Goal: Task Accomplishment & Management: Complete application form

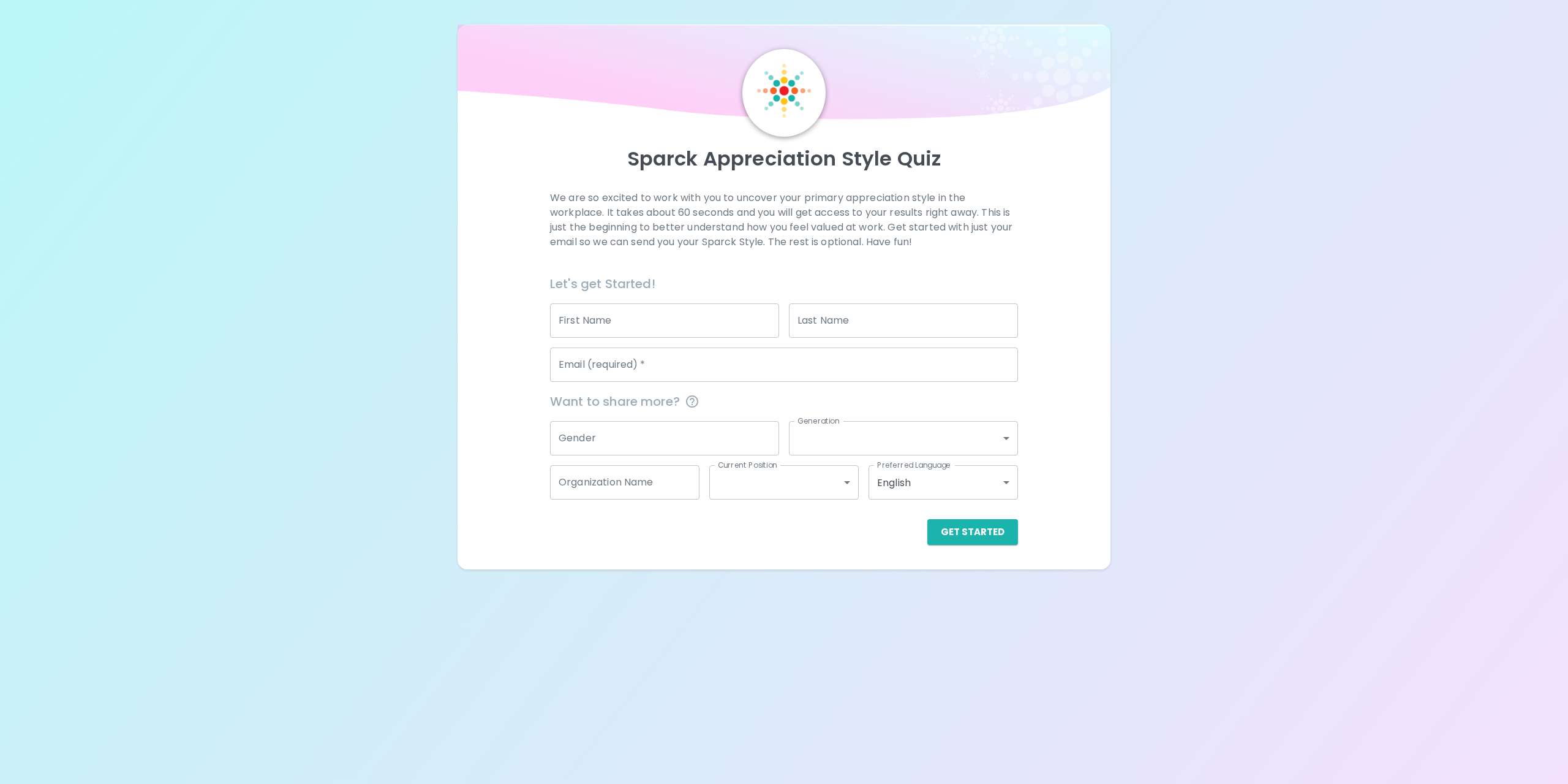
click at [657, 318] on input "First Name" at bounding box center [664, 320] width 229 height 34
type input "[PERSON_NAME]"
type input "Tsan"
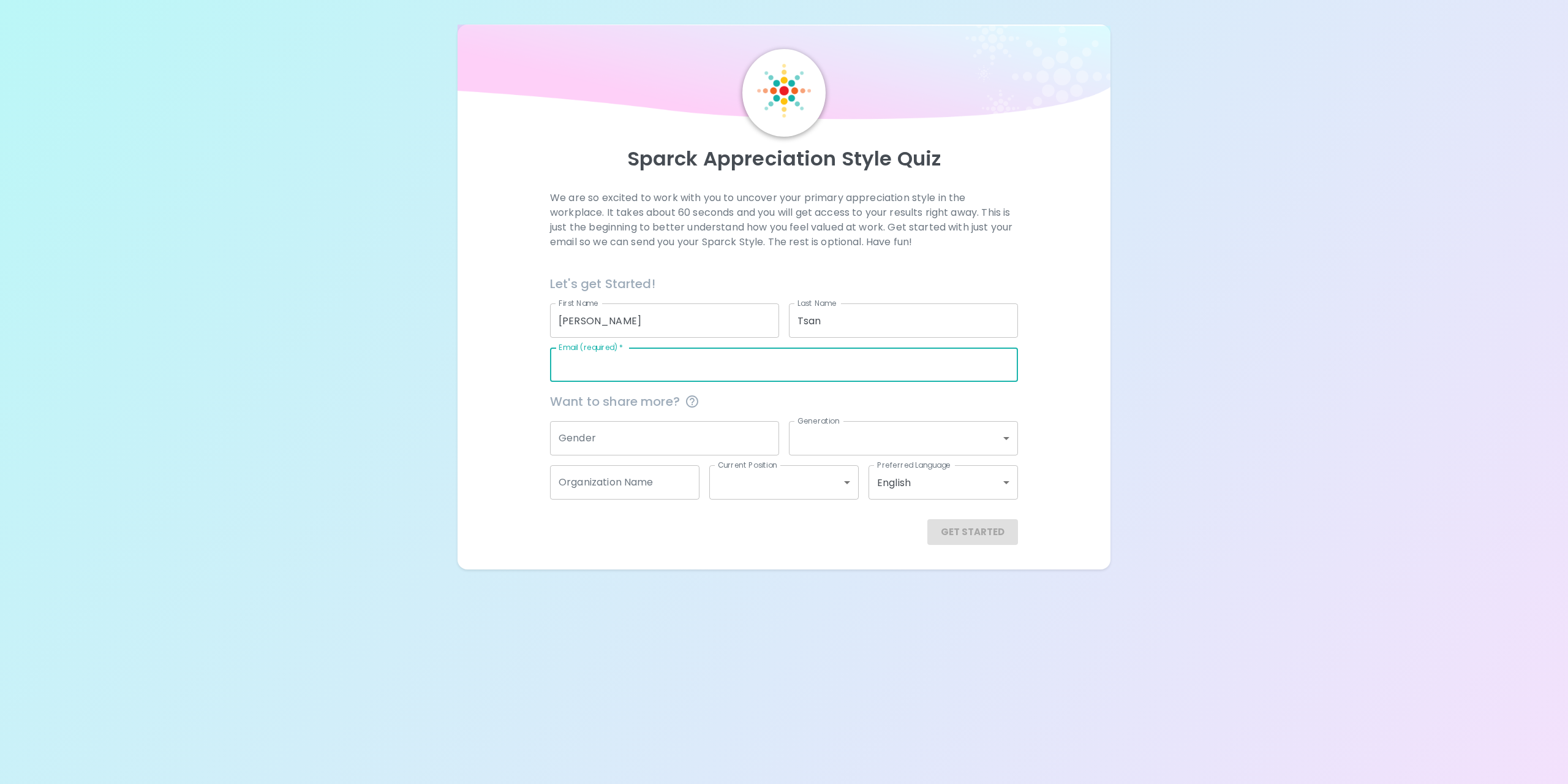
click at [664, 364] on input "Email (required)   *" at bounding box center [784, 364] width 468 height 34
type input "[PERSON_NAME][EMAIL_ADDRESS][PERSON_NAME][DOMAIN_NAME]"
click at [657, 440] on input "Gender" at bounding box center [664, 438] width 229 height 34
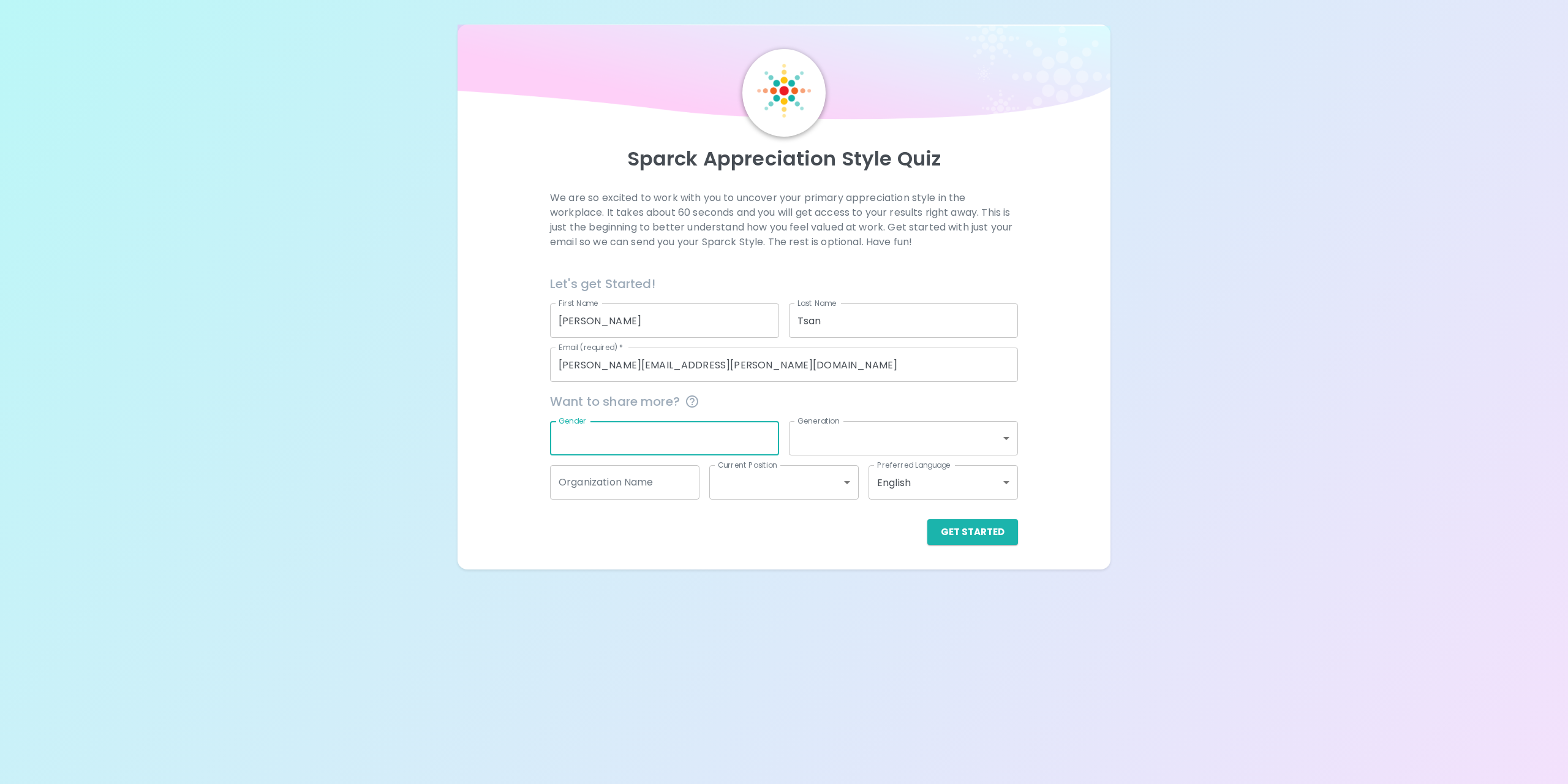
click at [1079, 395] on div "We are so excited to work with you to uncover your primary appreciation style i…" at bounding box center [784, 367] width 624 height 354
click at [650, 435] on input "Gender" at bounding box center [664, 438] width 229 height 34
type input "m"
type input "[DEMOGRAPHIC_DATA]"
click at [1109, 386] on div "Sparck Appreciation Style Quiz We are so excited to work with you to uncover yo…" at bounding box center [784, 297] width 653 height 545
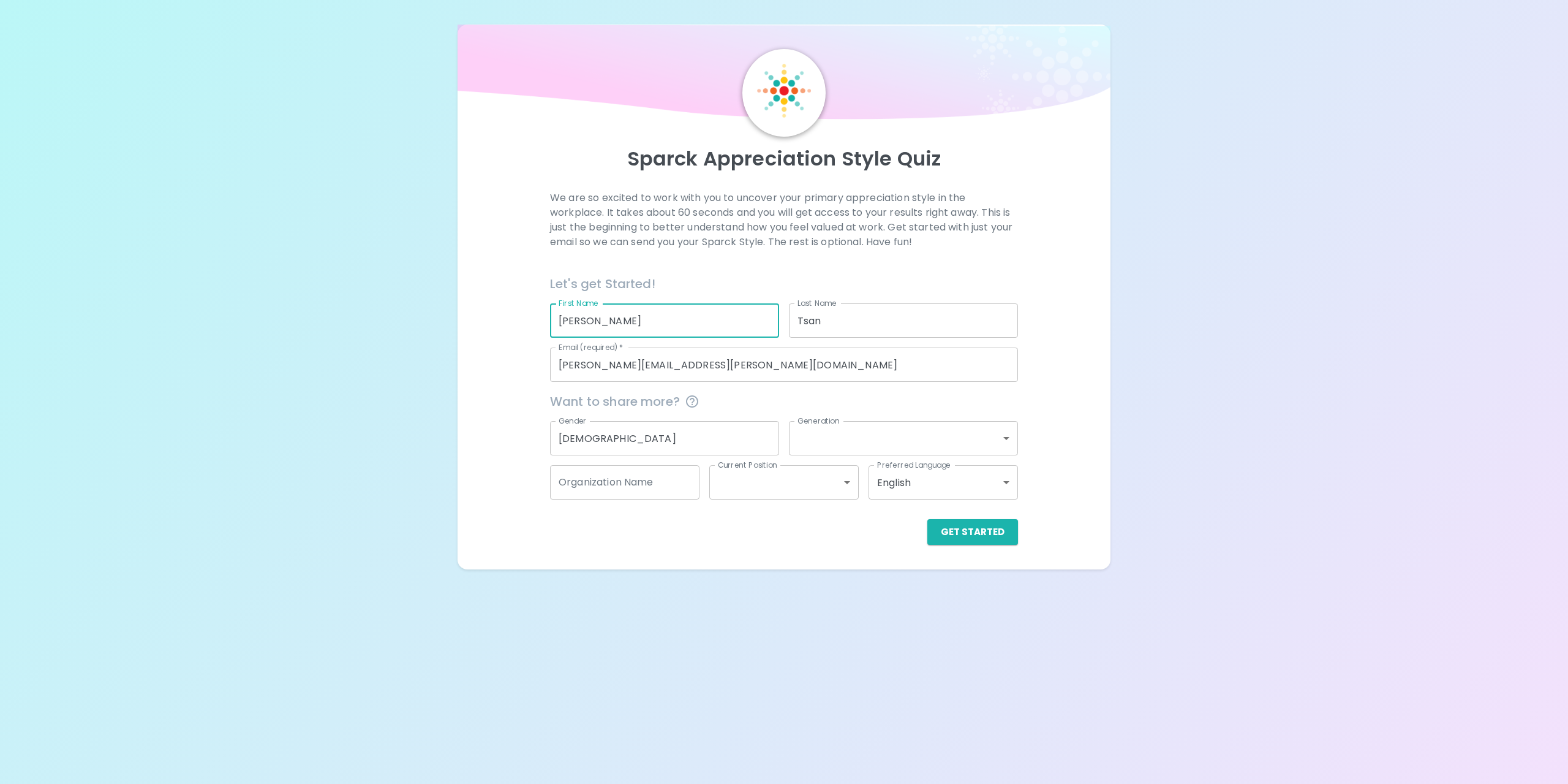
click at [621, 318] on input "[PERSON_NAME]" at bounding box center [664, 320] width 229 height 34
type input "H"
click at [880, 320] on input "Tsan" at bounding box center [904, 320] width 229 height 34
type input "T"
click at [1057, 323] on div "We are so excited to work with you to uncover your primary appreciation style i…" at bounding box center [784, 367] width 624 height 354
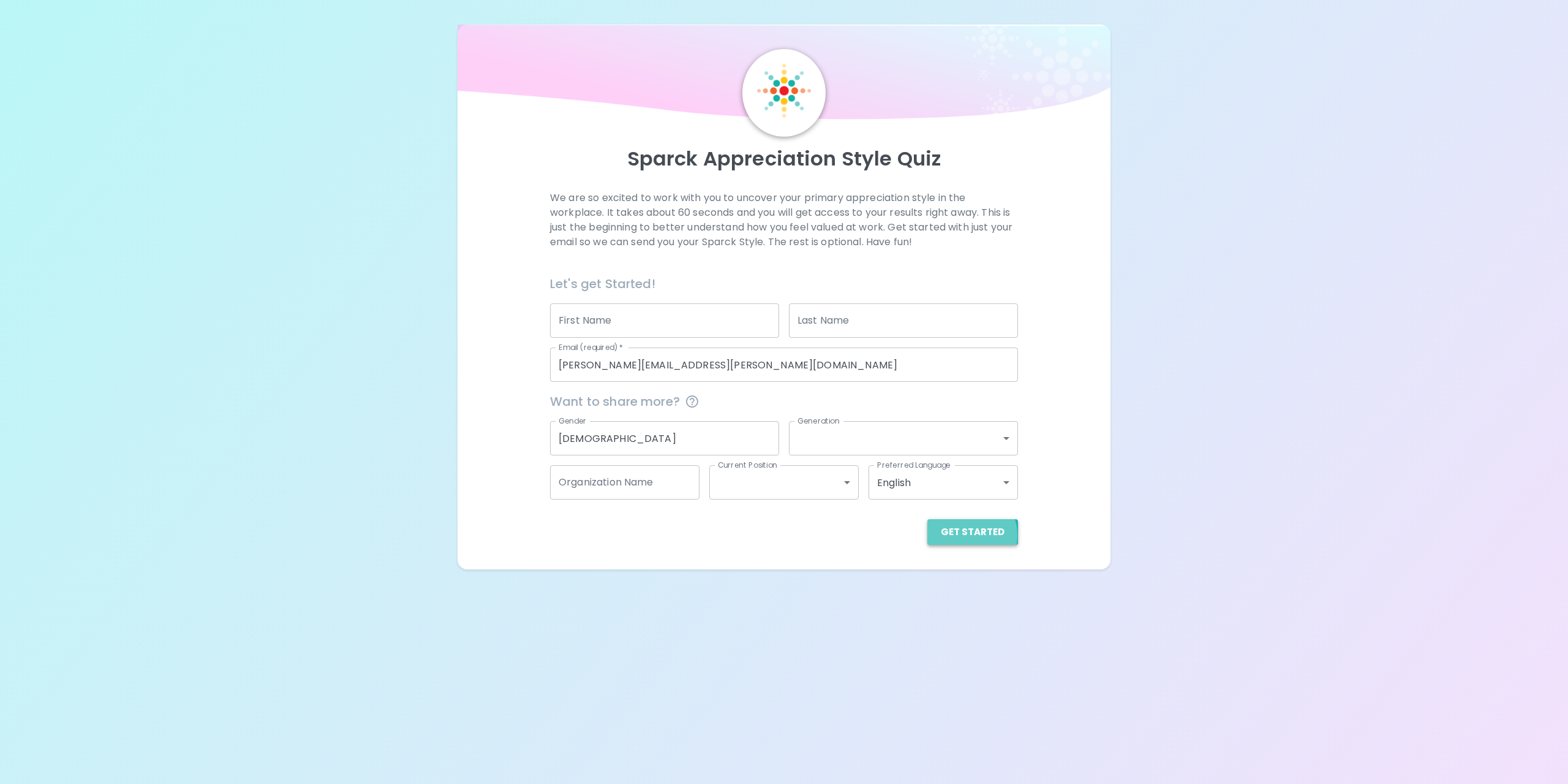
click at [966, 535] on button "Get Started" at bounding box center [972, 532] width 91 height 26
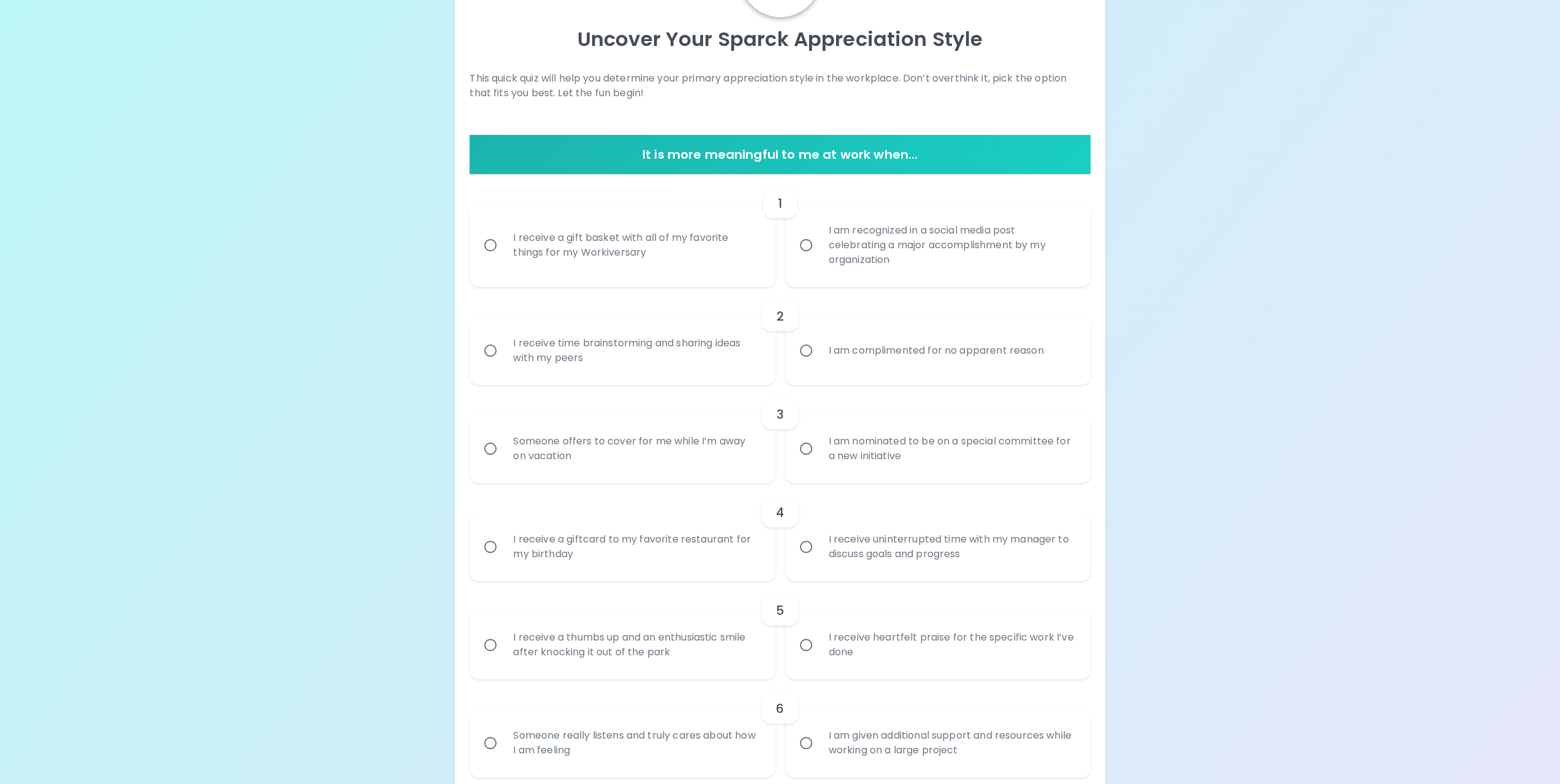
scroll to position [122, 0]
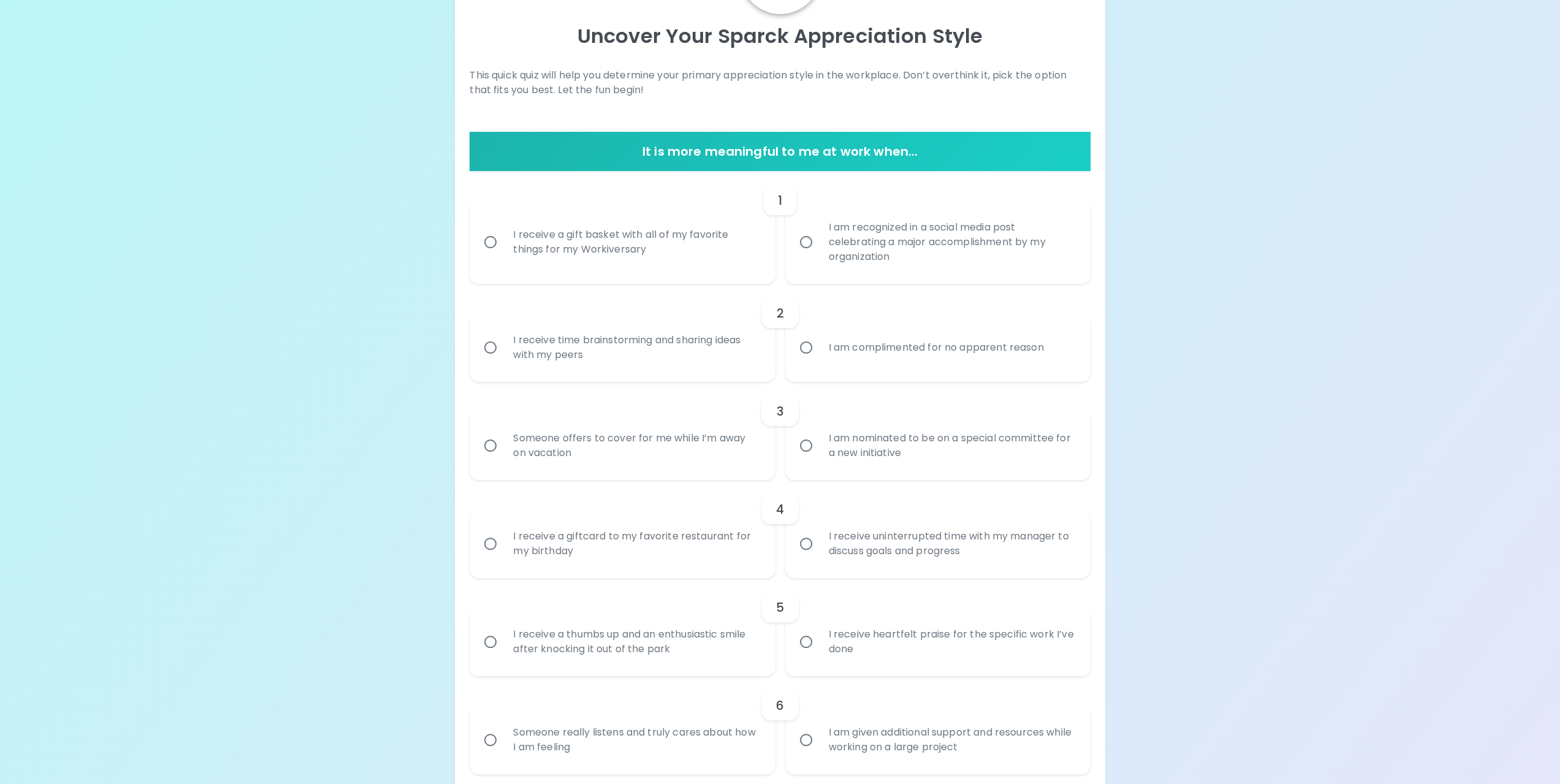
click at [491, 243] on input "I receive a gift basket with all of my favorite things for my Workiversary" at bounding box center [491, 242] width 26 height 26
radio input "true"
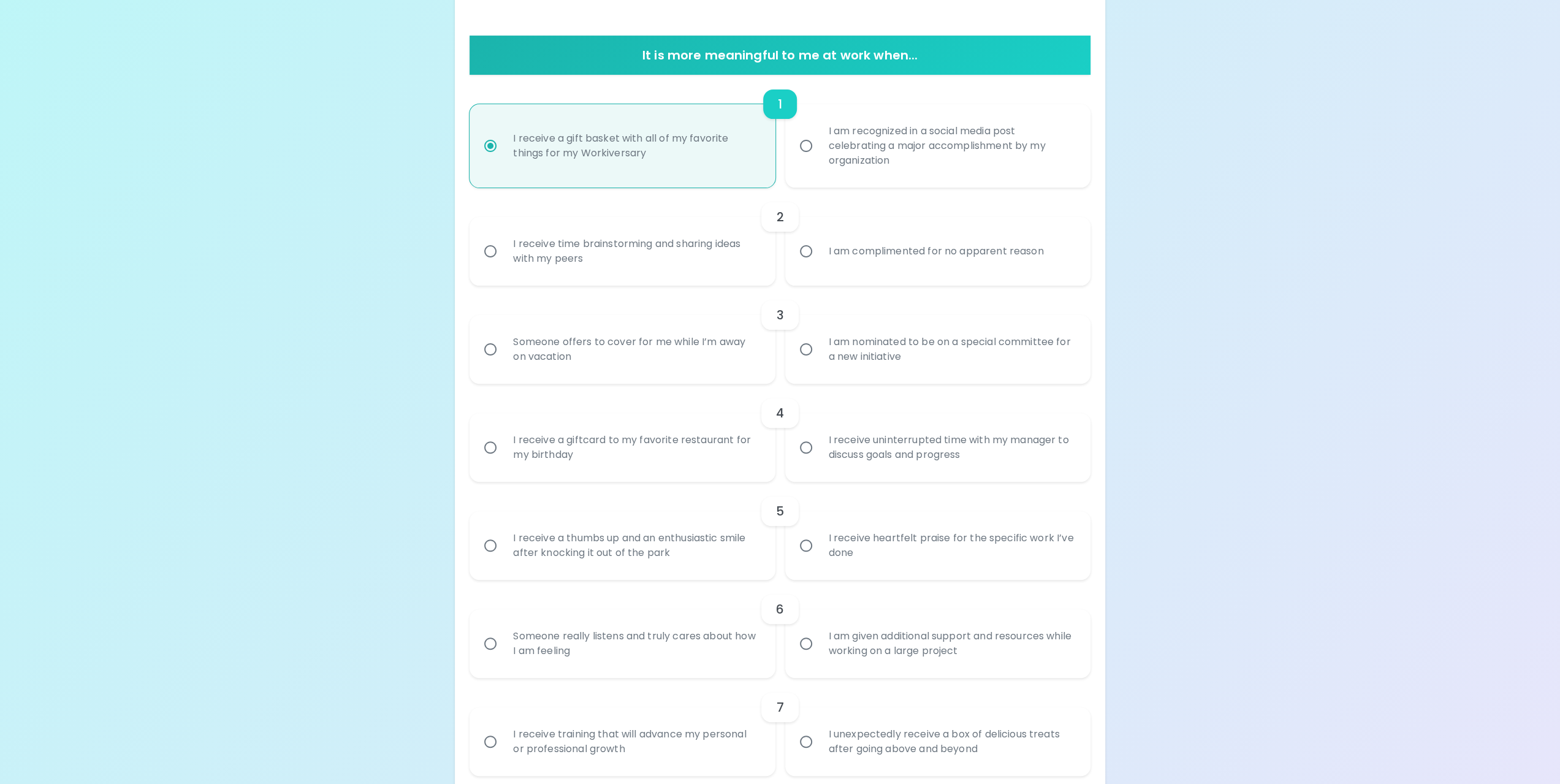
scroll to position [220, 0]
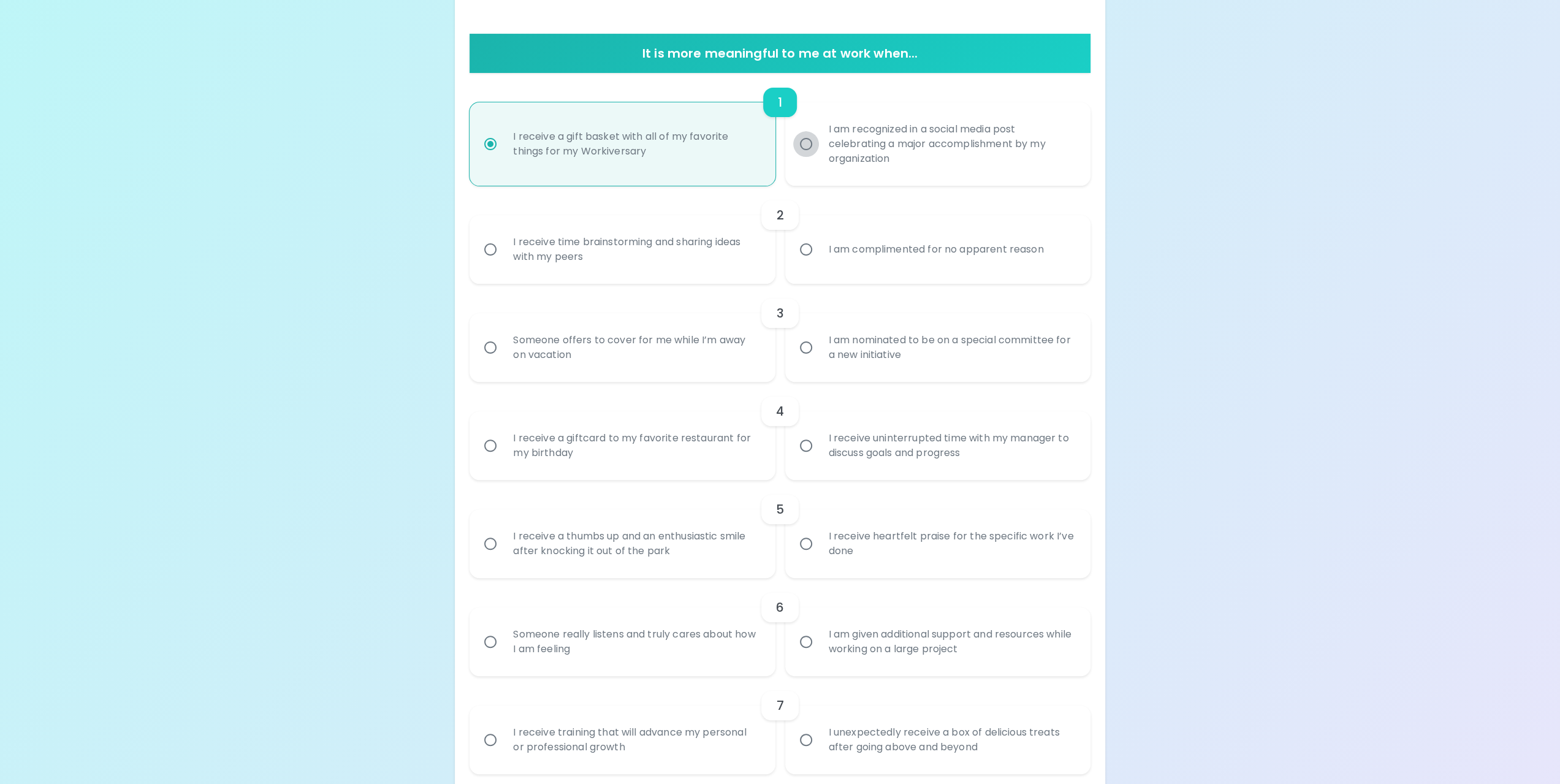
click at [807, 144] on input "I am recognized in a social media post celebrating a major accomplishment by my…" at bounding box center [806, 144] width 26 height 26
radio input "true"
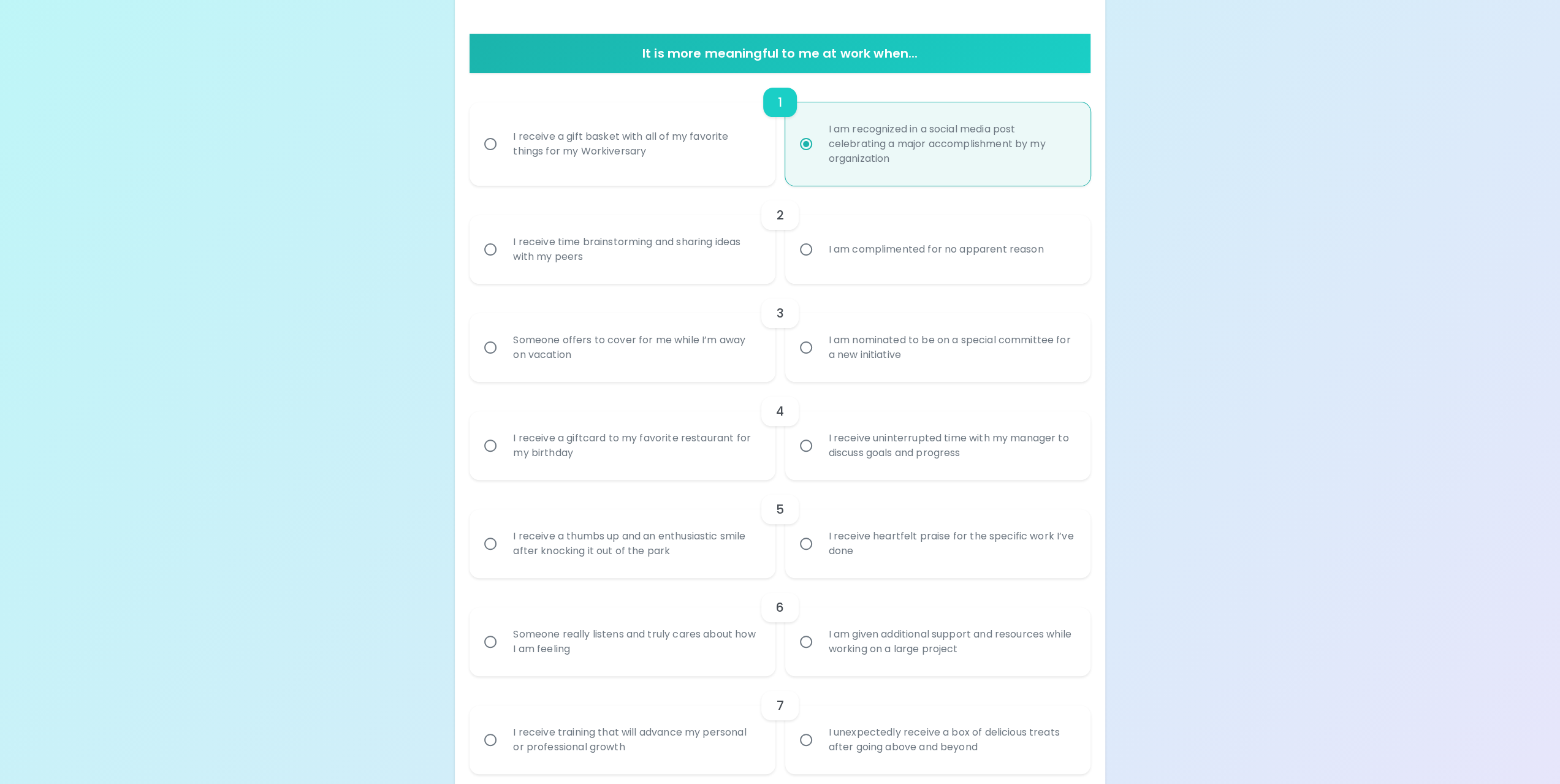
click at [494, 252] on input "I receive time brainstorming and sharing ideas with my peers" at bounding box center [491, 249] width 26 height 26
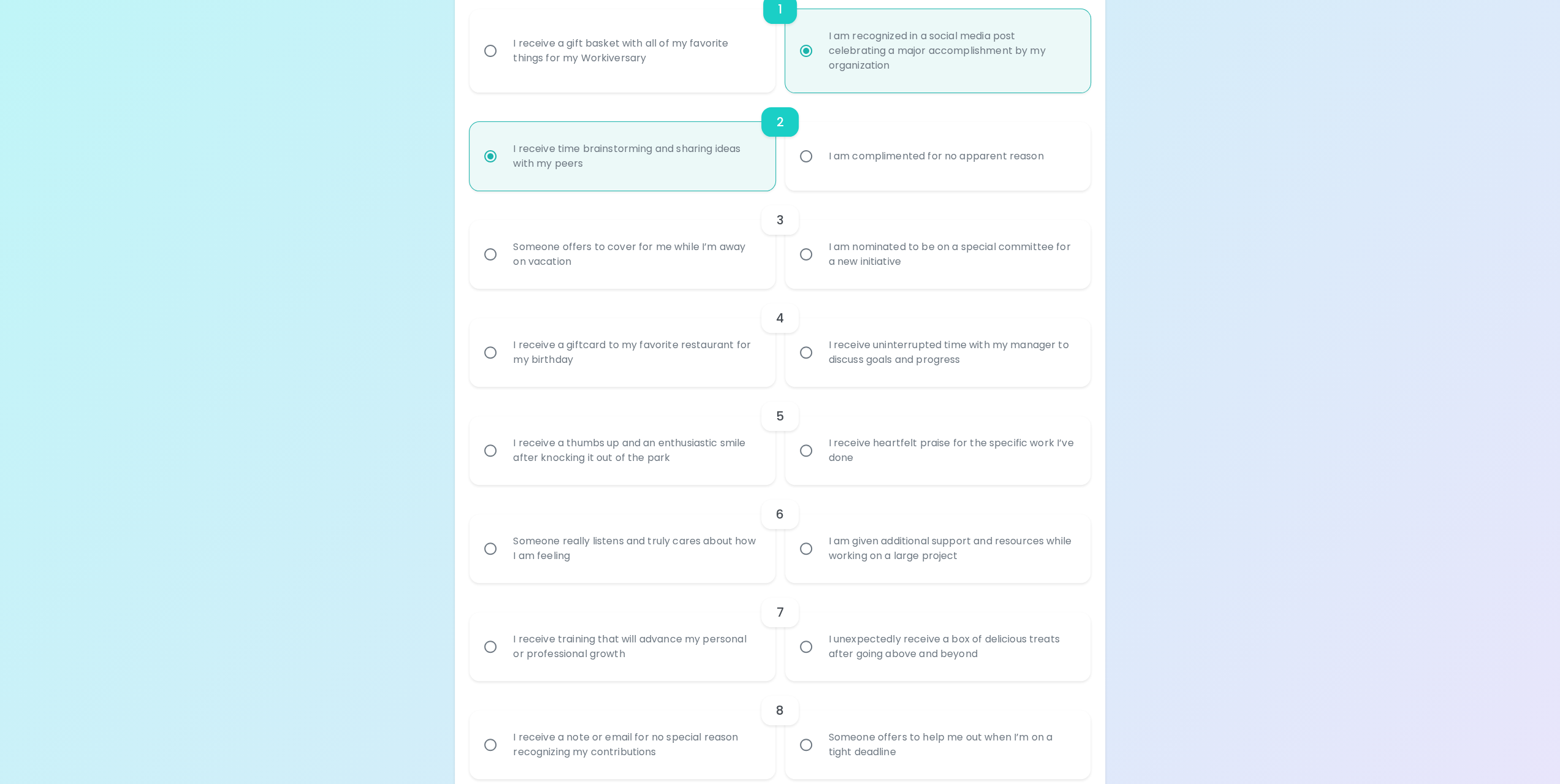
scroll to position [318, 0]
radio input "true"
click at [489, 253] on input "Someone offers to cover for me while I’m away on vacation" at bounding box center [491, 249] width 26 height 26
radio input "false"
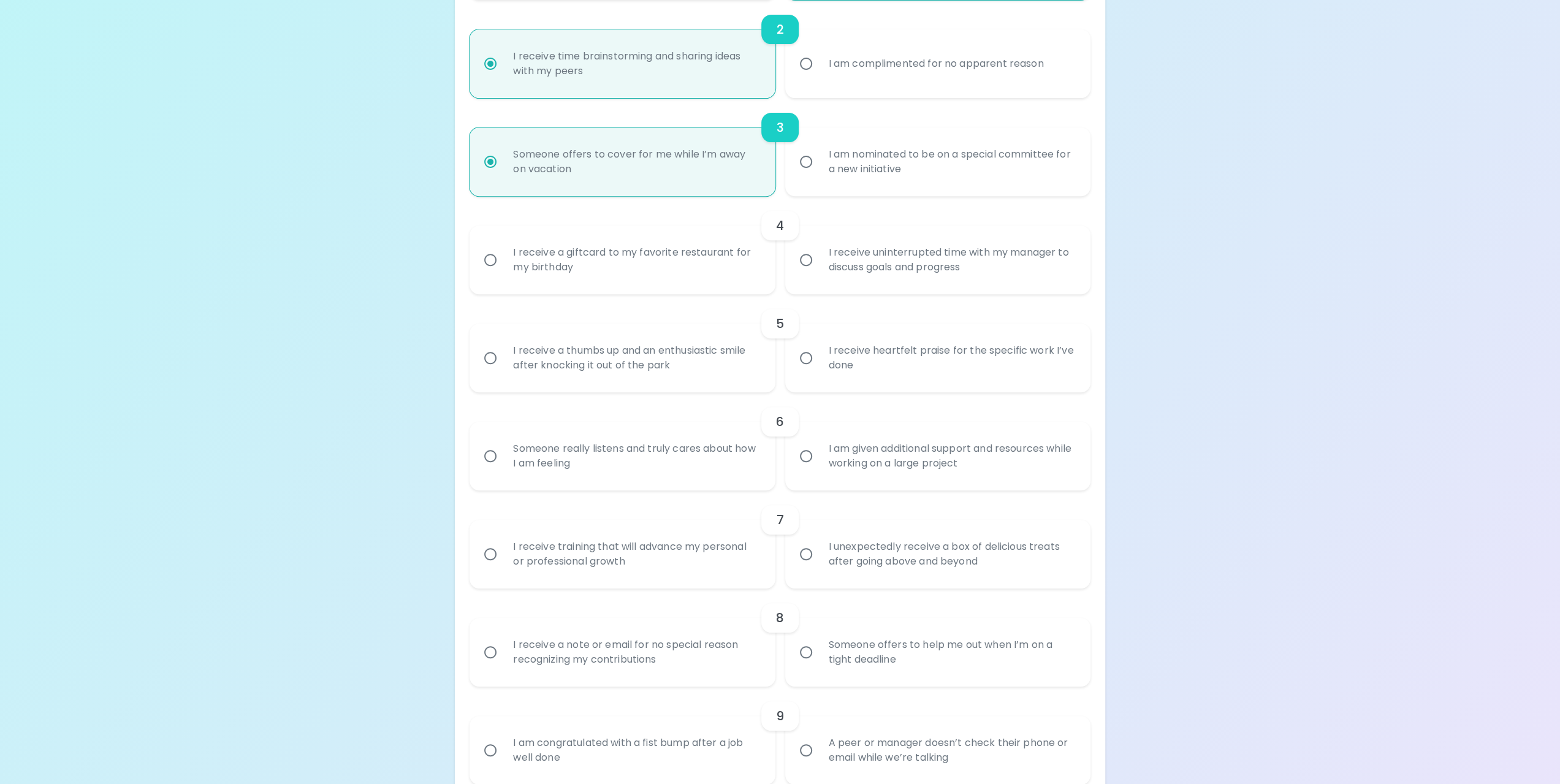
scroll to position [417, 0]
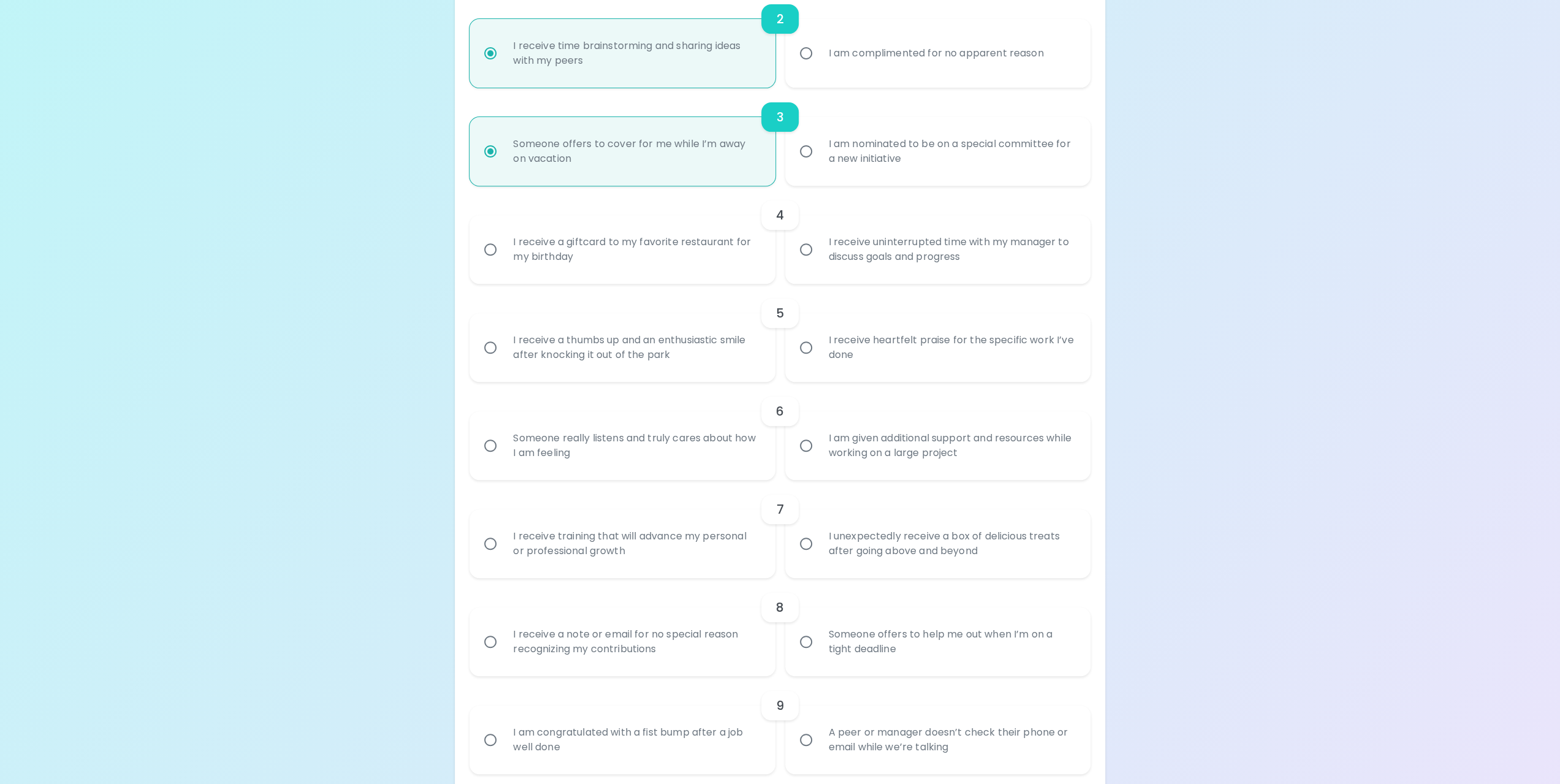
radio input "true"
click at [808, 154] on input "I am nominated to be on a special committee for a new initiative" at bounding box center [806, 152] width 26 height 26
radio input "false"
radio input "true"
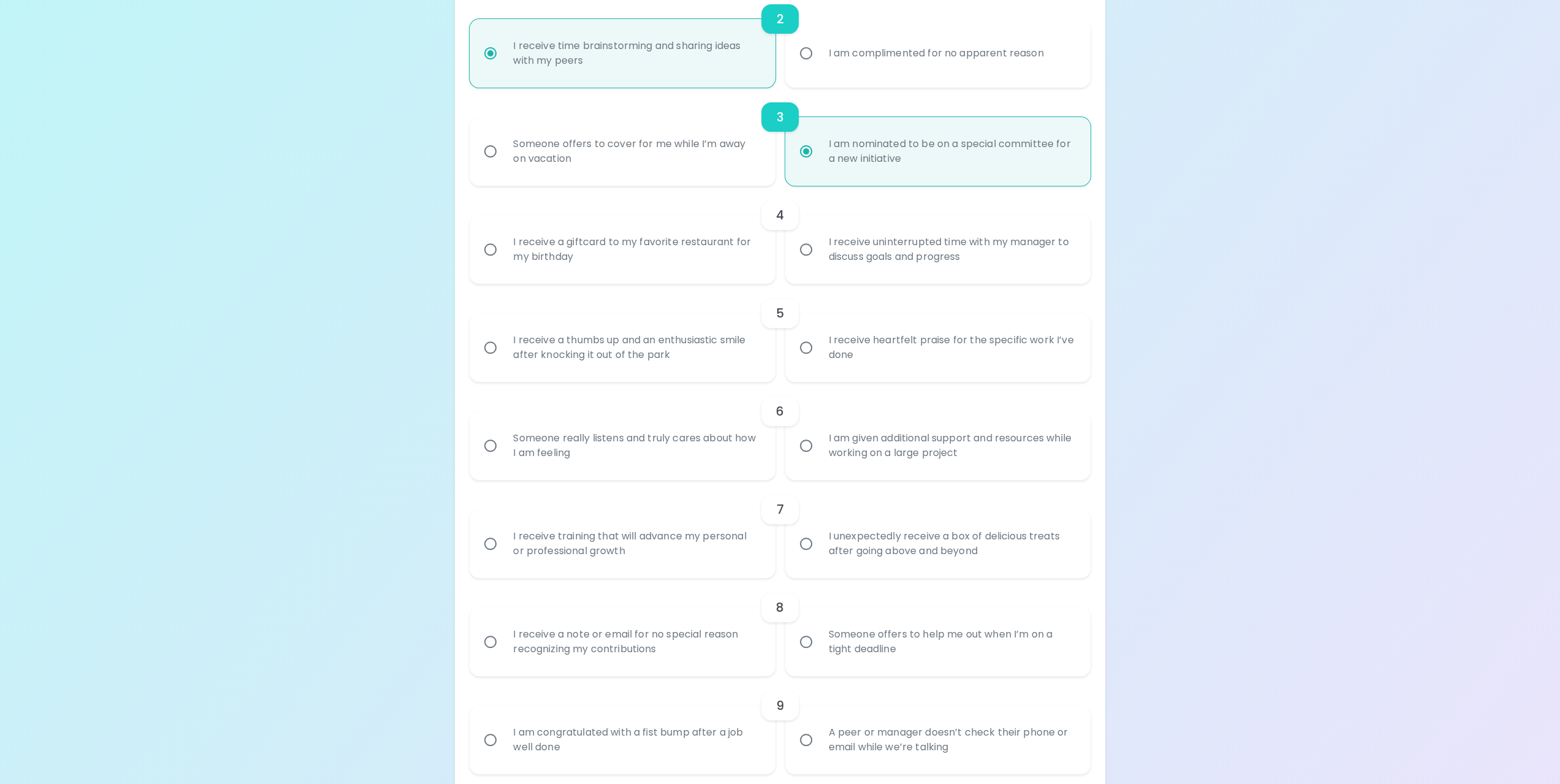
radio input "true"
click at [493, 152] on input "Someone offers to cover for me while I’m away on vacation" at bounding box center [491, 152] width 26 height 26
radio input "false"
radio input "true"
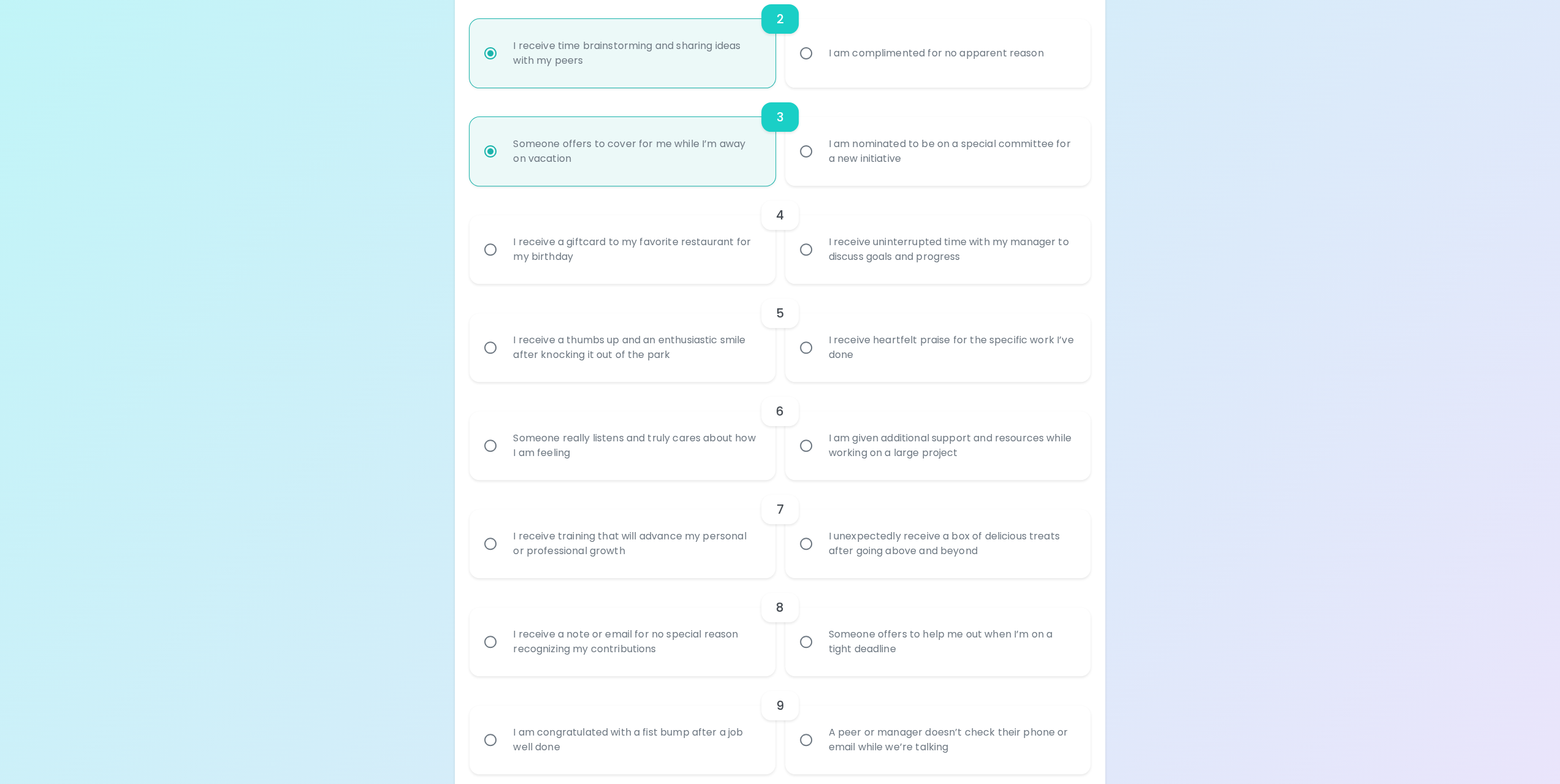
radio input "true"
click at [491, 250] on input "I receive a giftcard to my favorite restaurant for my birthday" at bounding box center [491, 249] width 26 height 26
radio input "false"
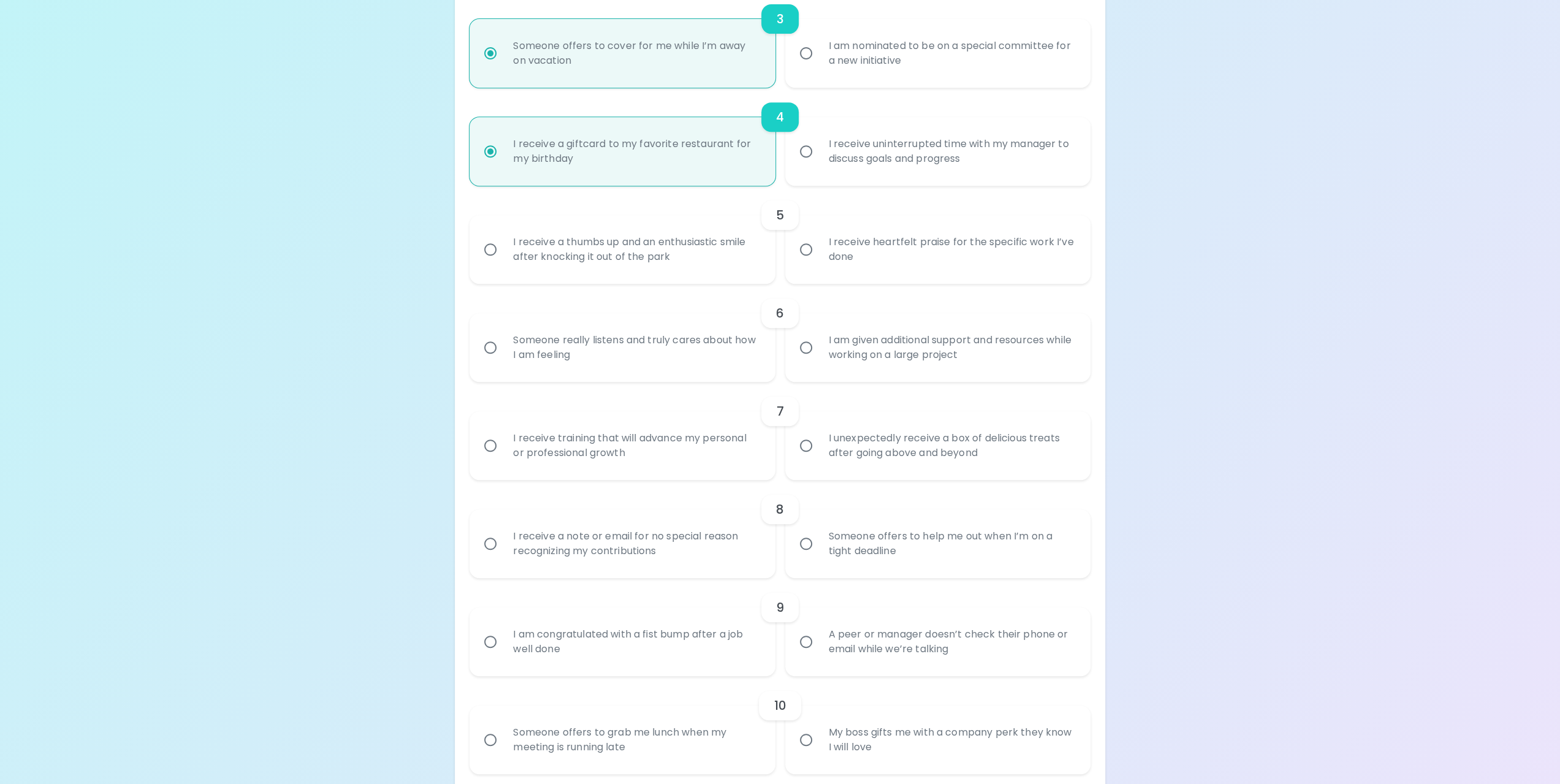
radio input "true"
click at [491, 252] on input "I receive a thumbs up and an enthusiastic smile after knocking it out of the pa…" at bounding box center [491, 249] width 26 height 26
radio input "false"
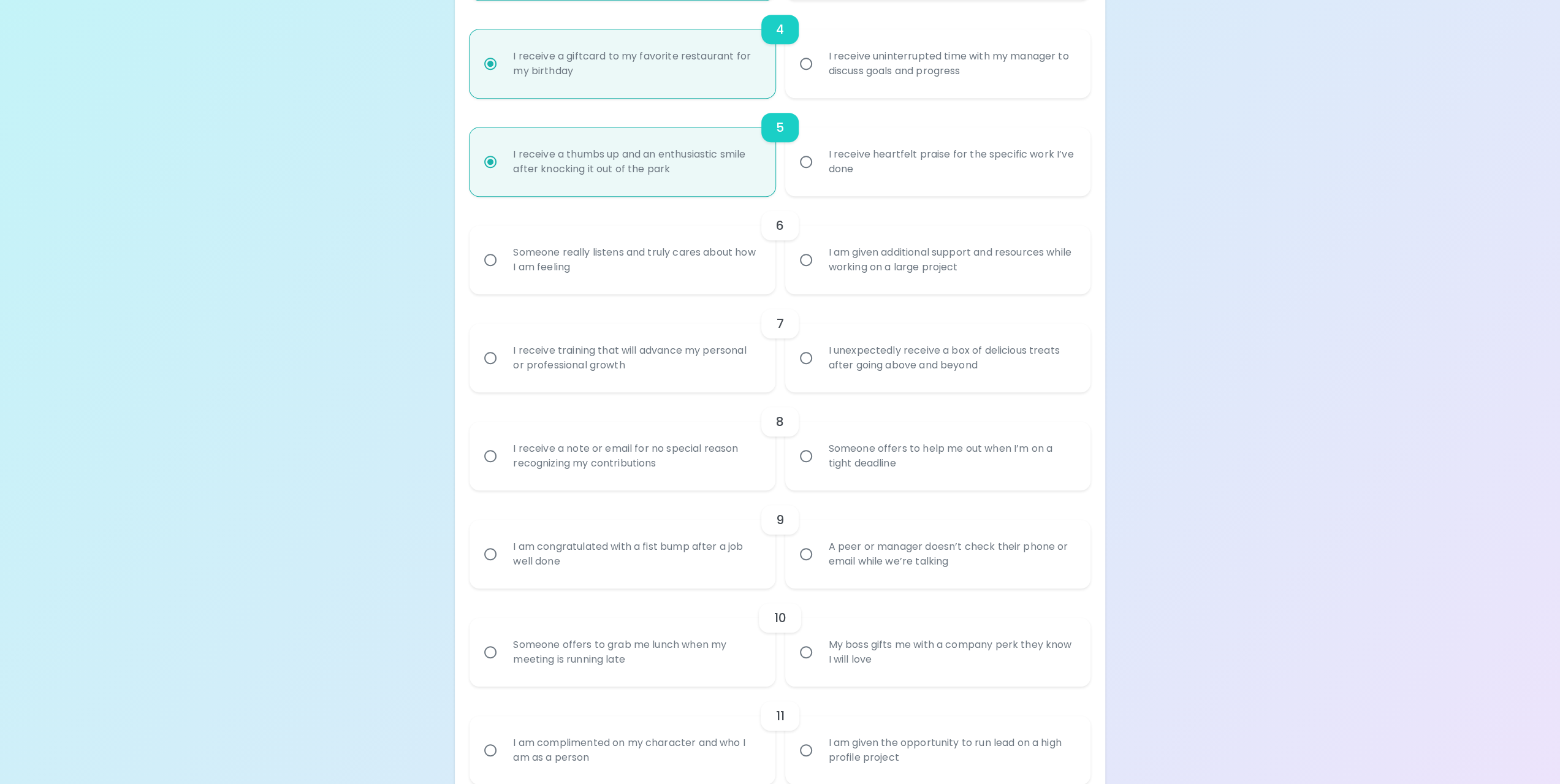
scroll to position [613, 0]
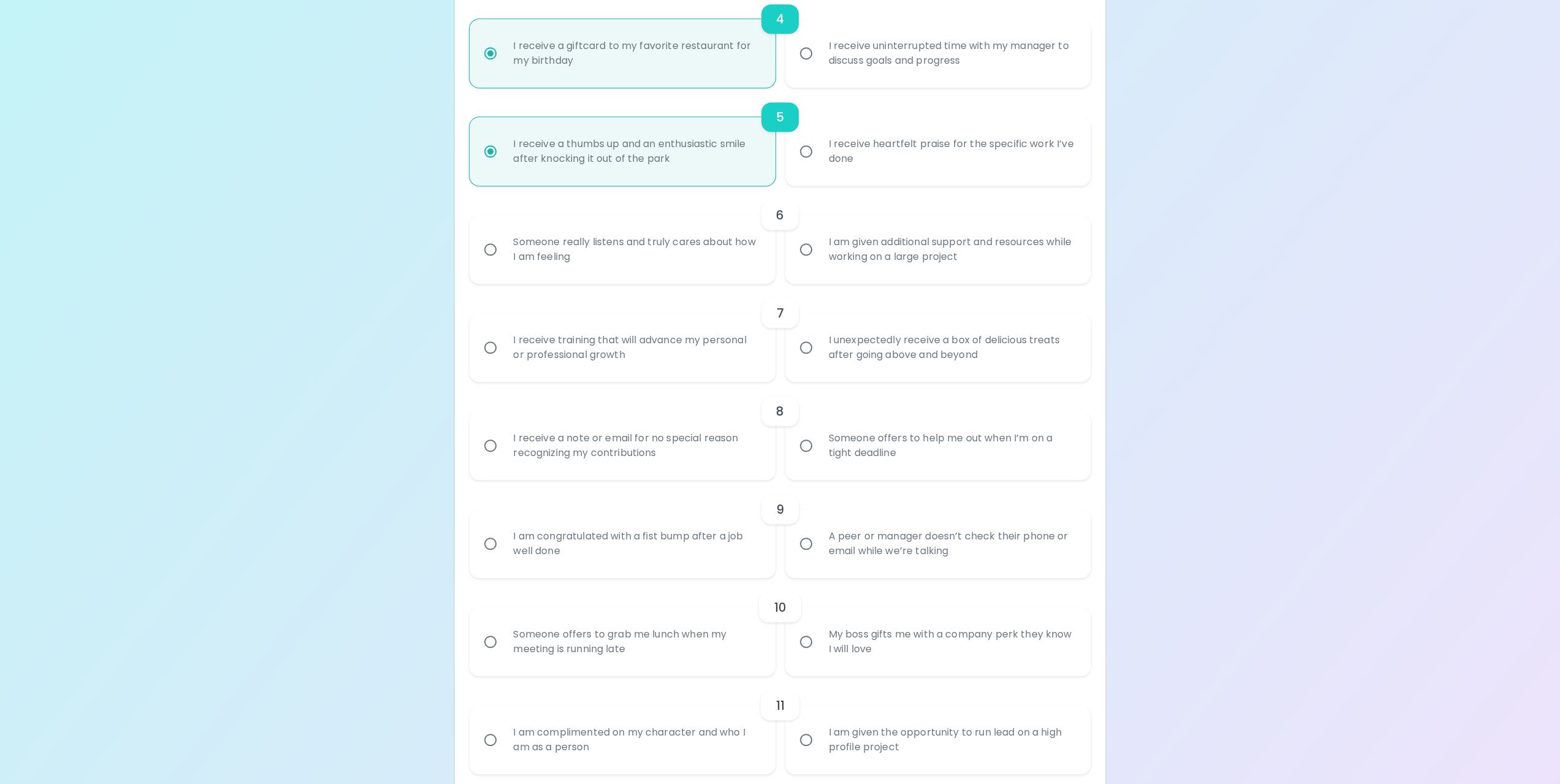
radio input "true"
click at [809, 252] on input "I am given additional support and resources while working on a large project" at bounding box center [806, 249] width 26 height 26
radio input "false"
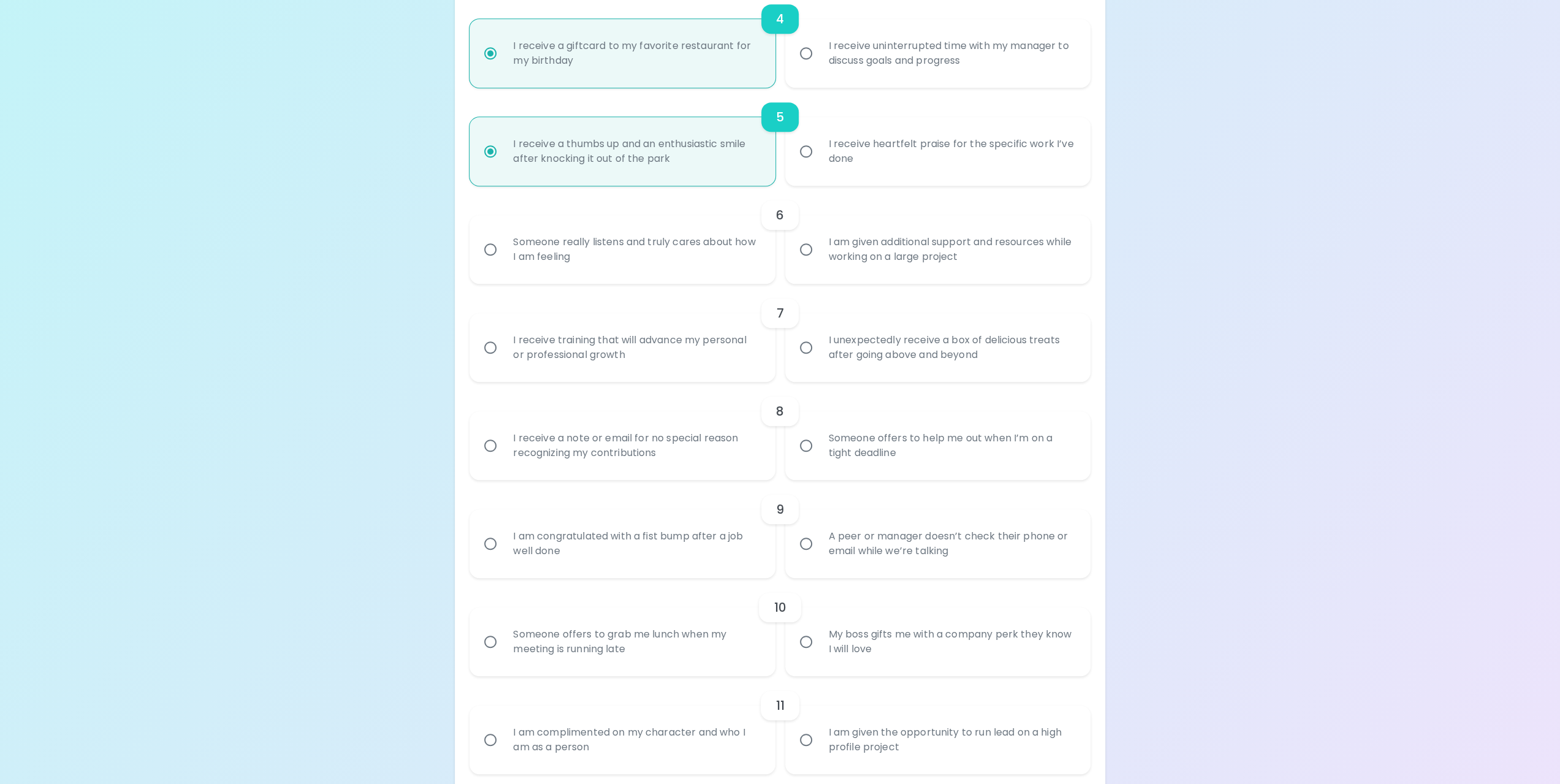
radio input "false"
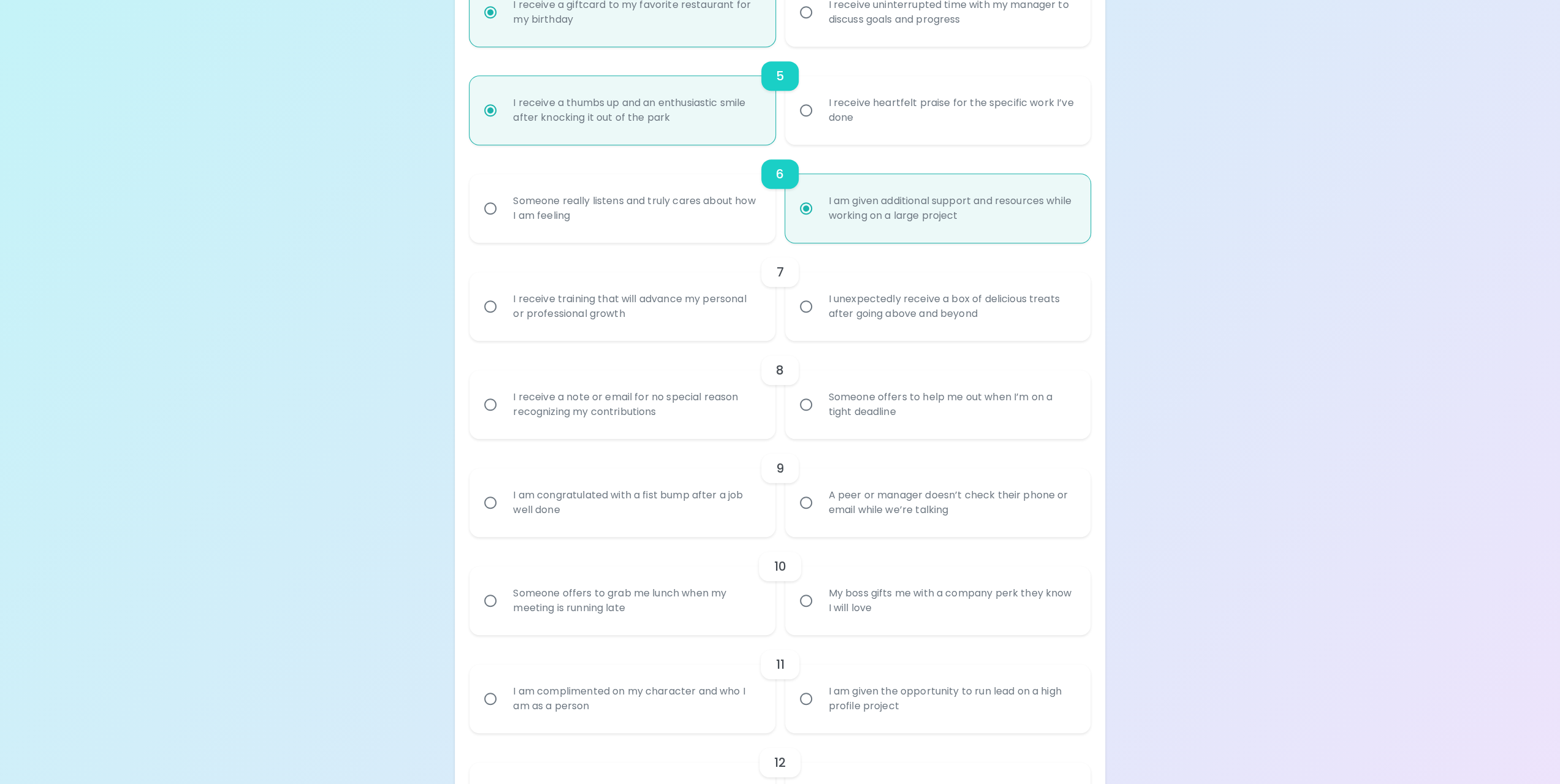
scroll to position [711, 0]
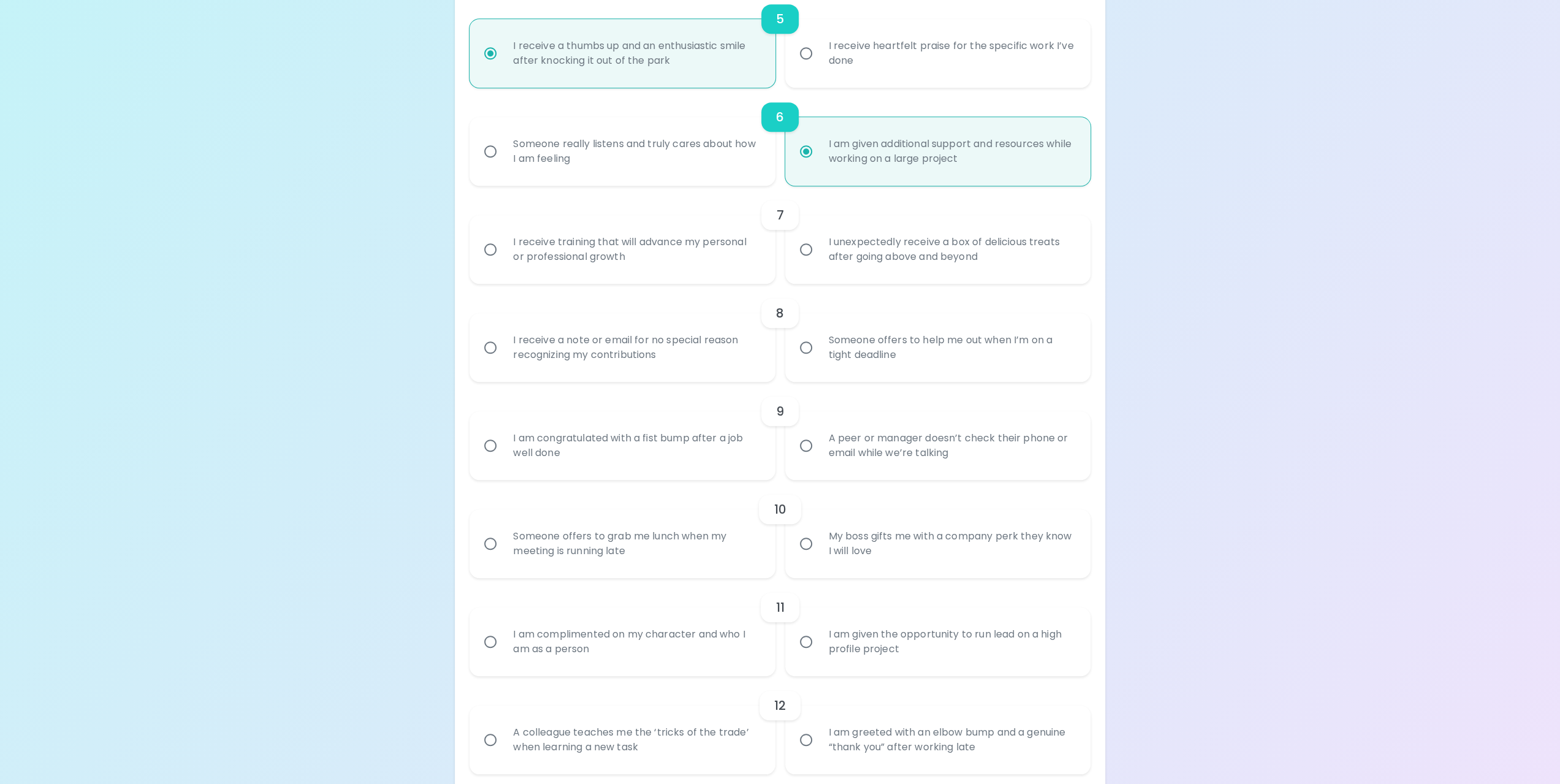
radio input "false"
click at [809, 52] on input "I receive heartfelt praise for the specific work I’ve done" at bounding box center [806, 54] width 26 height 26
radio input "false"
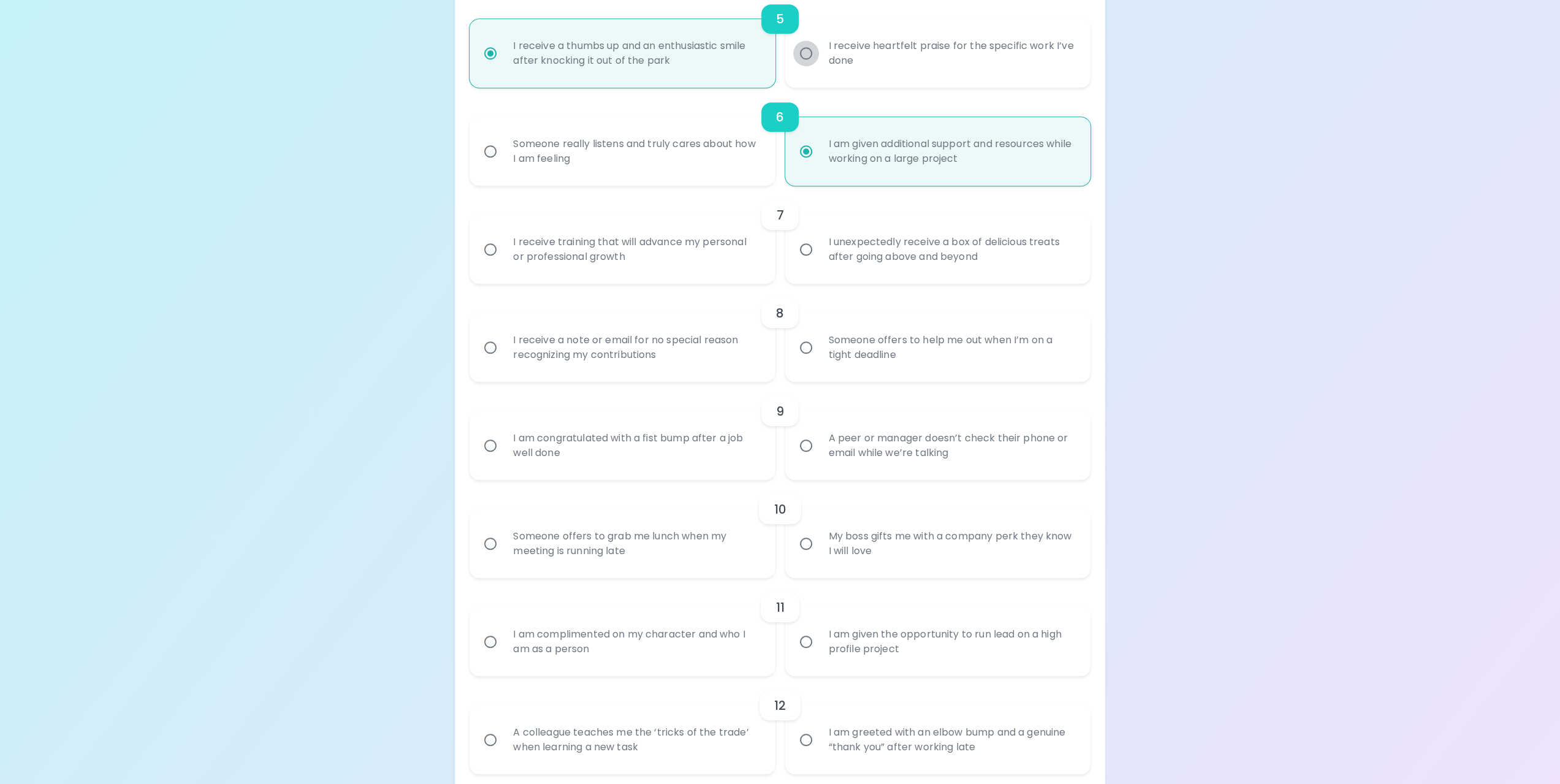
radio input "false"
radio input "true"
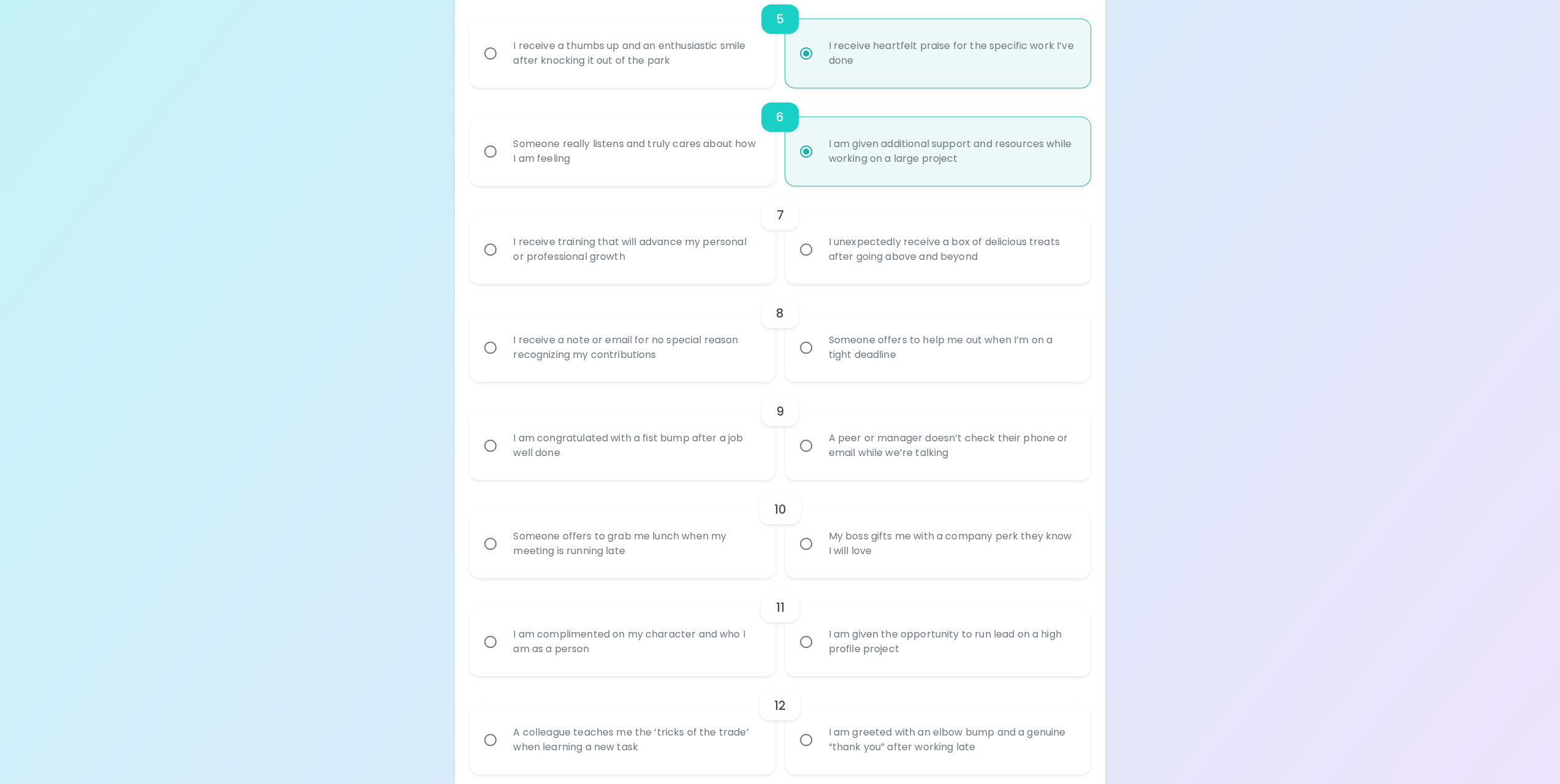
radio input "true"
click at [488, 246] on input "I receive training that will advance my personal or professional growth" at bounding box center [491, 249] width 26 height 26
radio input "false"
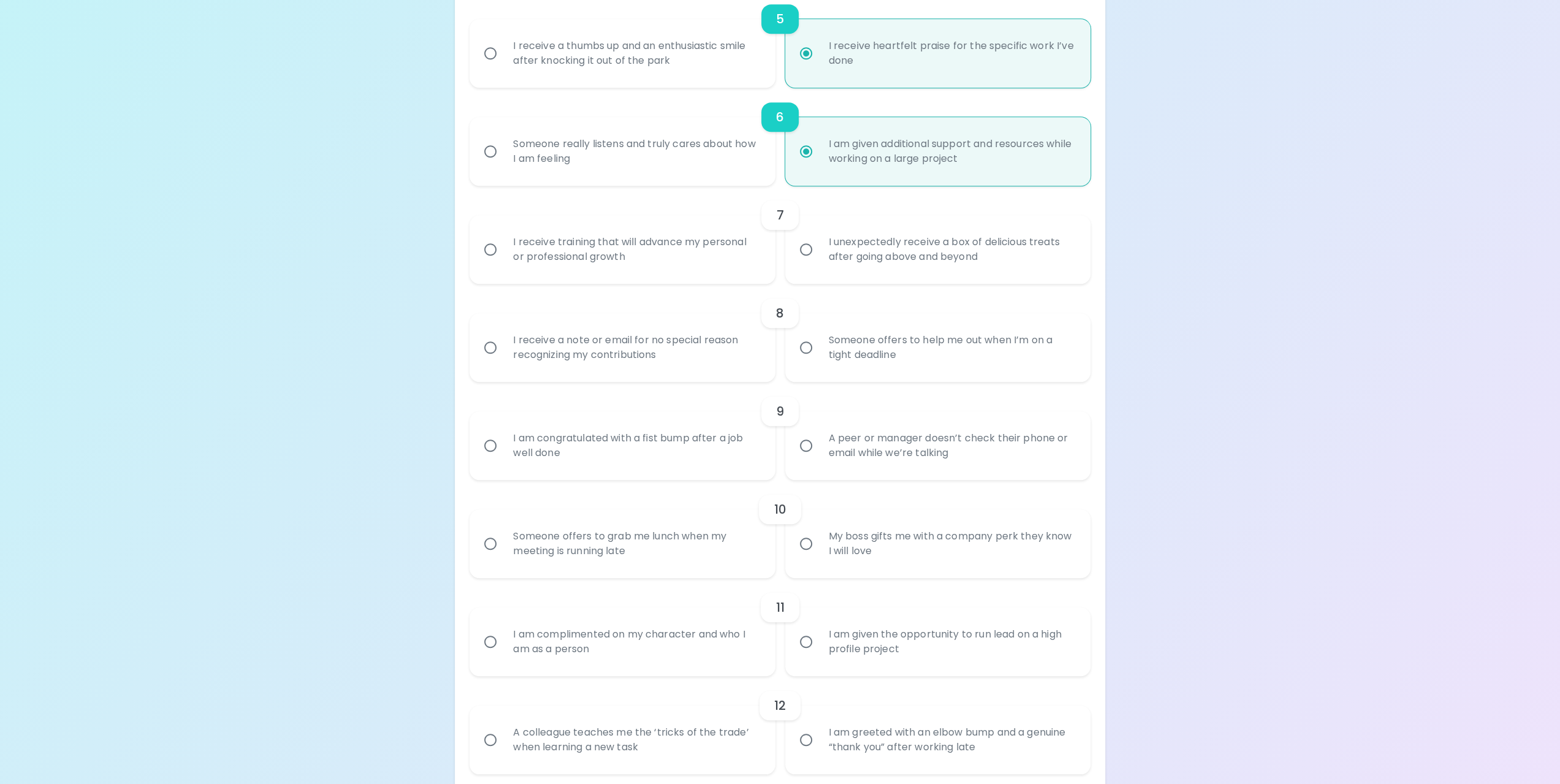
radio input "false"
radio input "true"
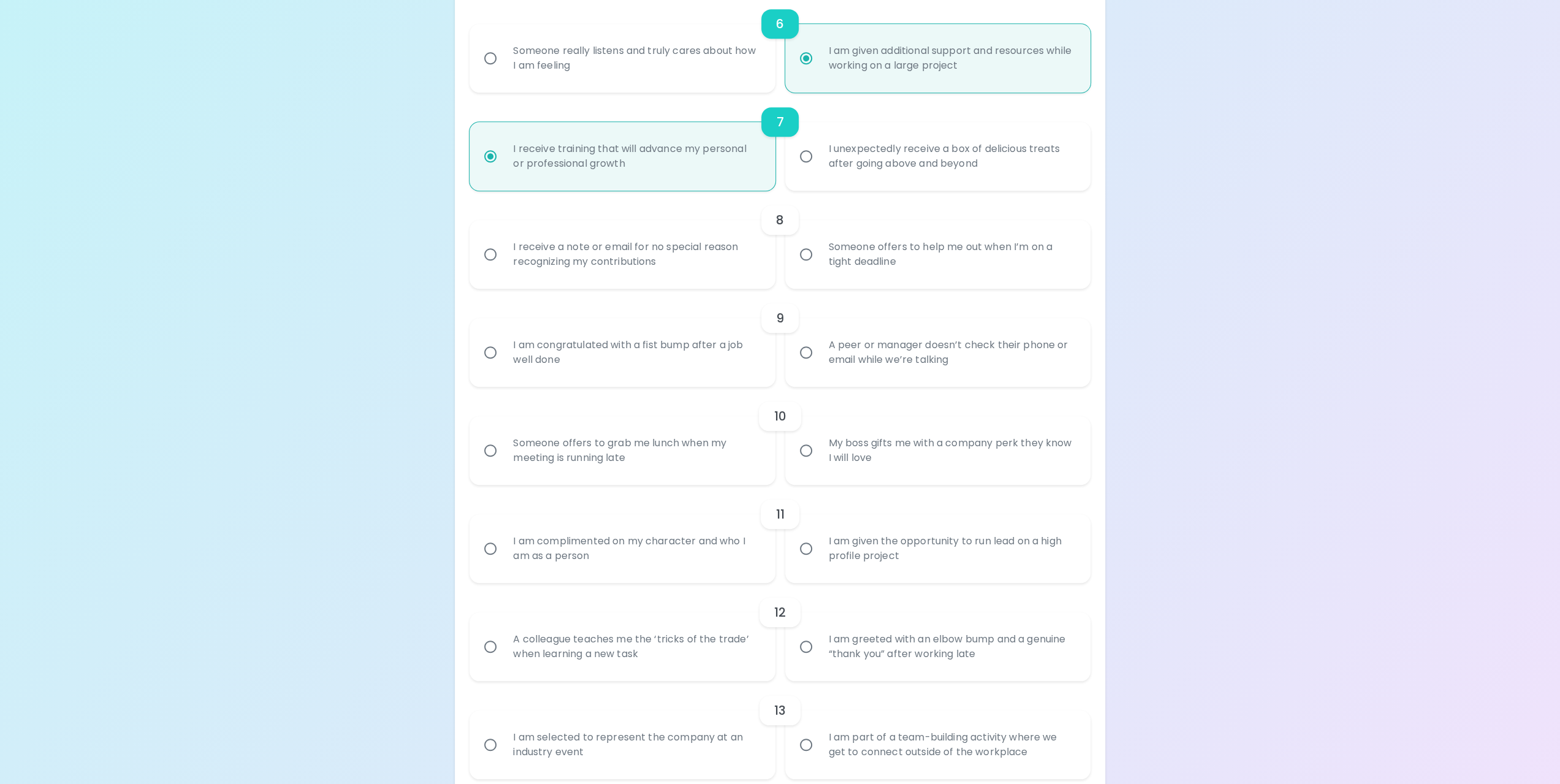
scroll to position [809, 0]
radio input "true"
click at [804, 250] on input "Someone offers to help me out when I’m on a tight deadline" at bounding box center [806, 249] width 26 height 26
radio input "false"
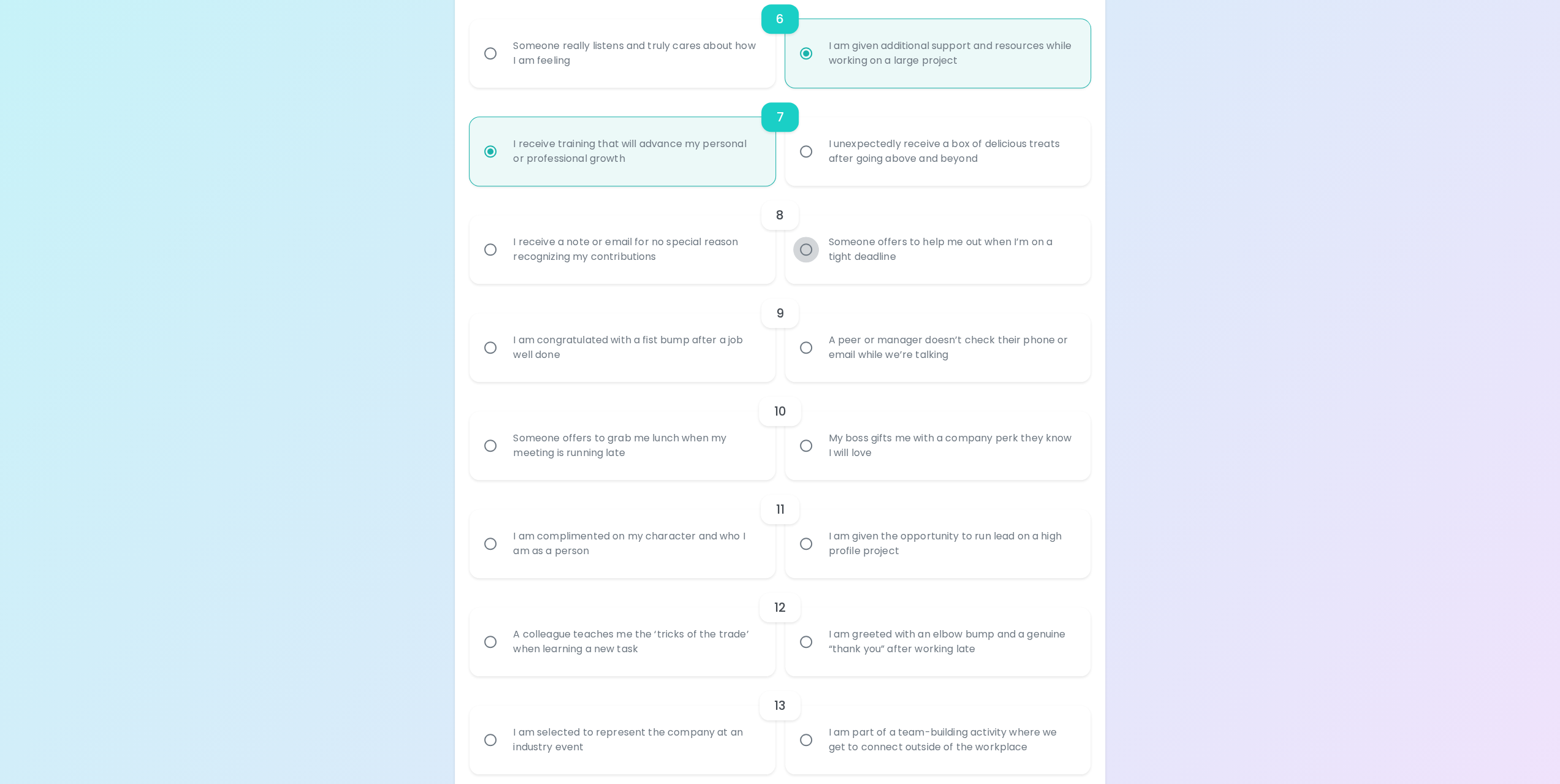
radio input "false"
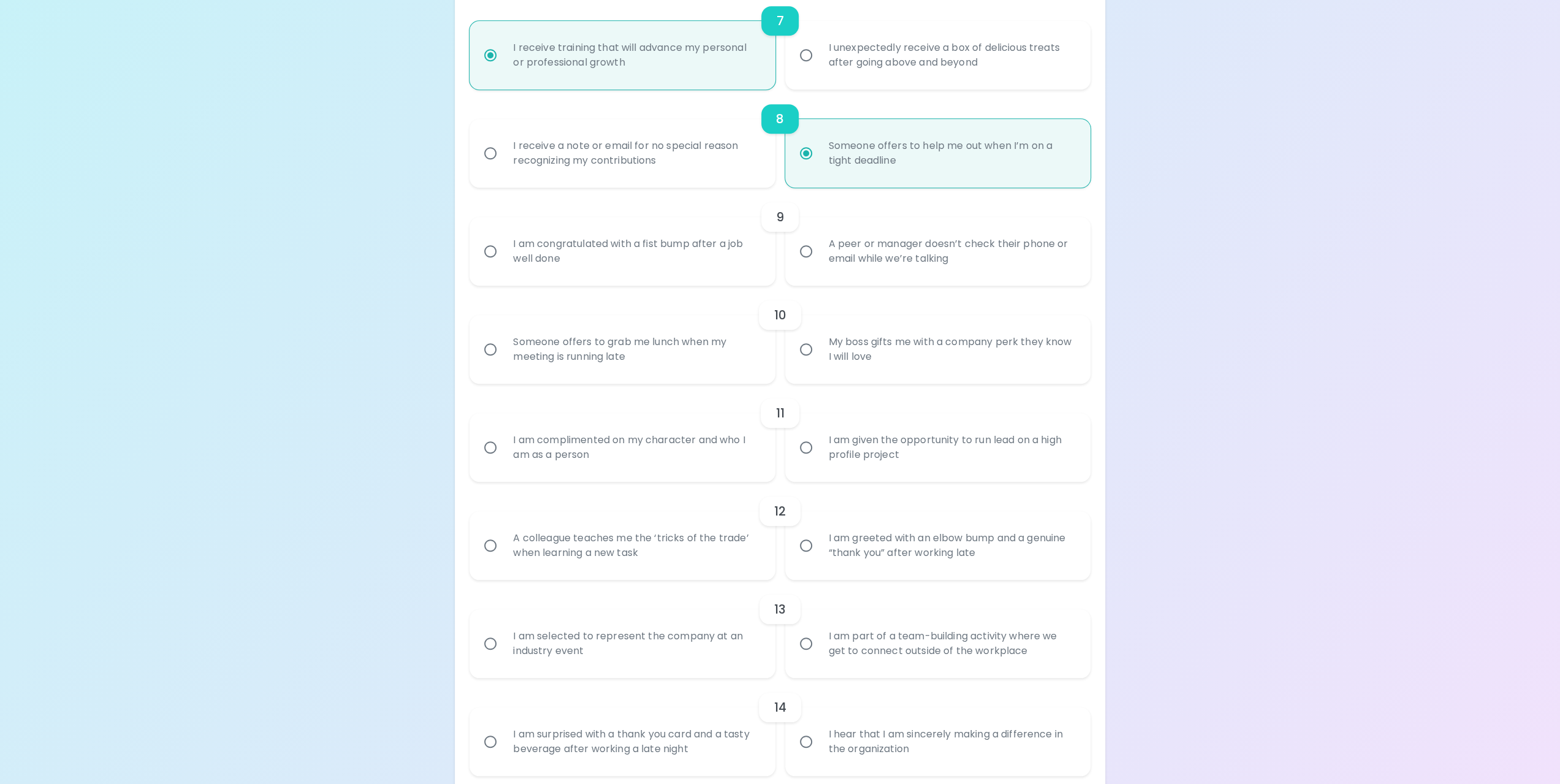
scroll to position [907, 0]
radio input "true"
click at [491, 250] on input "I am congratulated with a fist bump after a job well done" at bounding box center [491, 249] width 26 height 26
radio input "false"
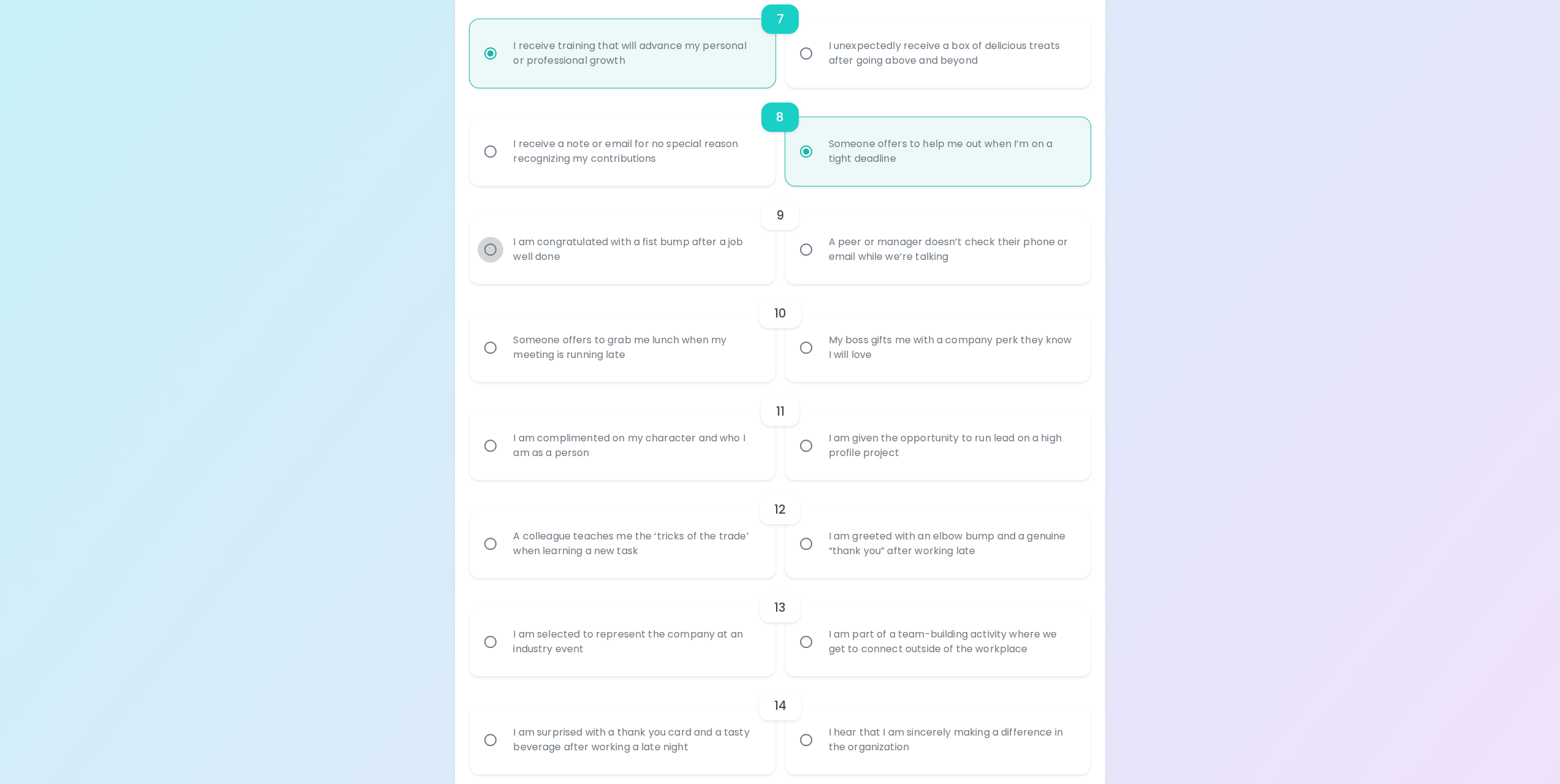
radio input "false"
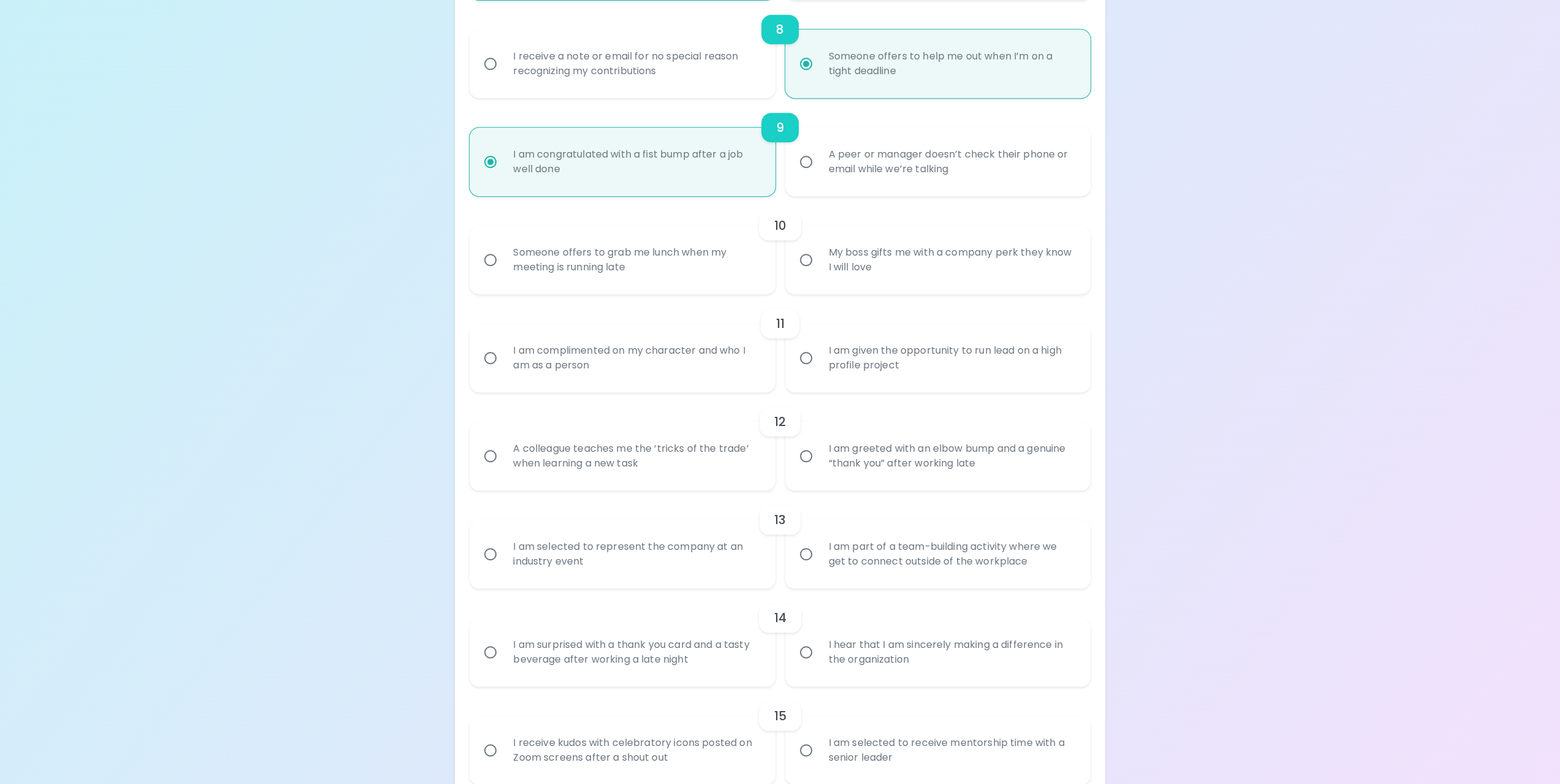
scroll to position [1005, 0]
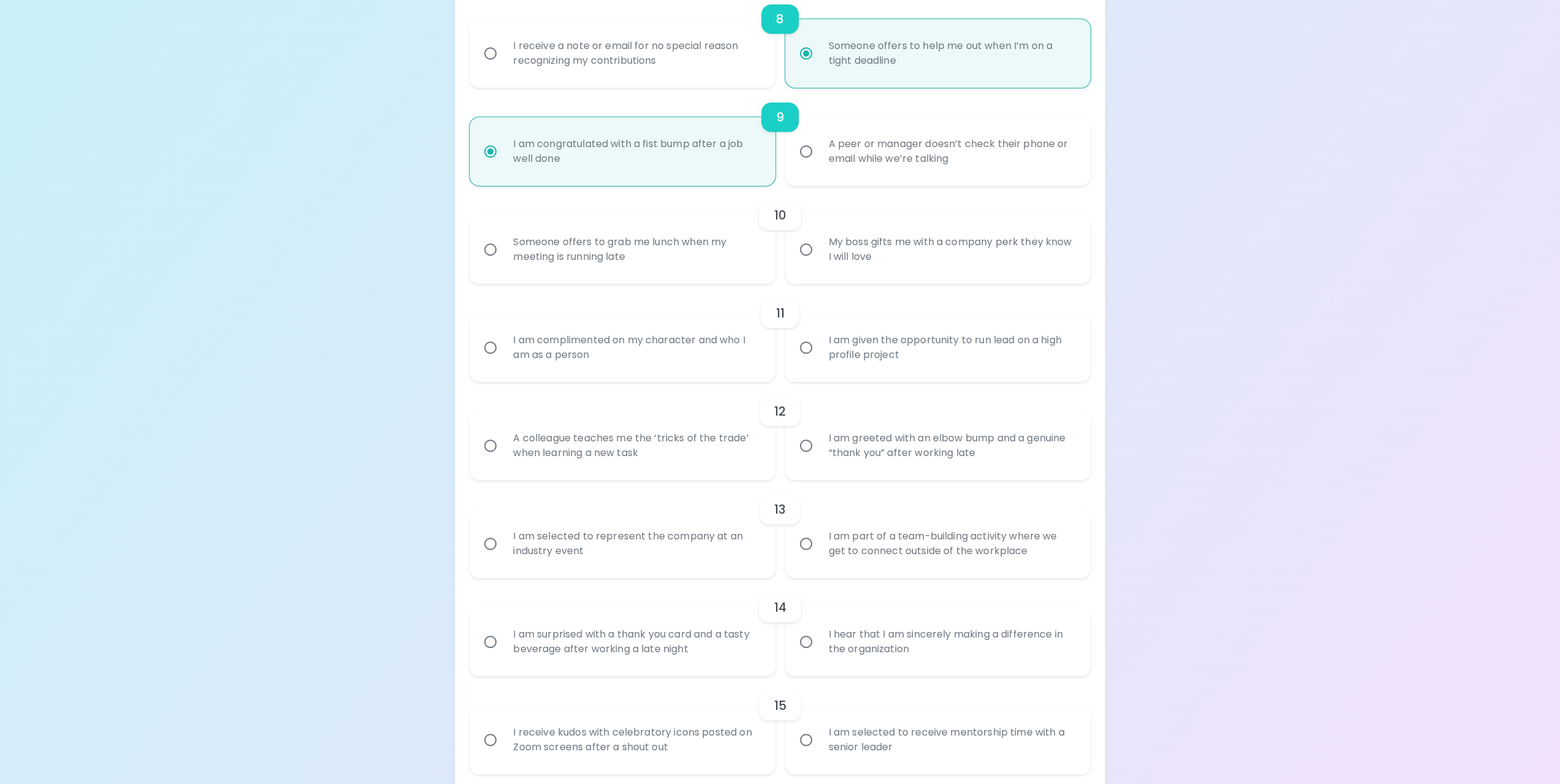
radio input "true"
click at [491, 252] on input "Someone offers to grab me lunch when my meeting is running late" at bounding box center [491, 249] width 26 height 26
radio input "false"
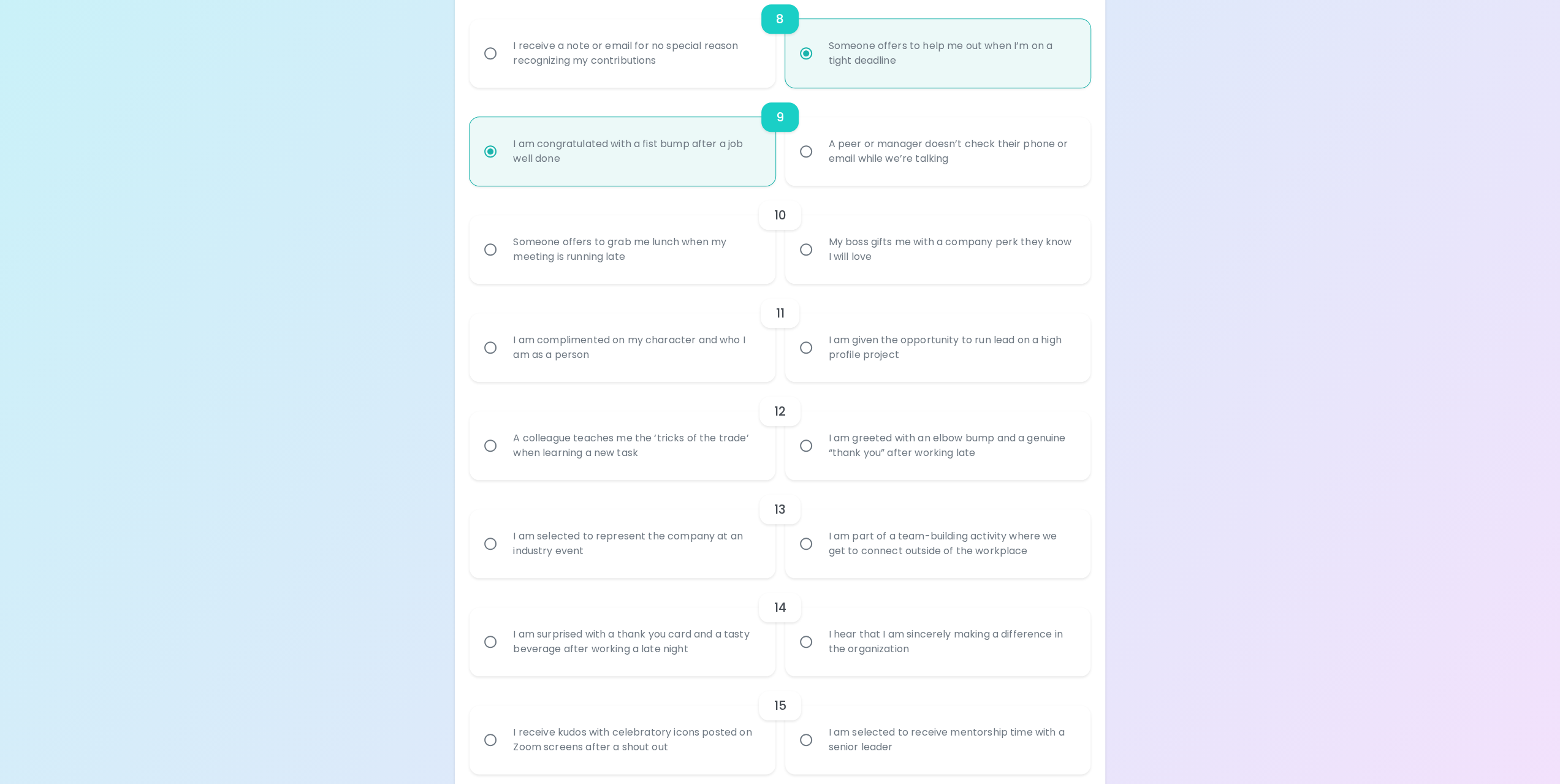
radio input "false"
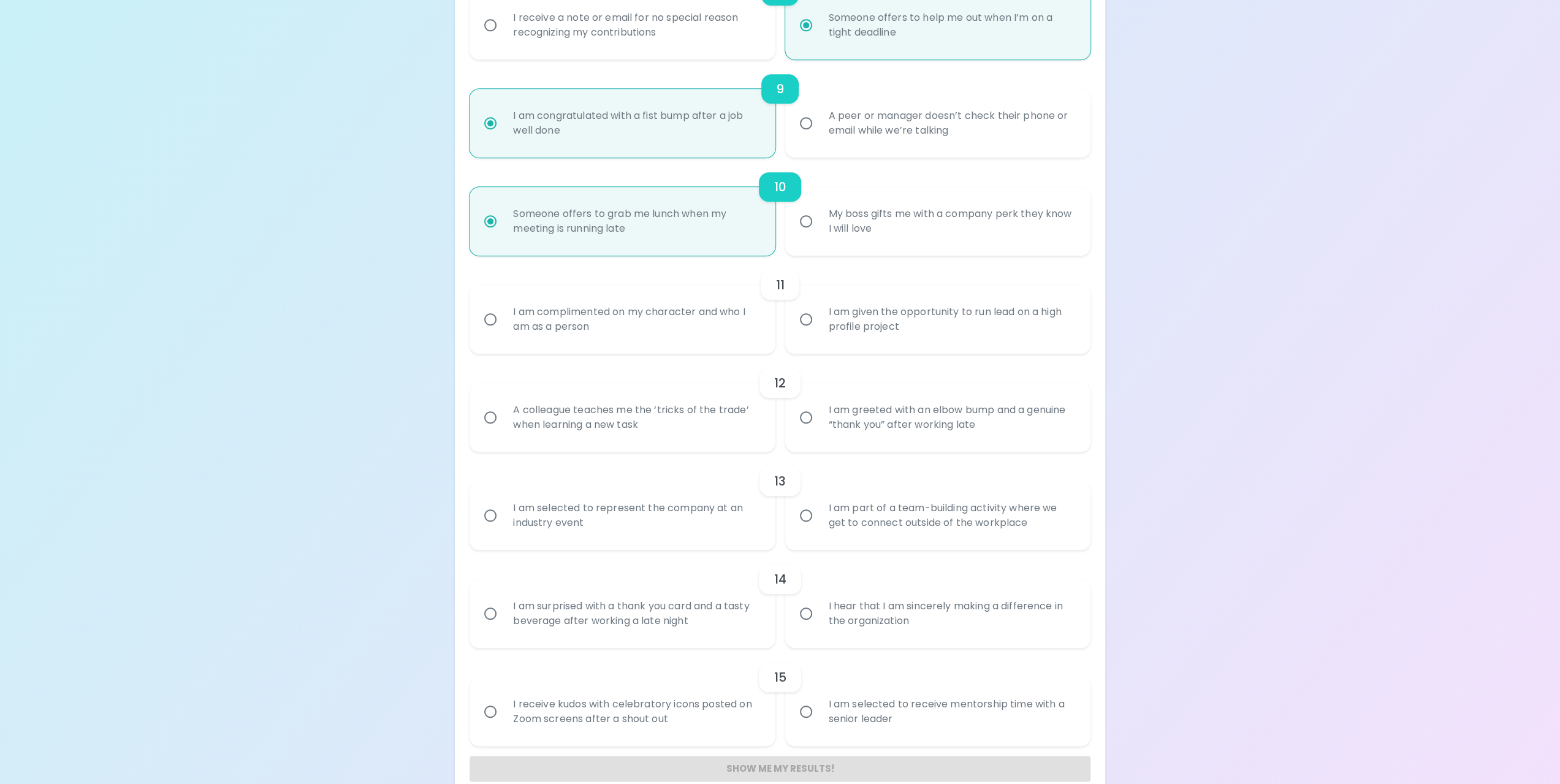
scroll to position [1055, 0]
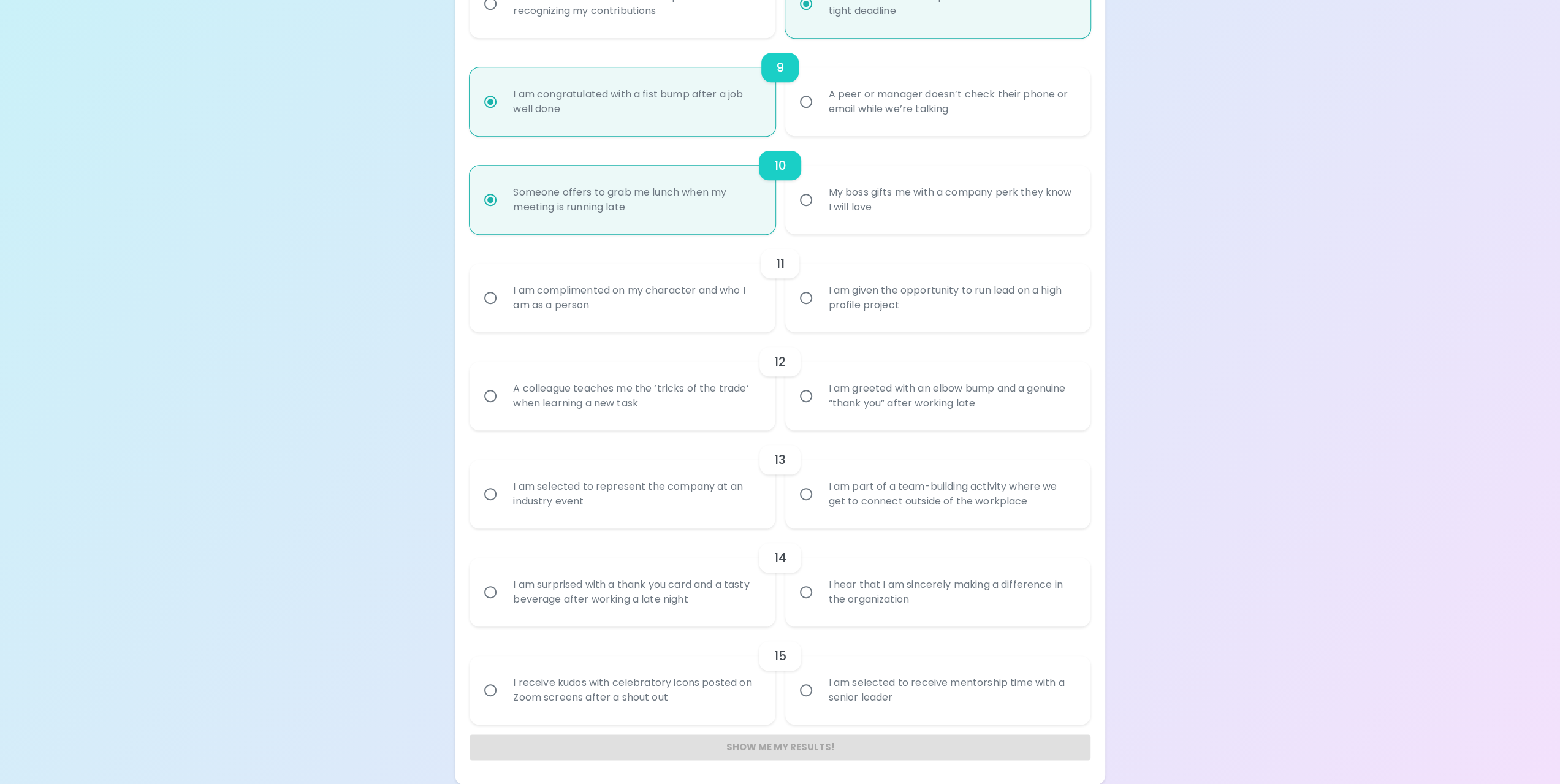
radio input "true"
click at [491, 302] on input "I am complimented on my character and who I am as a person" at bounding box center [491, 298] width 26 height 26
radio input "false"
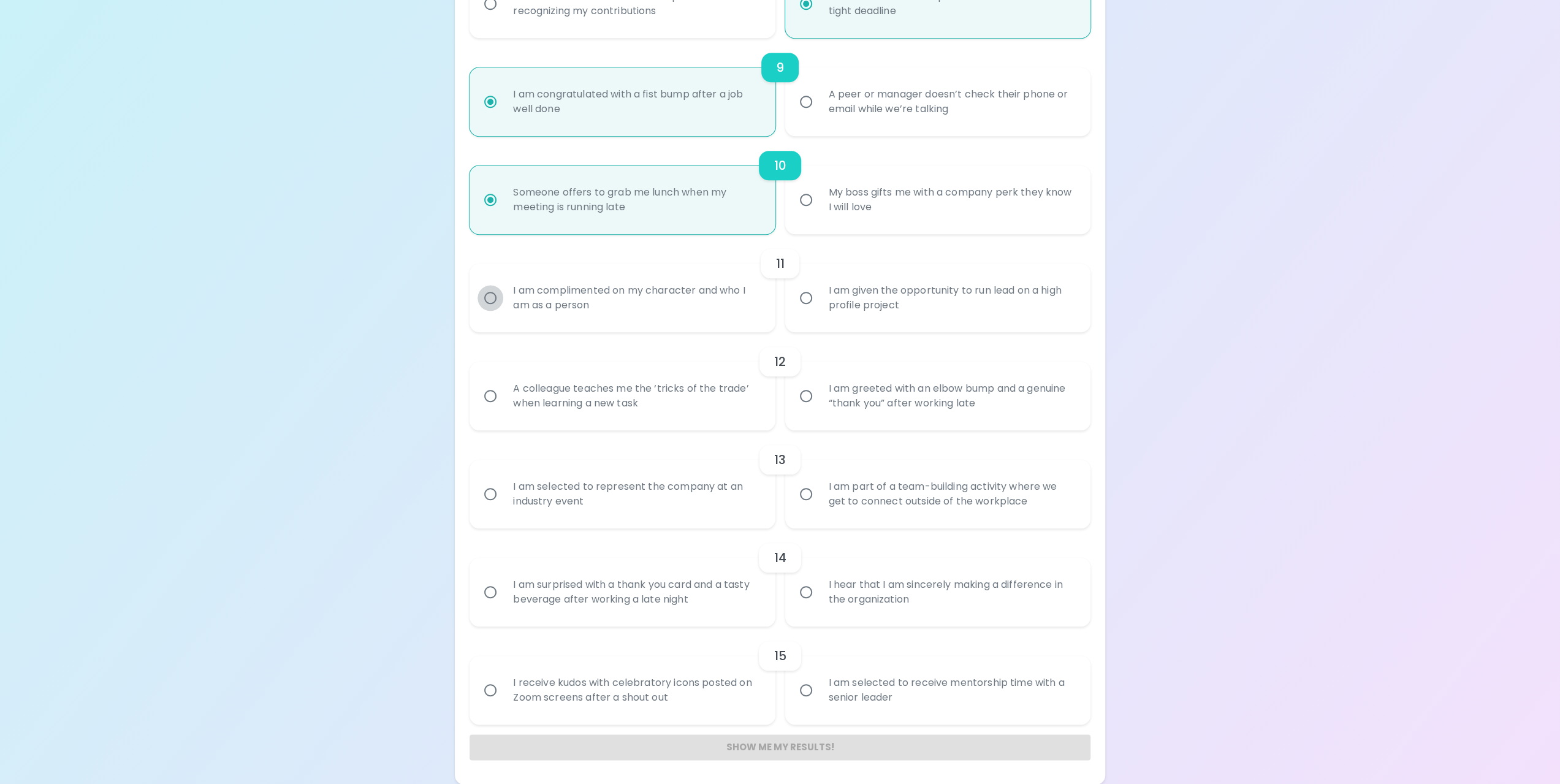
radio input "false"
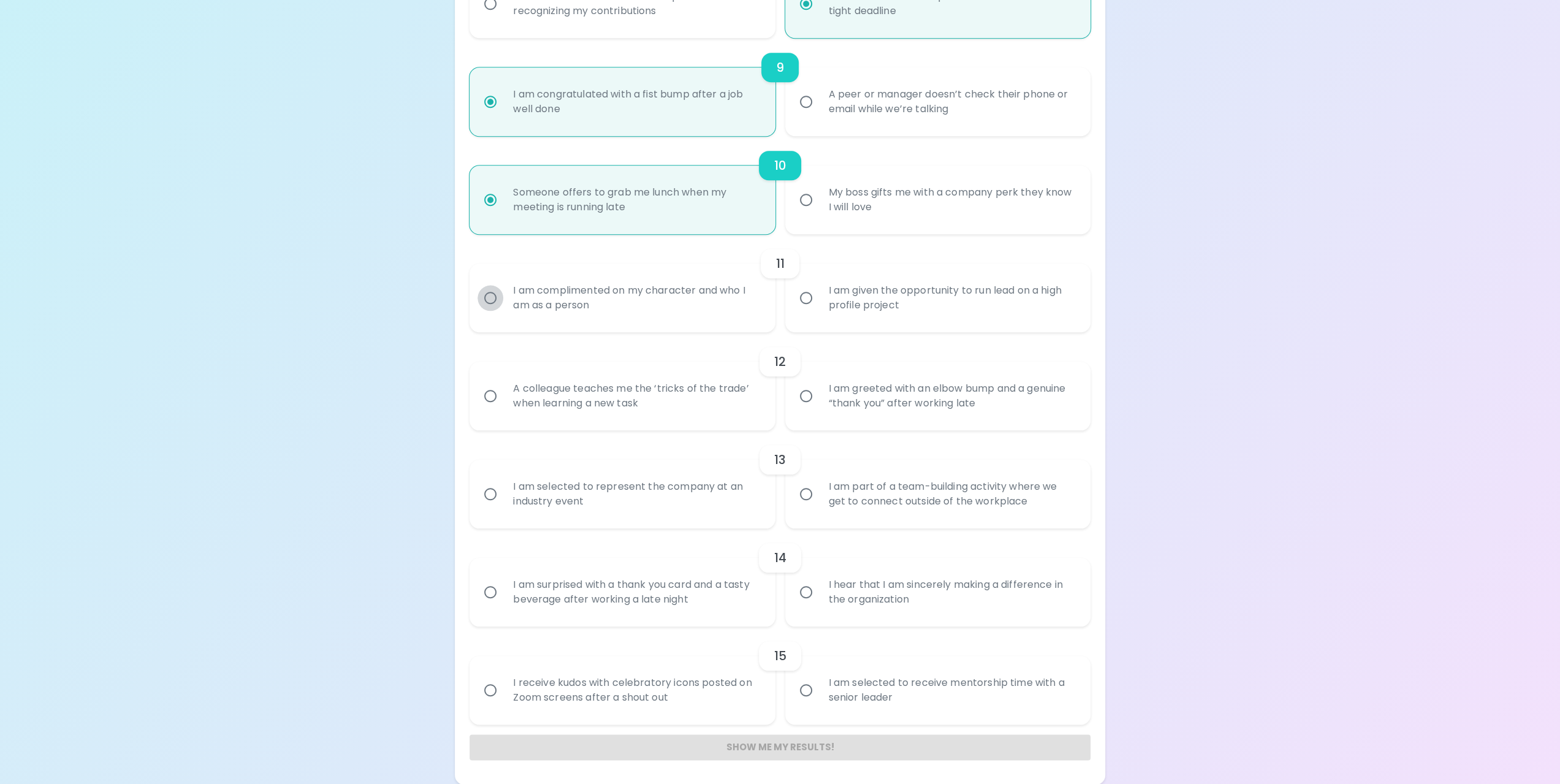
radio input "false"
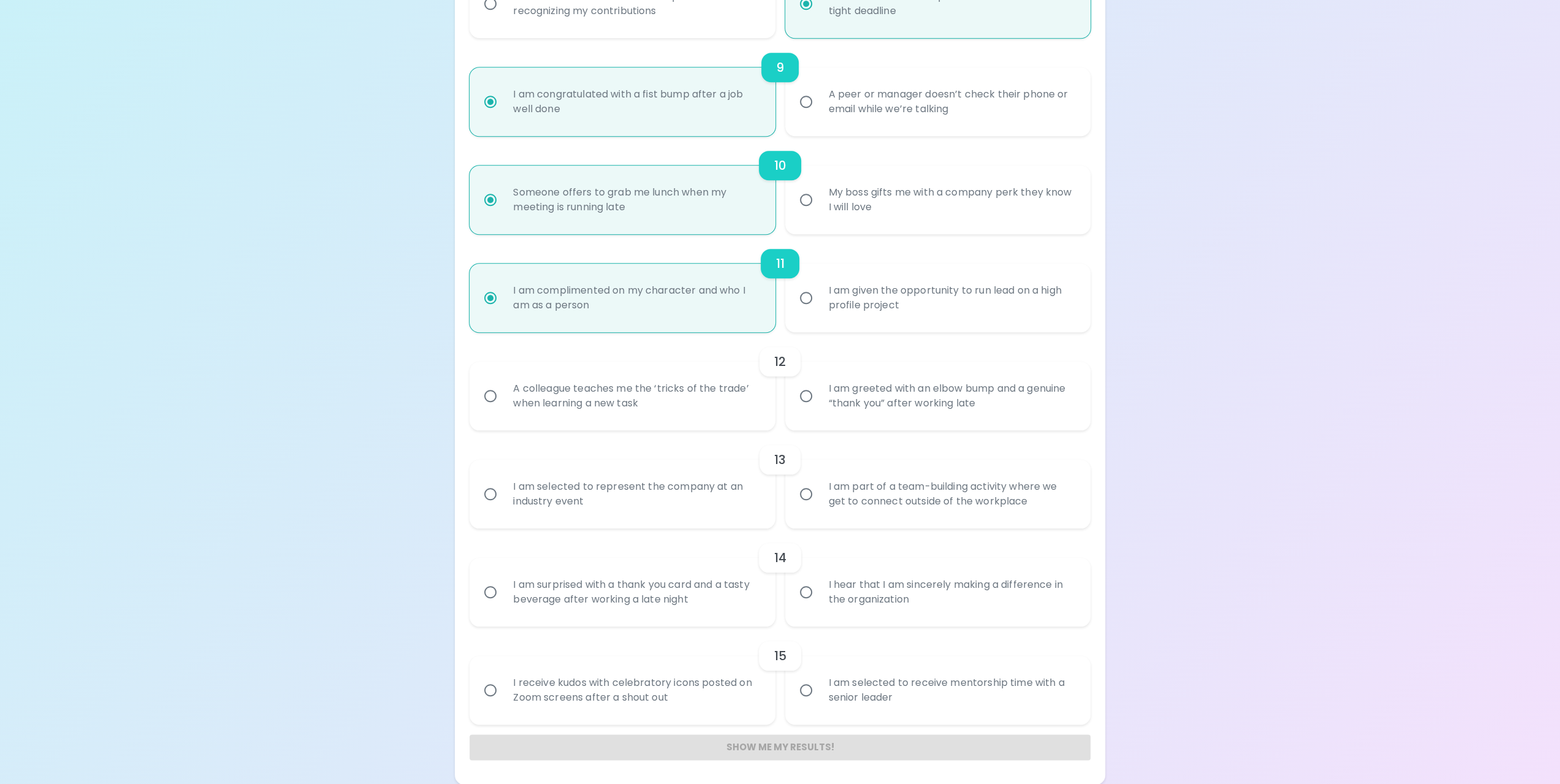
radio input "true"
click at [489, 395] on input "A colleague teaches me the ‘tricks of the trade’ when learning a new task" at bounding box center [491, 396] width 26 height 26
radio input "false"
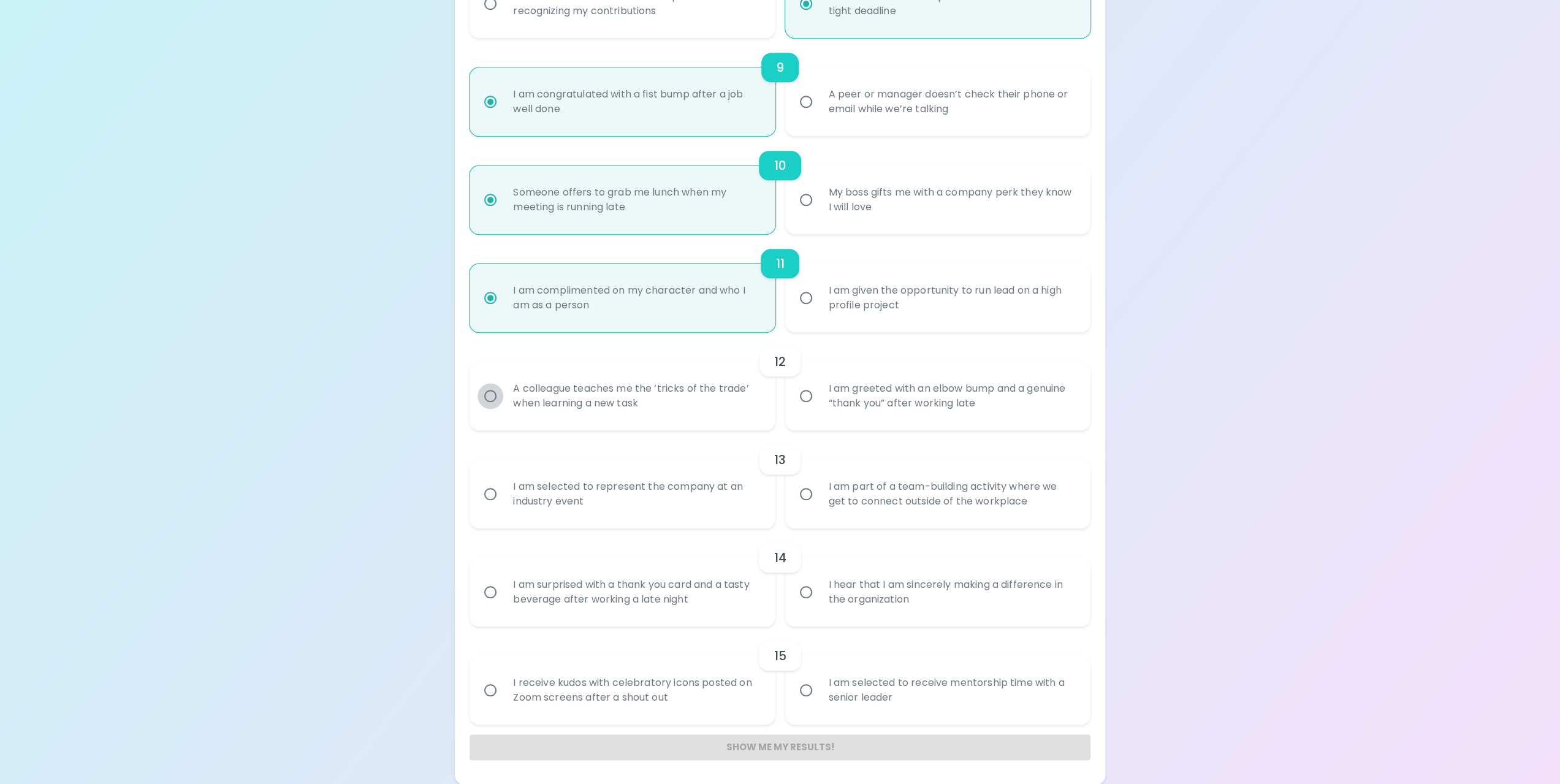
radio input "false"
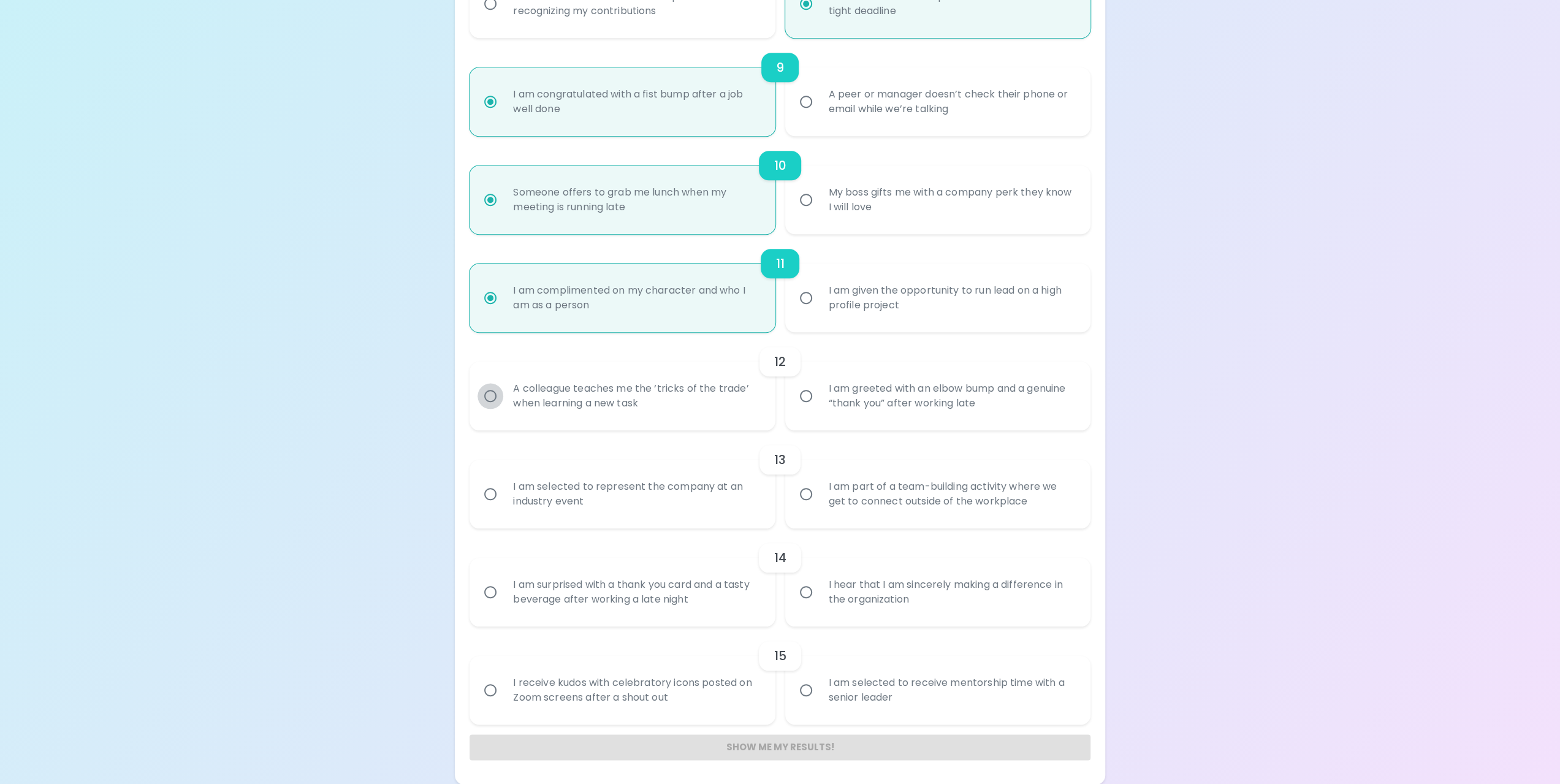
radio input "false"
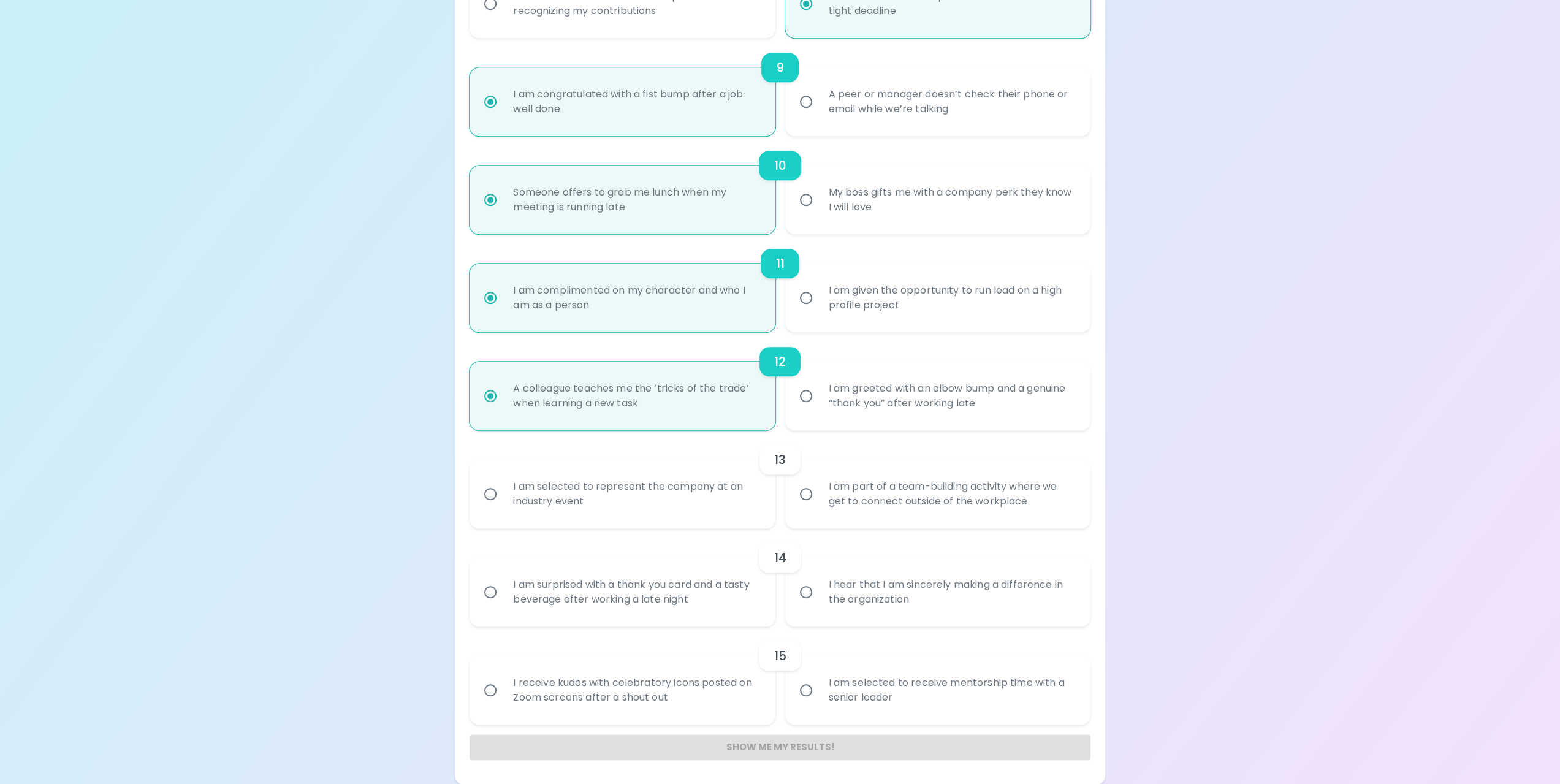
radio input "true"
click at [799, 395] on input "I am greeted with an elbow bump and a genuine “thank you” after working late" at bounding box center [806, 396] width 26 height 26
radio input "false"
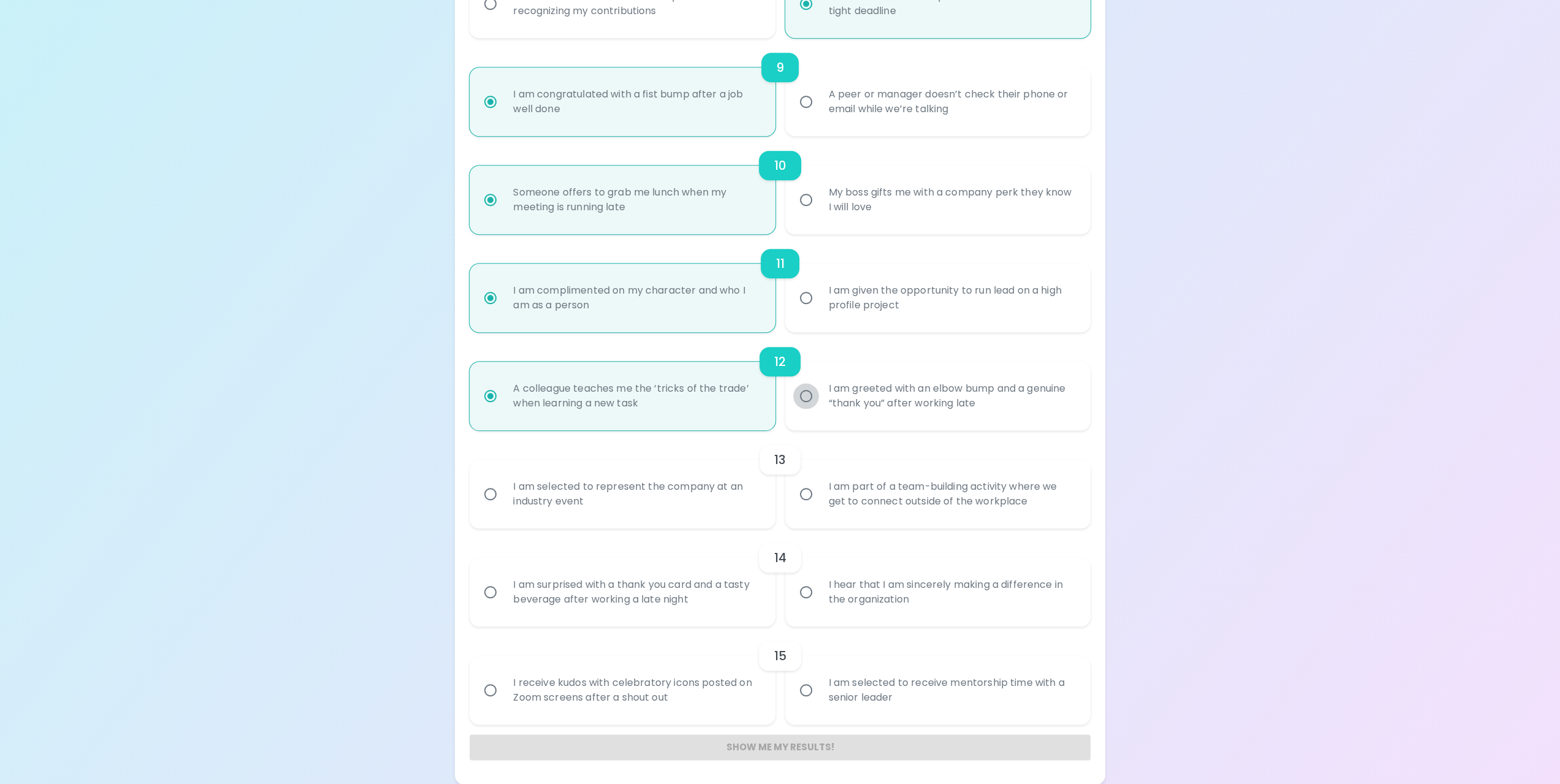
radio input "false"
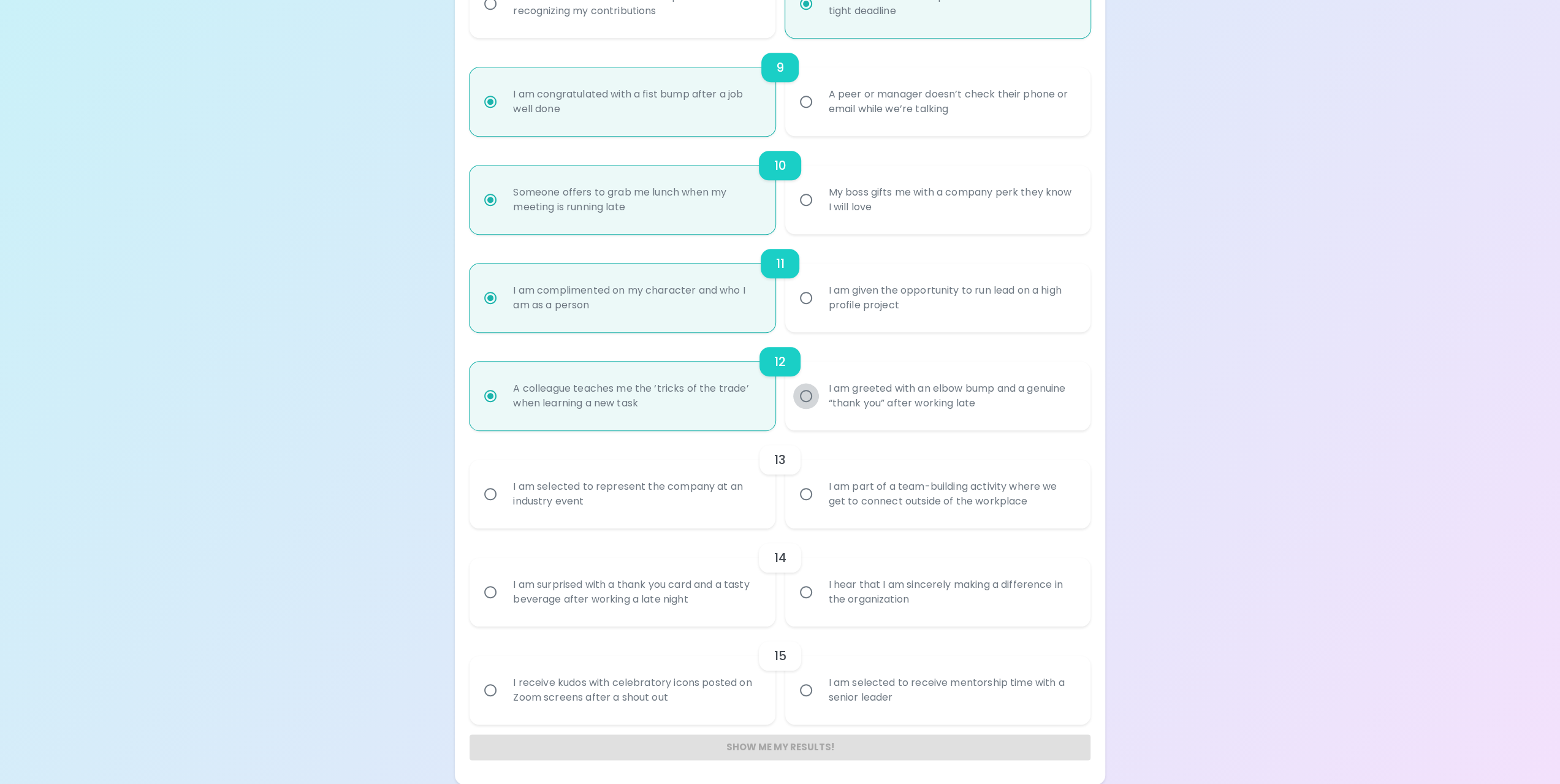
radio input "false"
radio input "true"
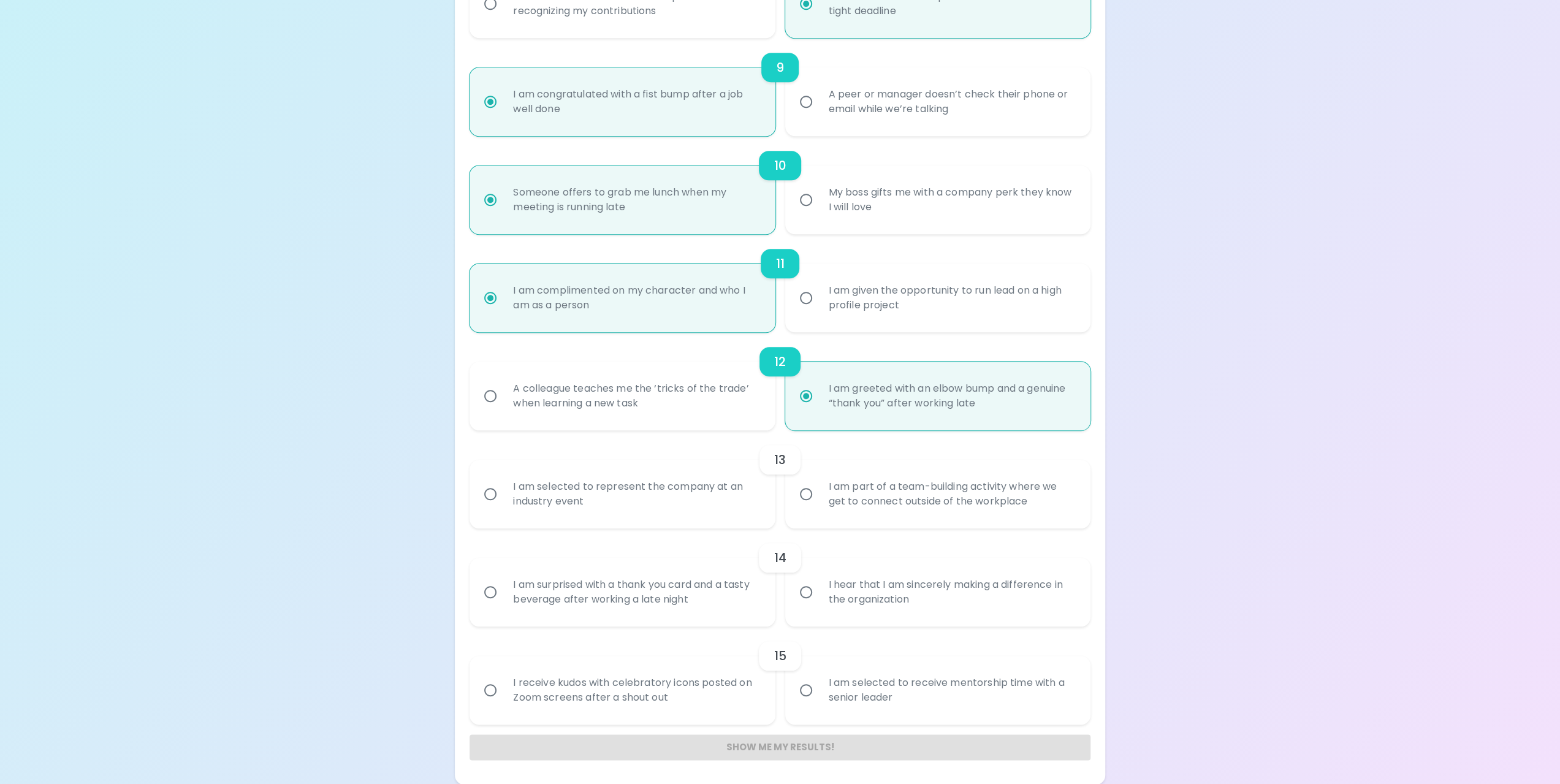
radio input "true"
click at [491, 398] on input "A colleague teaches me the ‘tricks of the trade’ when learning a new task" at bounding box center [491, 396] width 26 height 26
radio input "false"
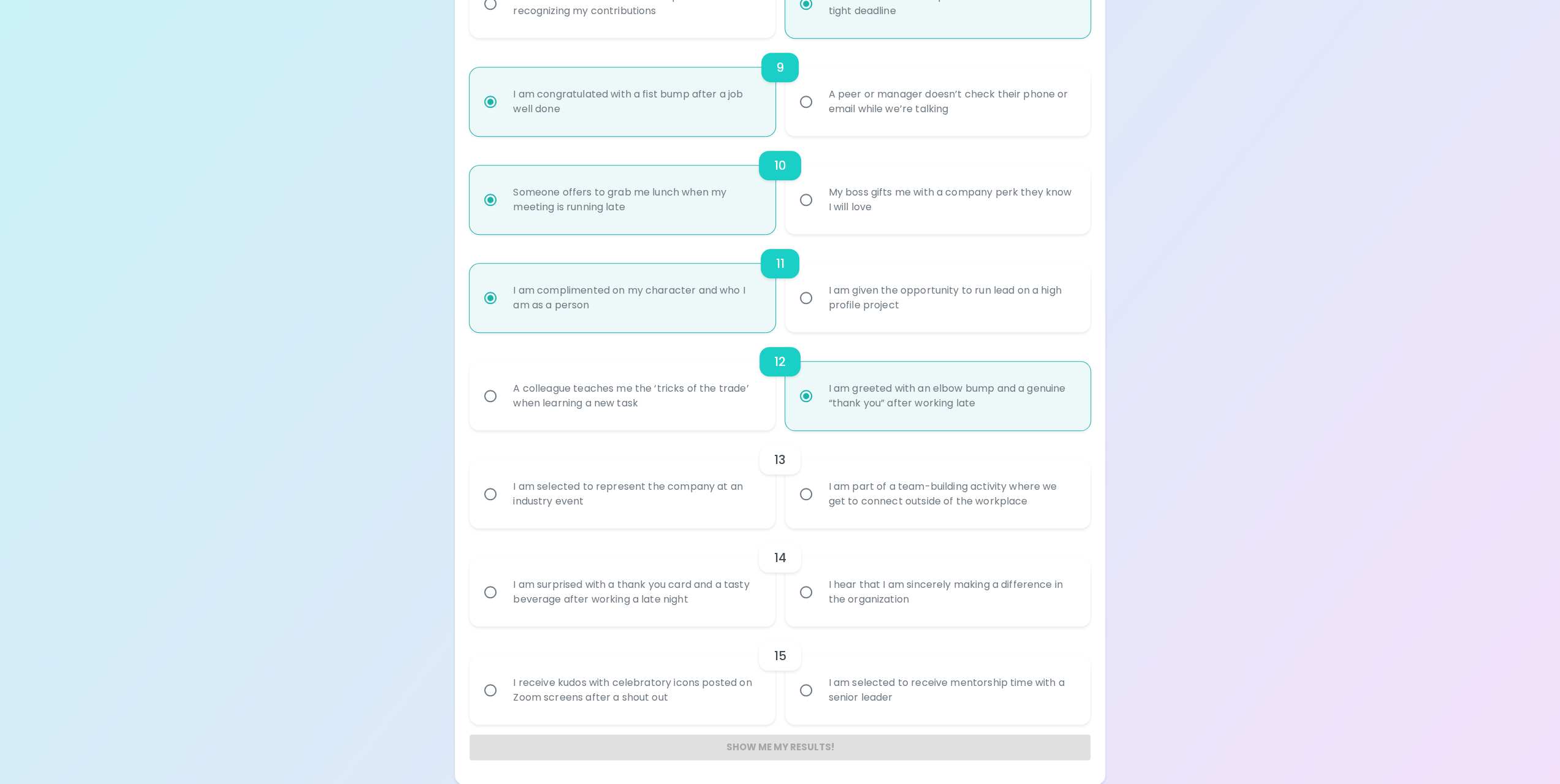
radio input "false"
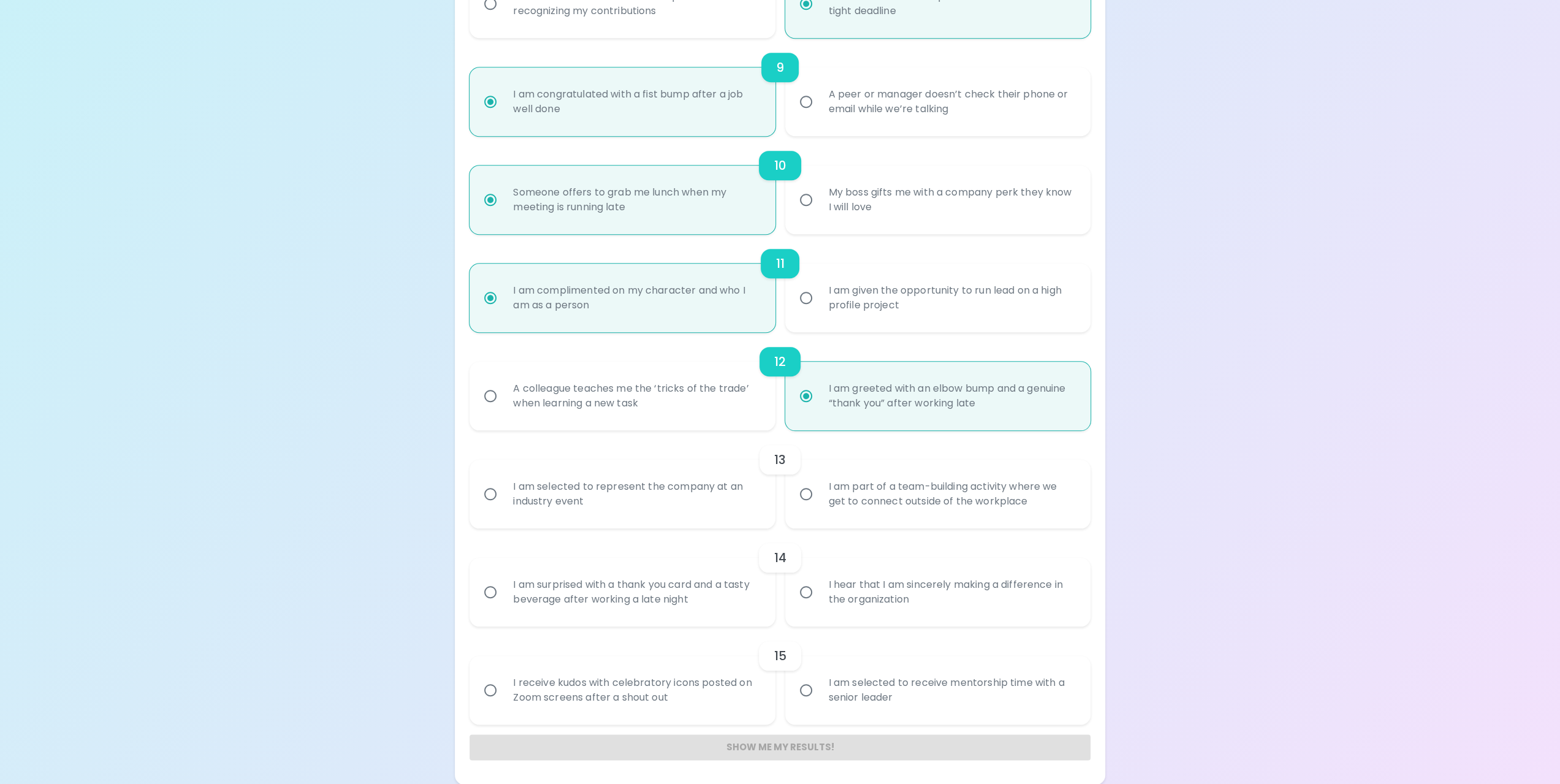
radio input "false"
radio input "true"
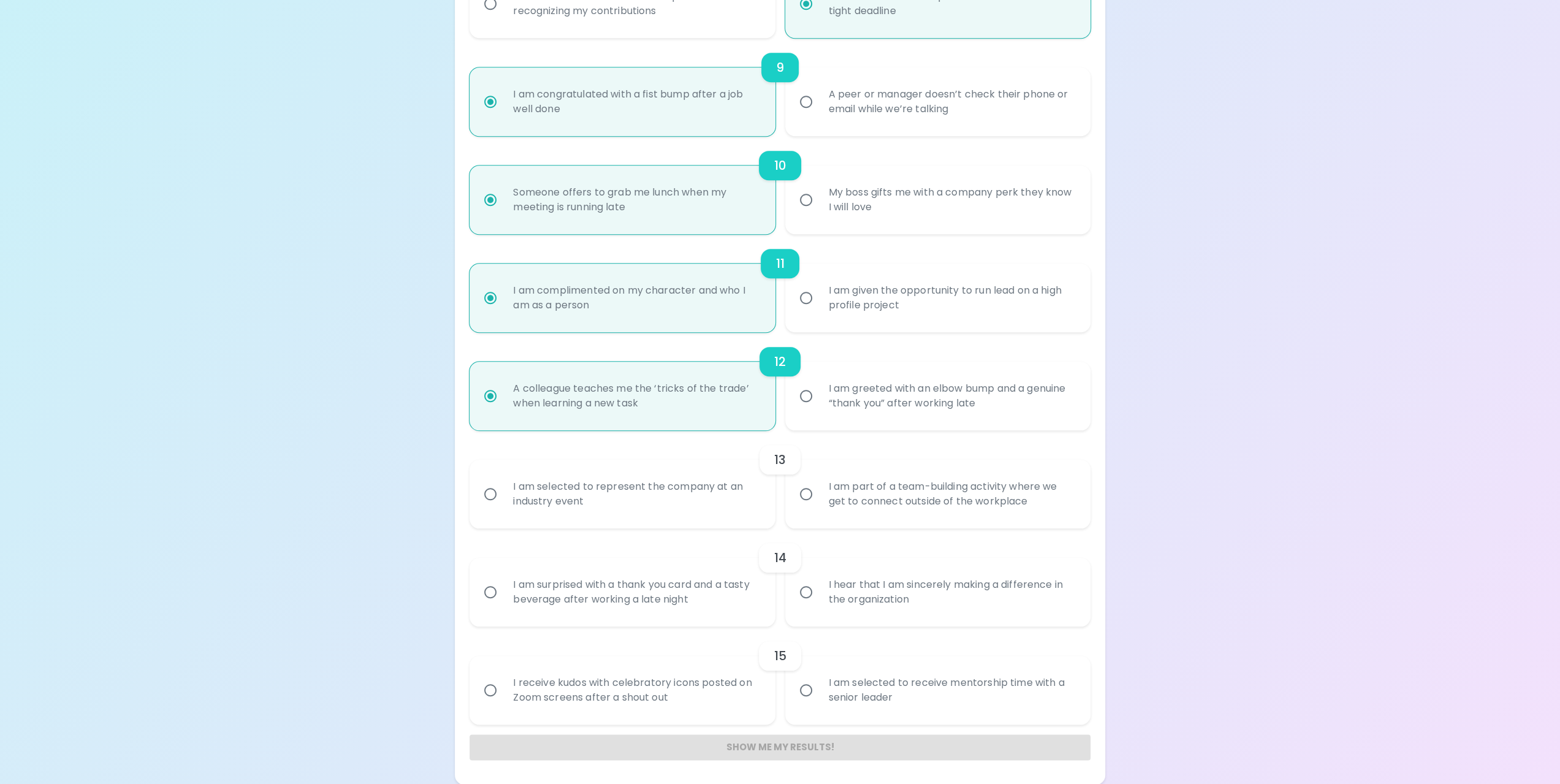
radio input "true"
click at [803, 493] on input "I am part of a team-building activity where we get to connect outside of the wo…" at bounding box center [806, 493] width 26 height 26
radio input "false"
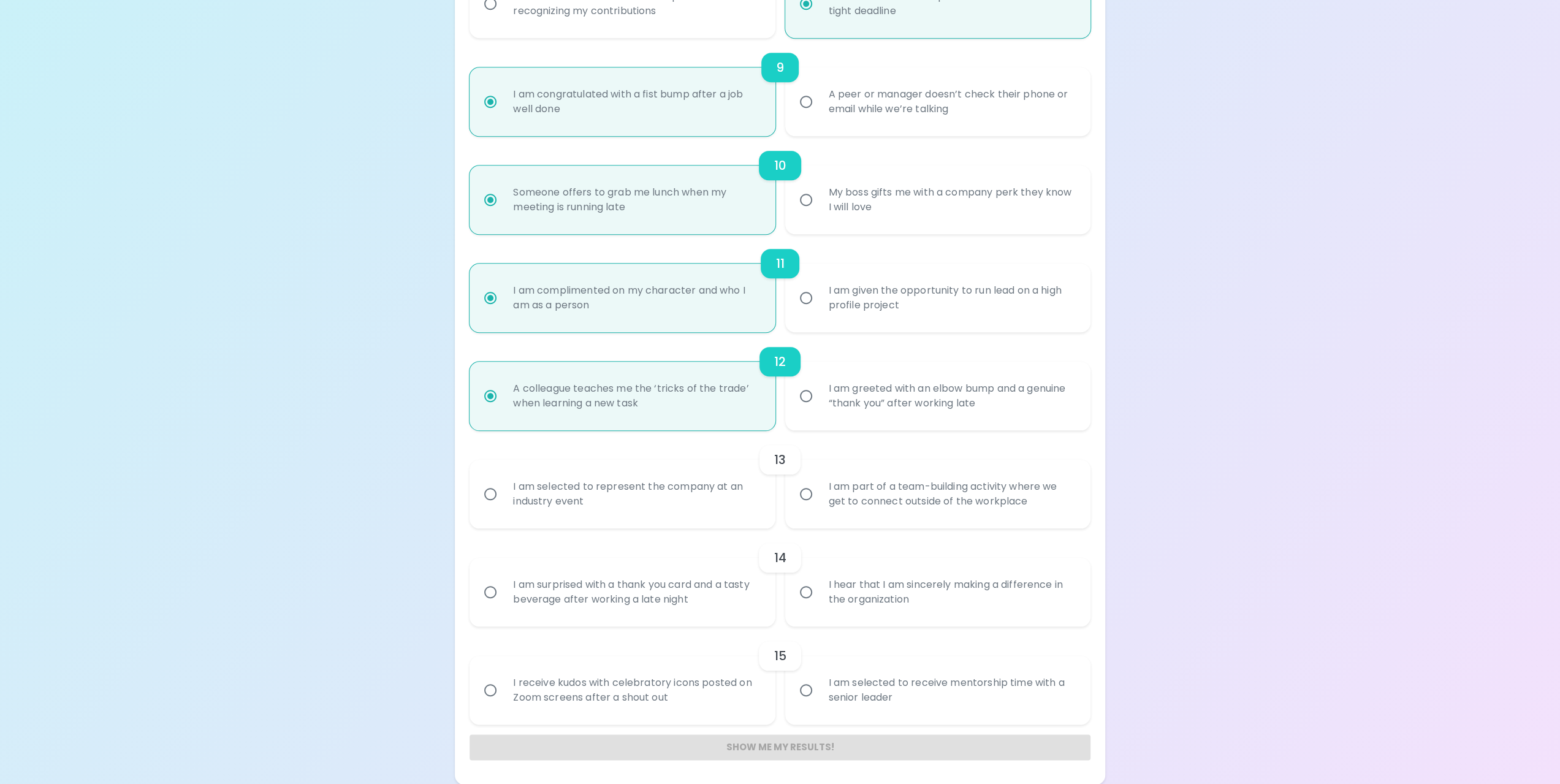
radio input "false"
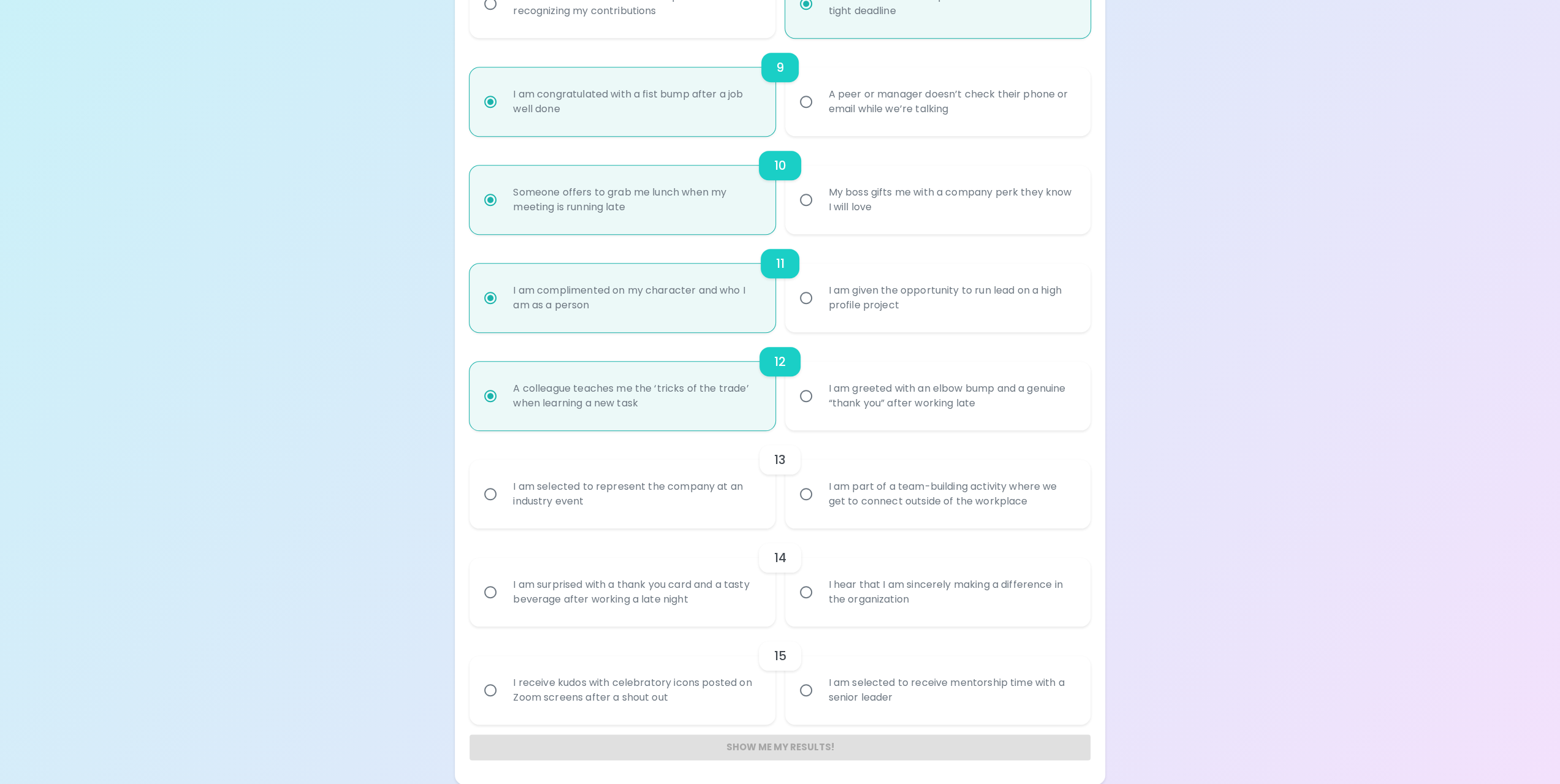
radio input "false"
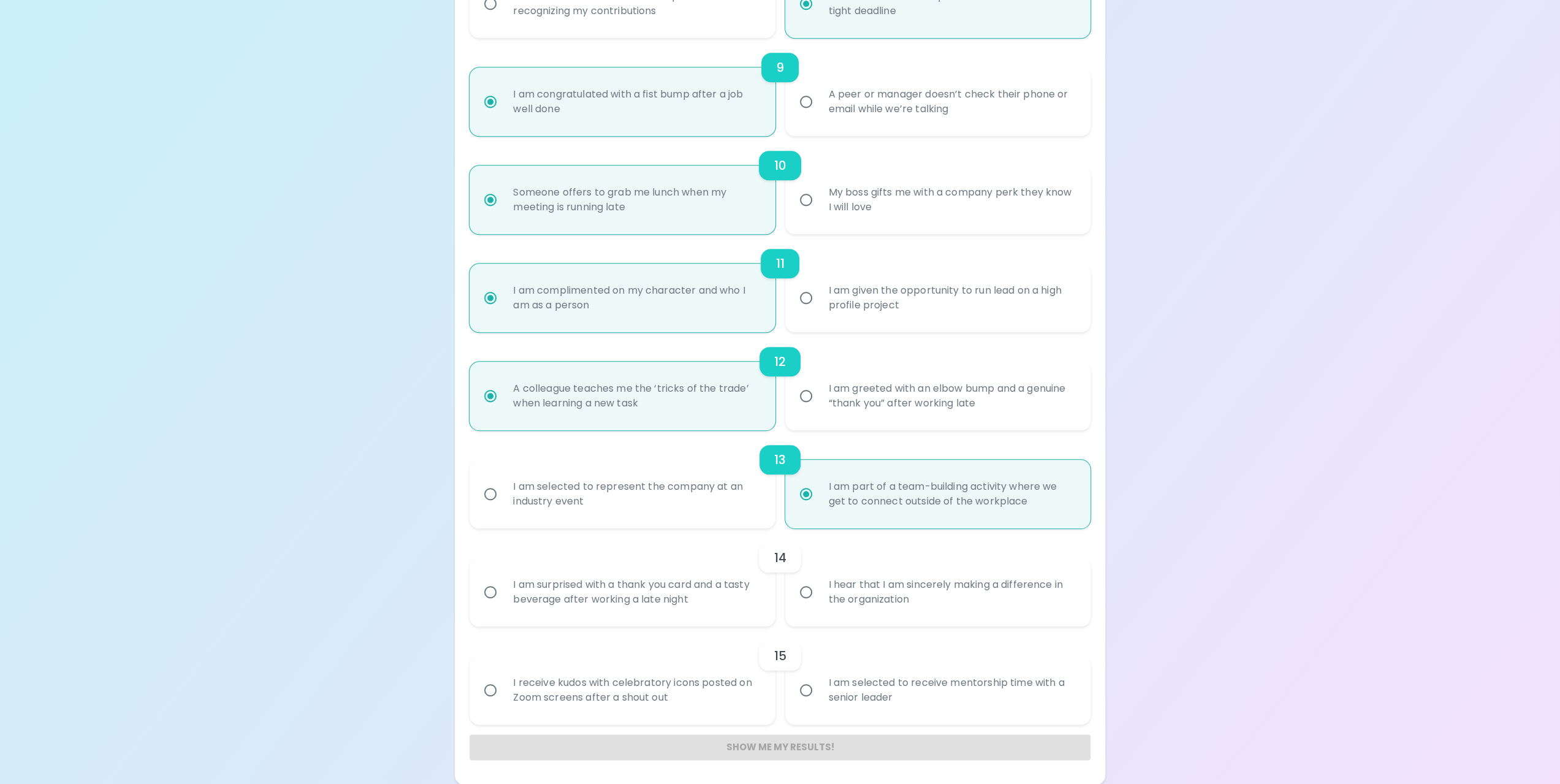
radio input "true"
click at [808, 595] on input "I hear that I am sincerely making a difference in the organization" at bounding box center [806, 592] width 26 height 26
radio input "false"
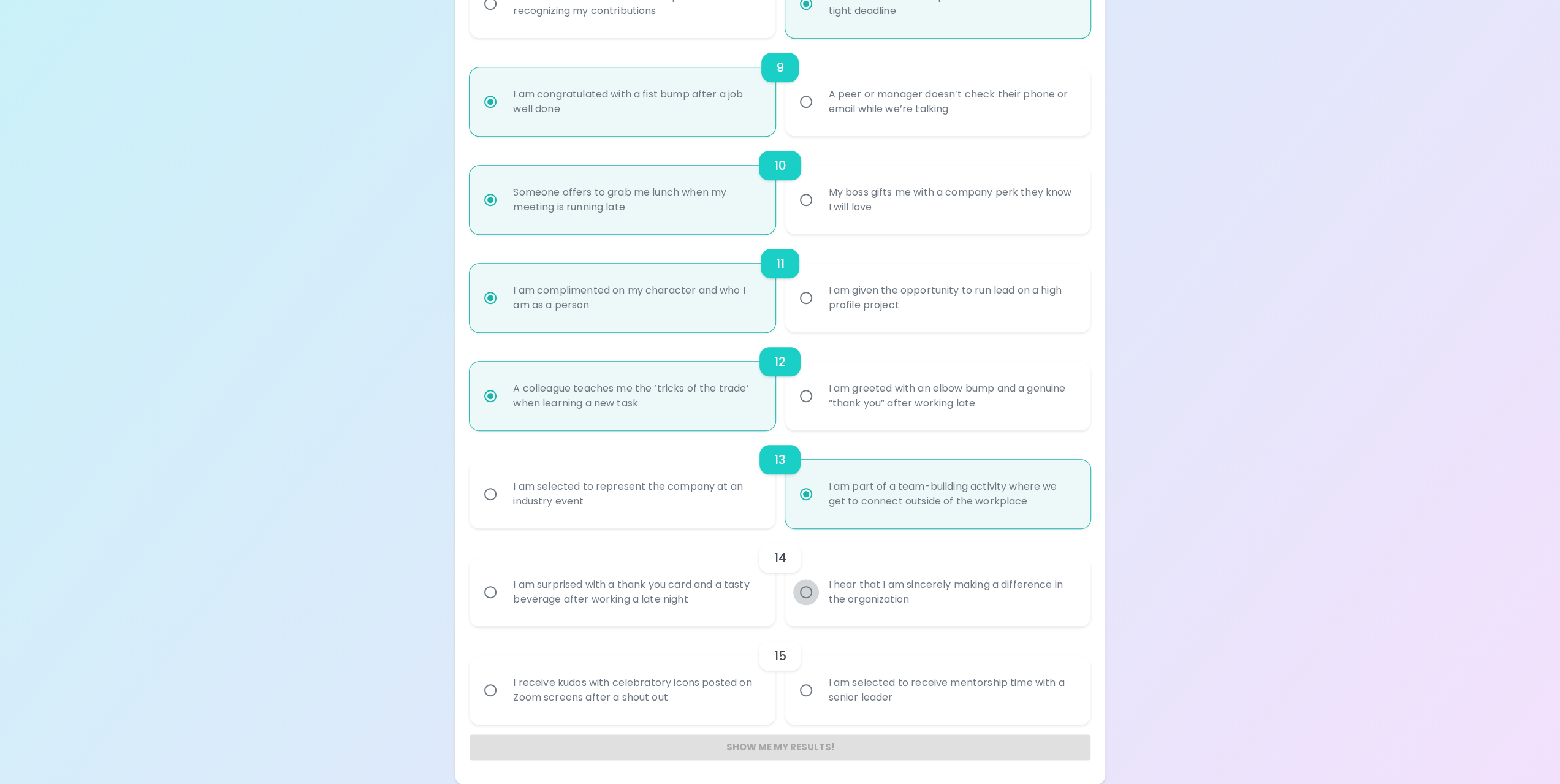
radio input "false"
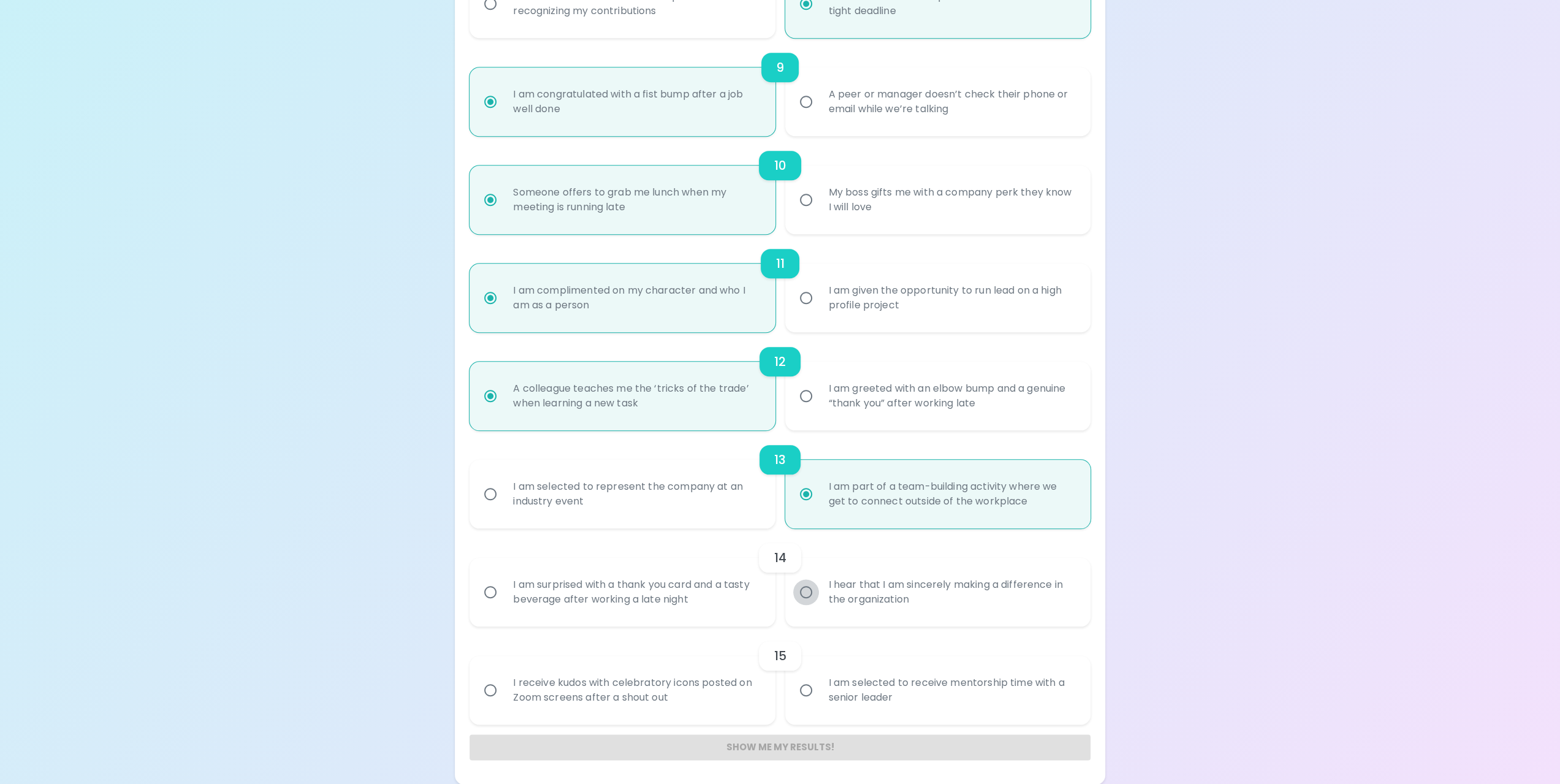
radio input "false"
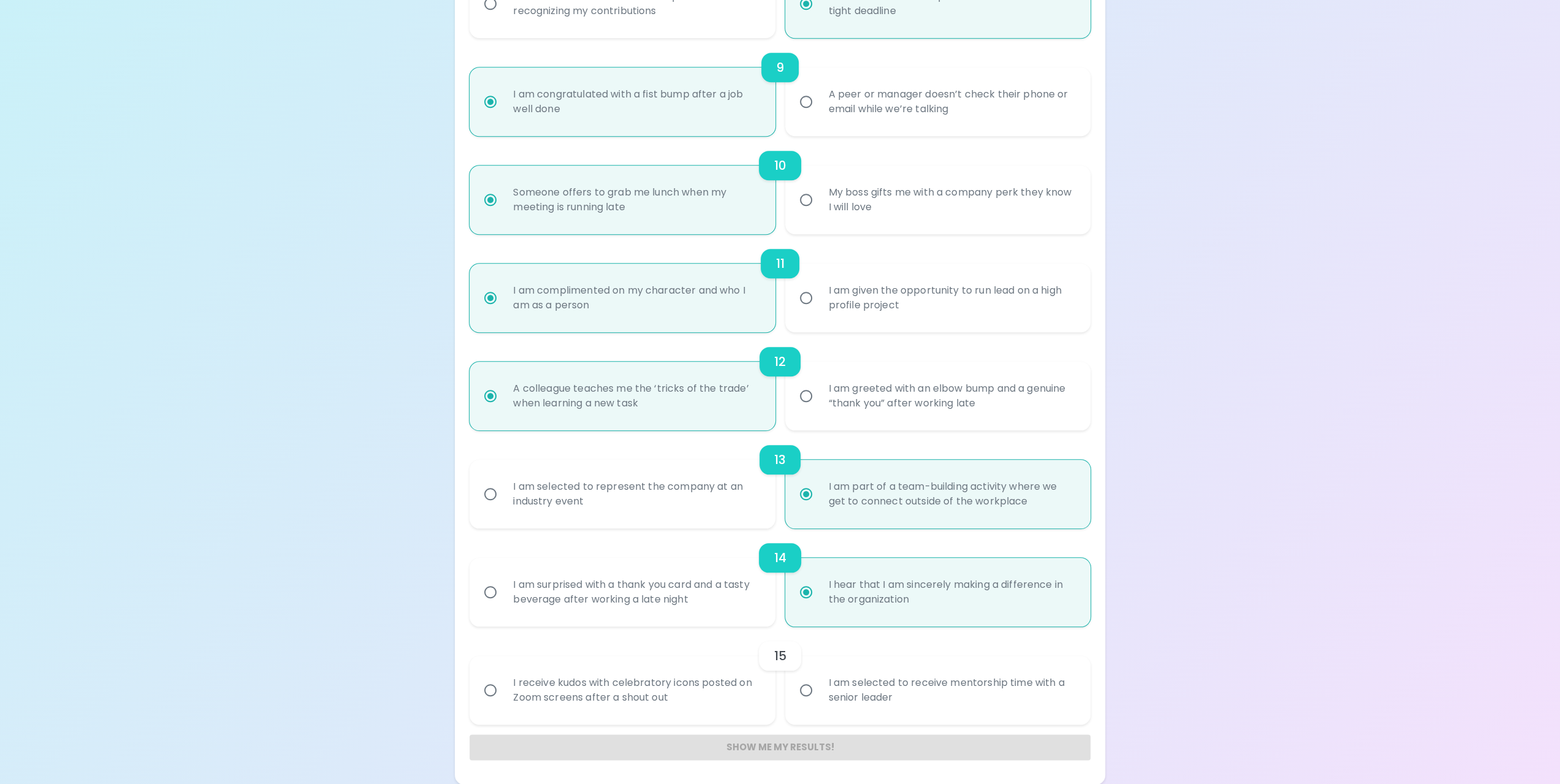
radio input "true"
click at [812, 690] on input "I am selected to receive mentorship time with a senior leader" at bounding box center [806, 690] width 26 height 26
radio input "false"
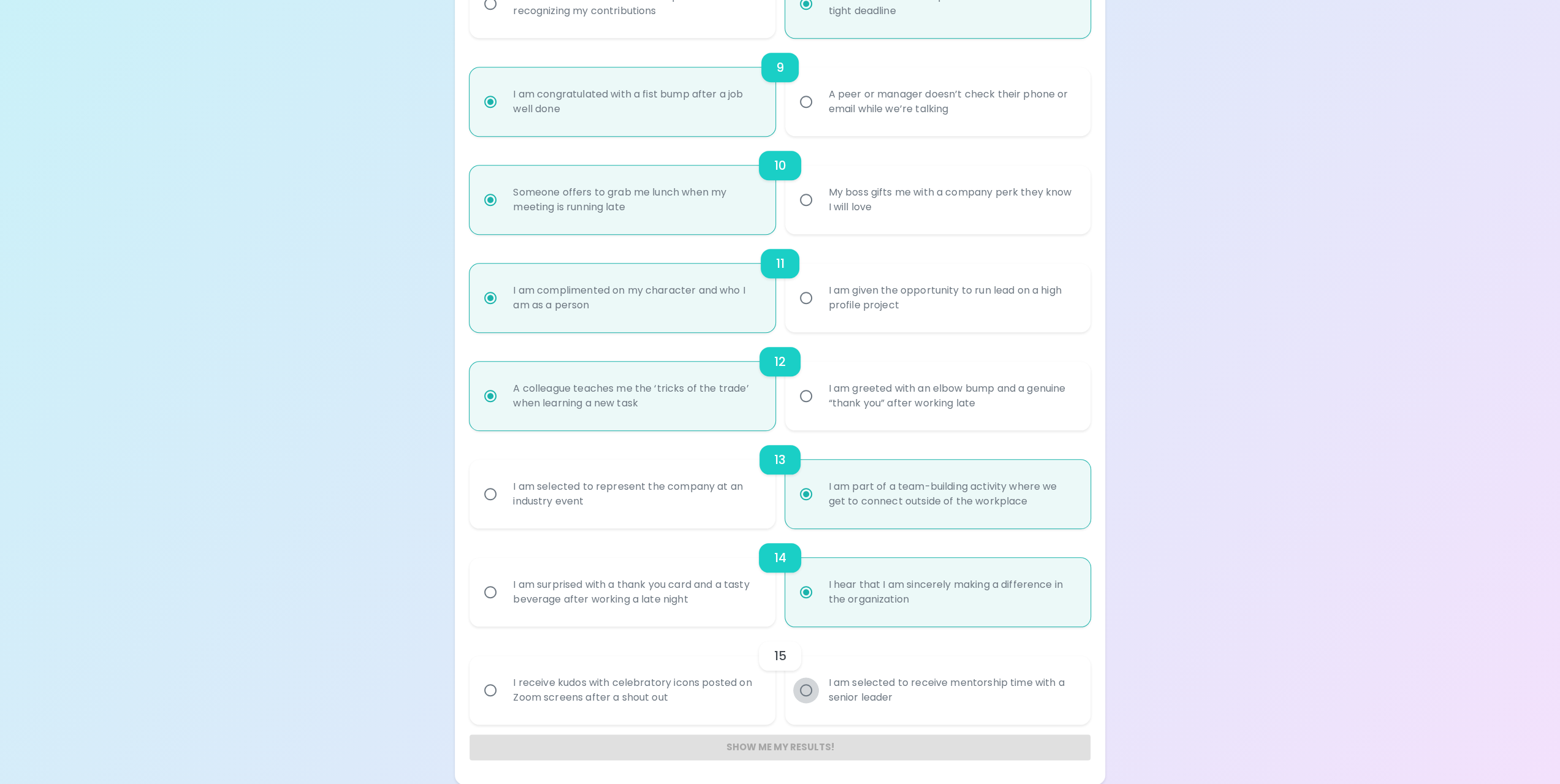
radio input "false"
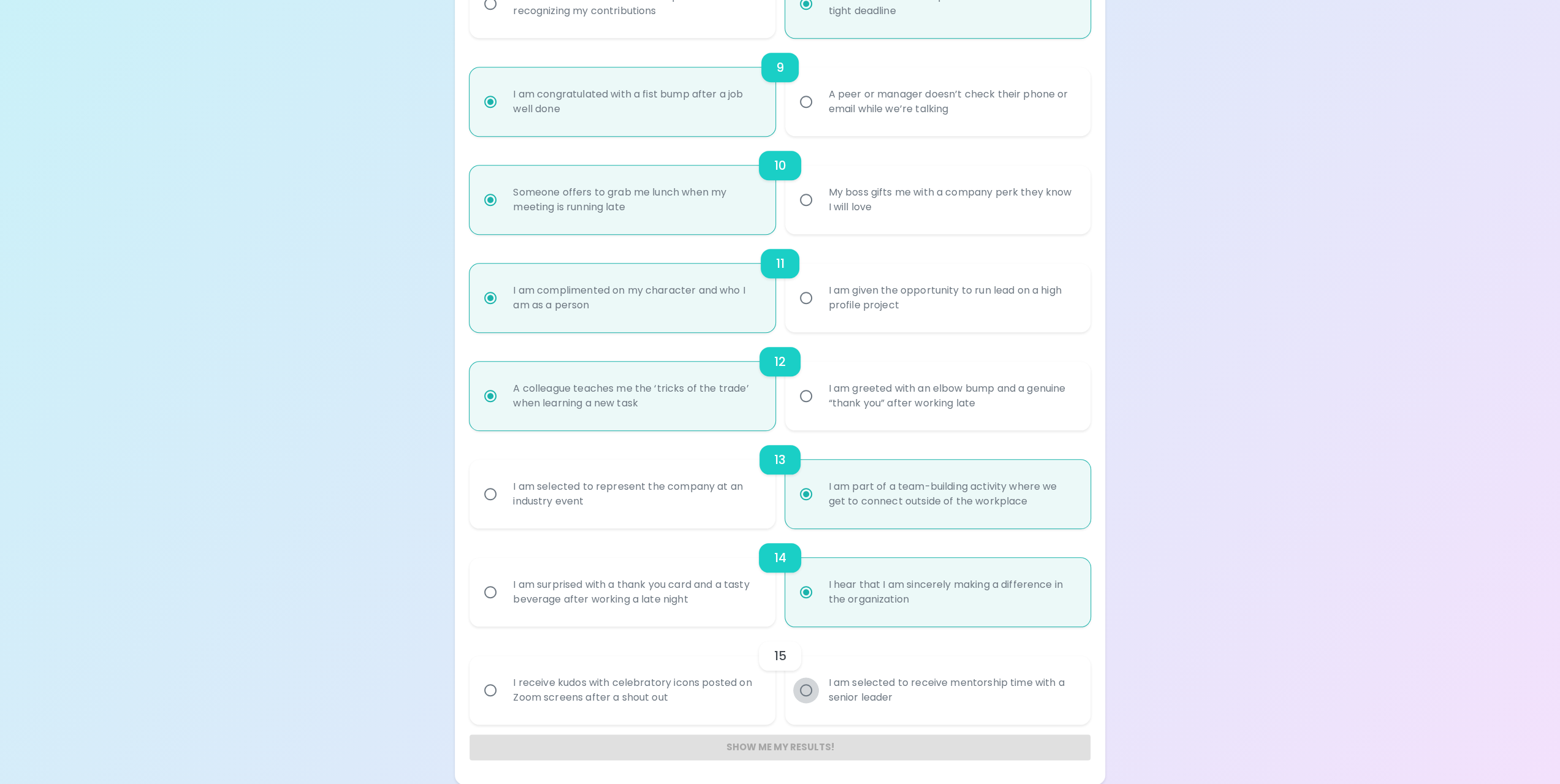
radio input "false"
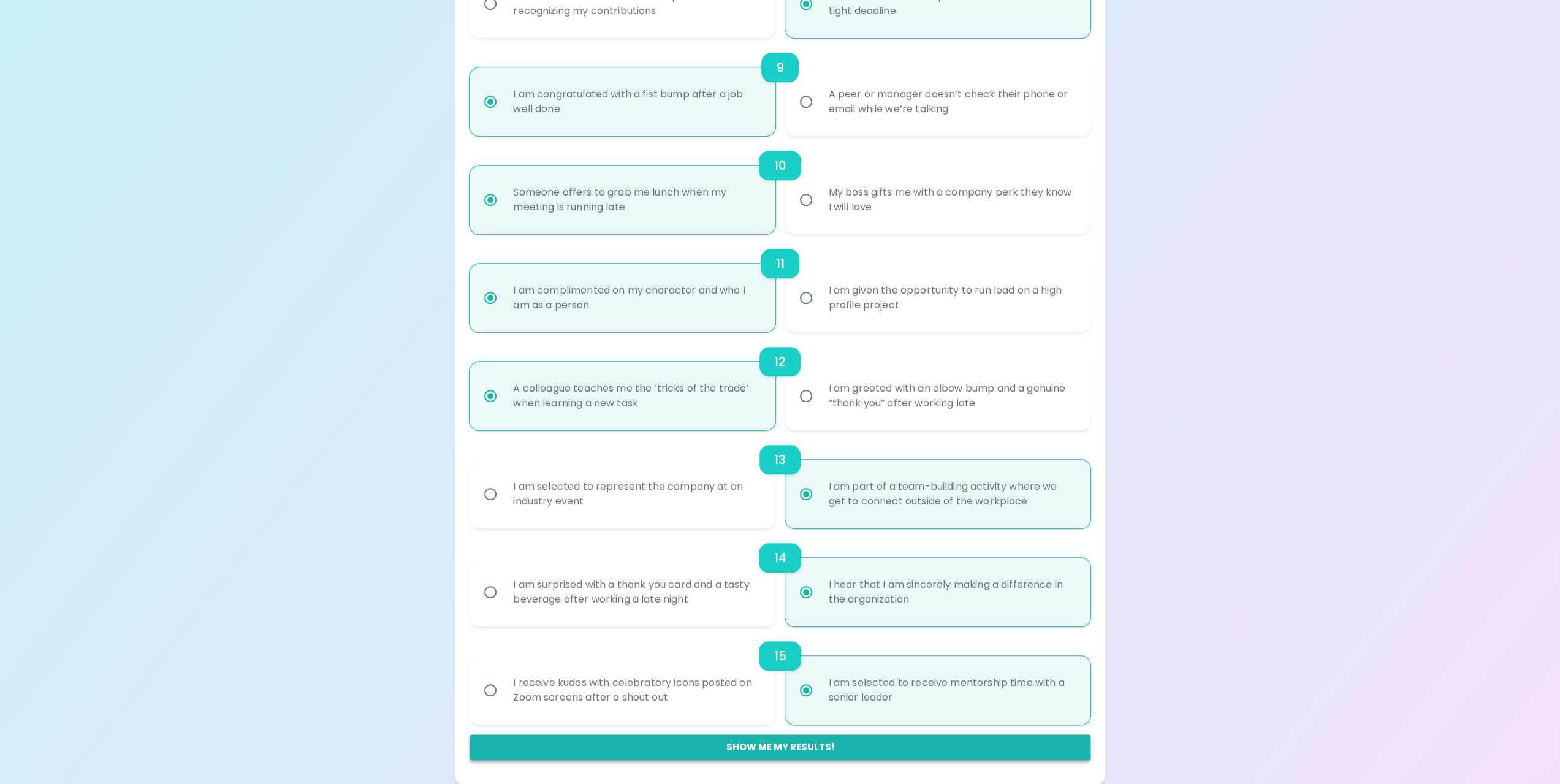
radio input "true"
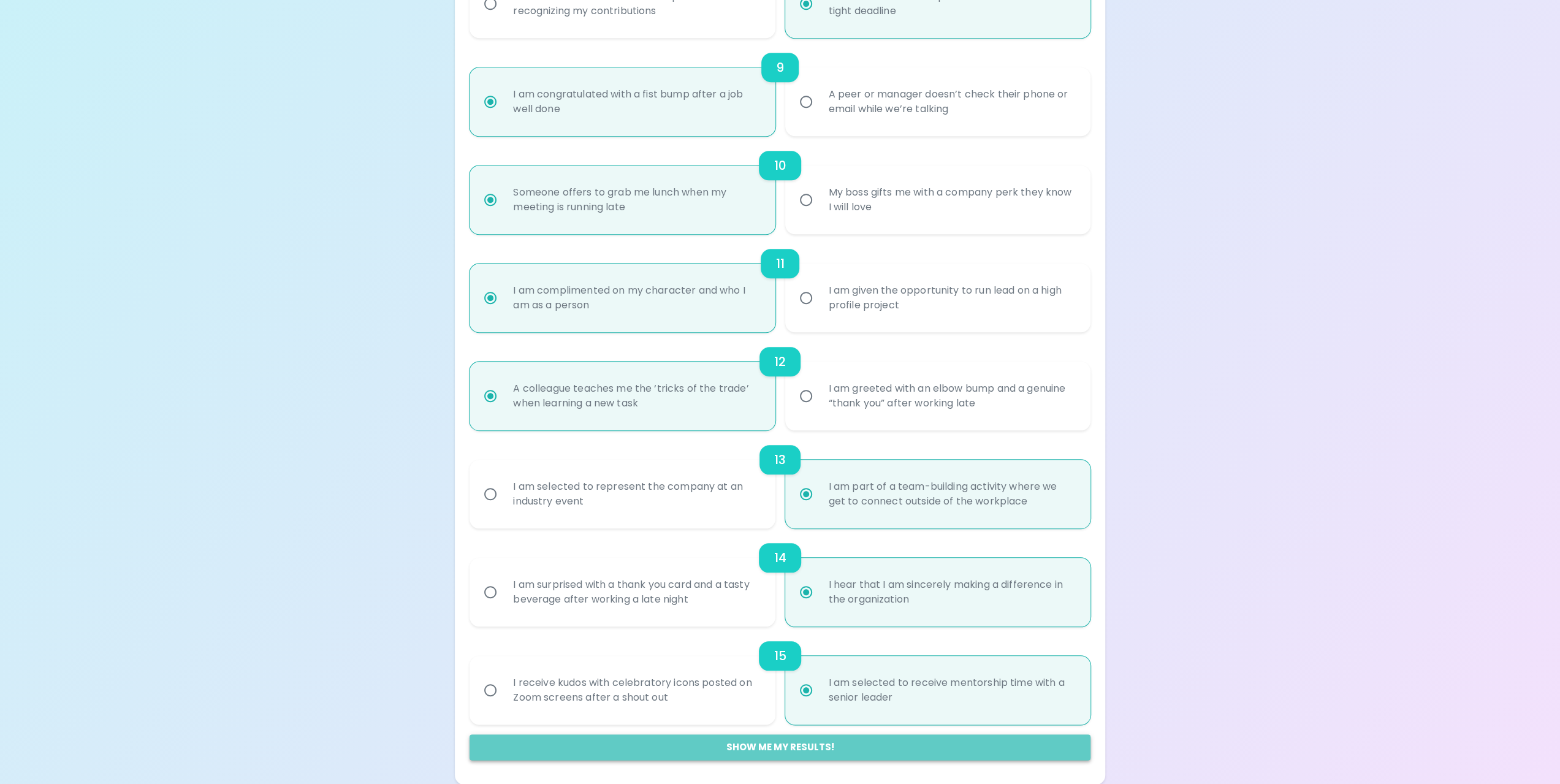
click at [787, 746] on button "Show me my results!" at bounding box center [780, 747] width 620 height 26
radio input "false"
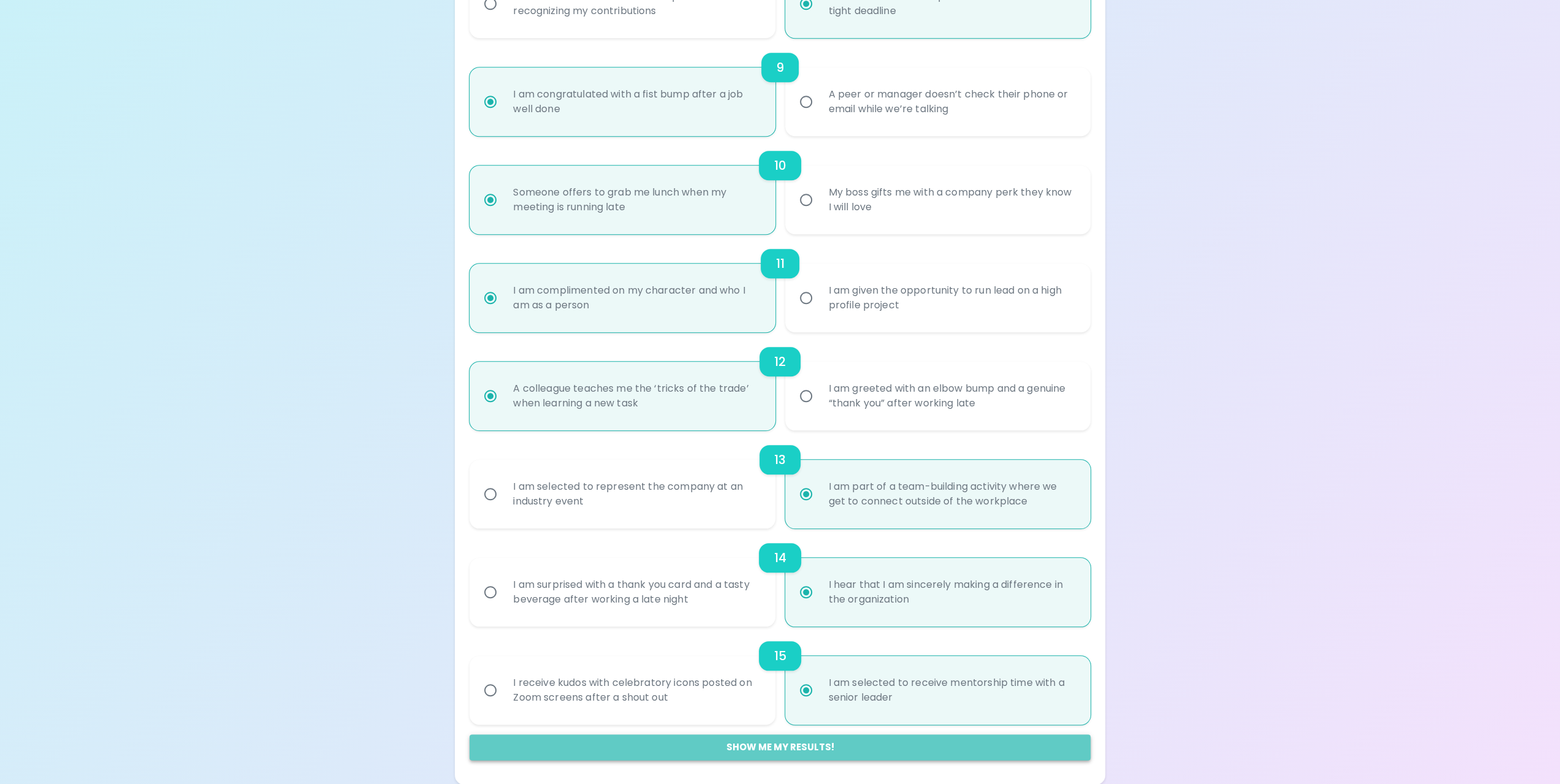
radio input "false"
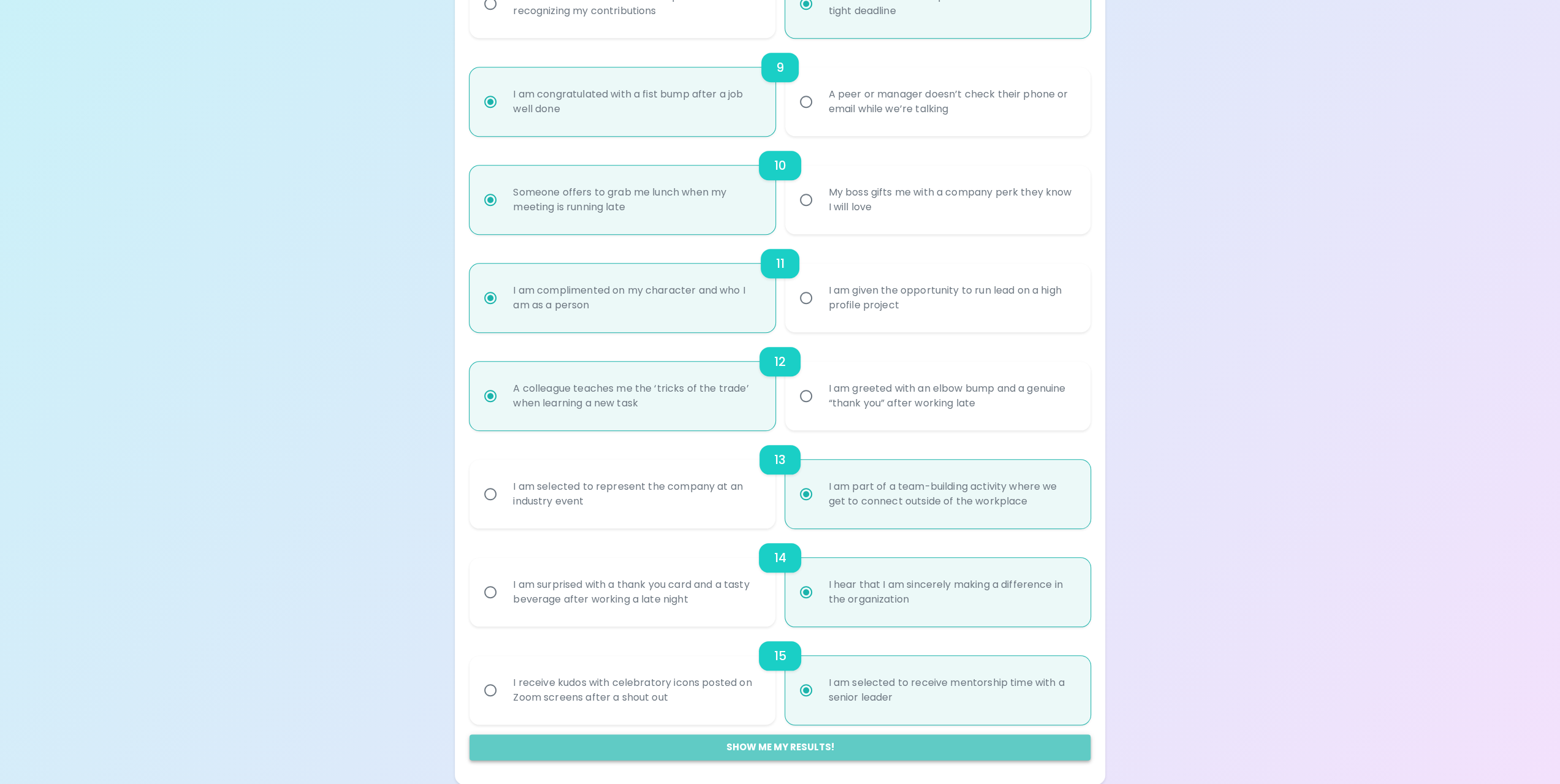
radio input "false"
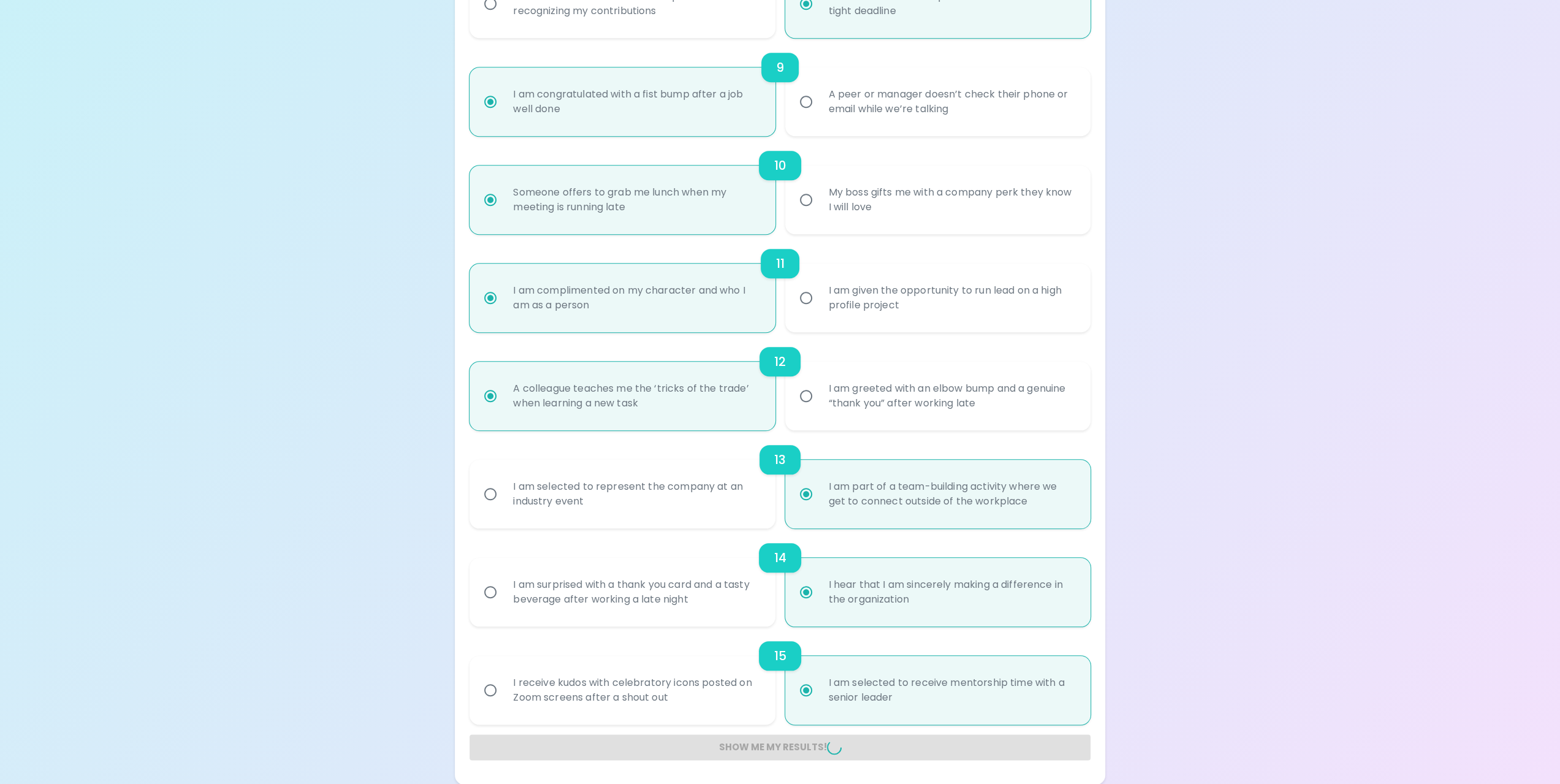
radio input "false"
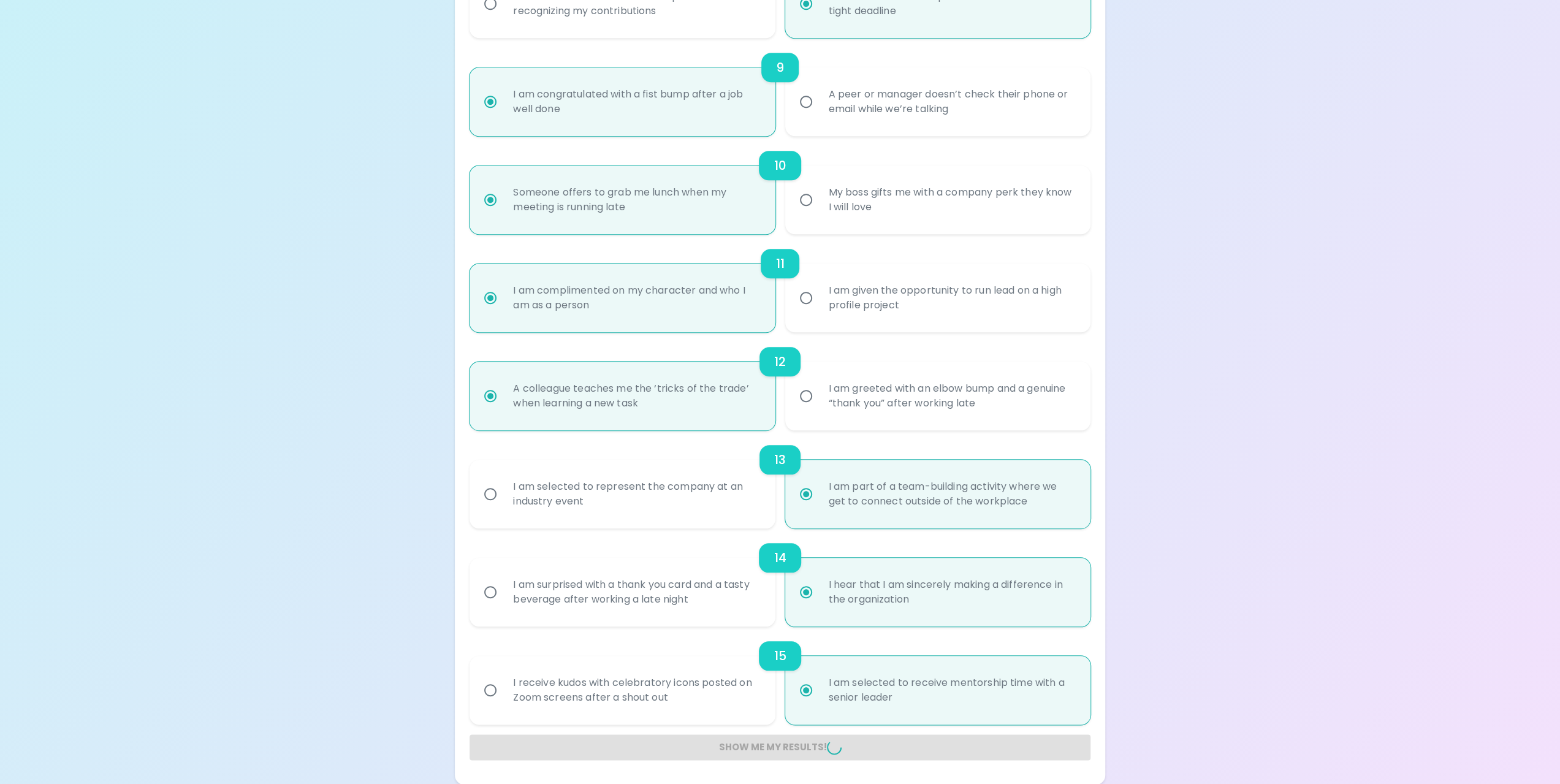
radio input "false"
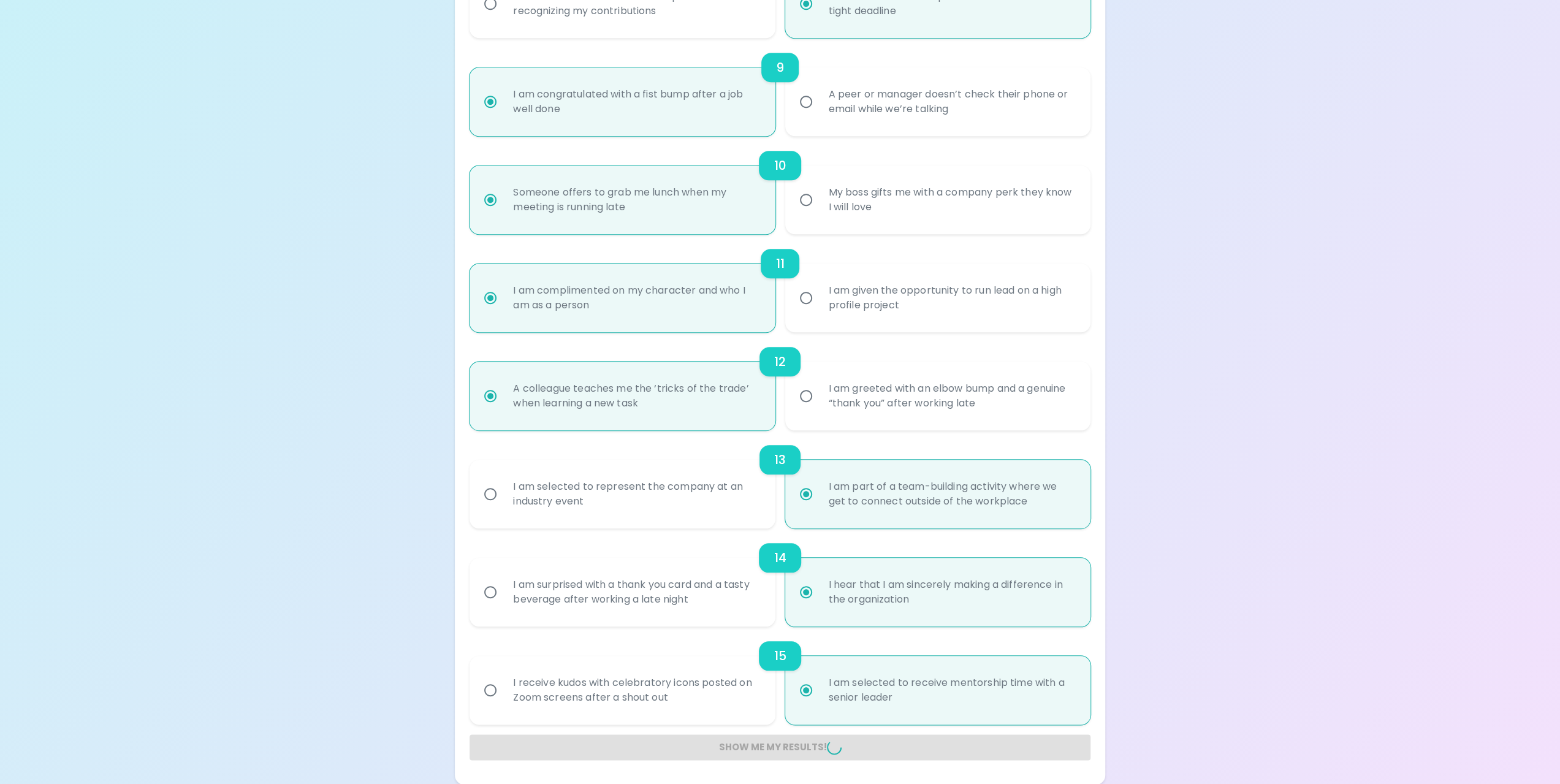
radio input "false"
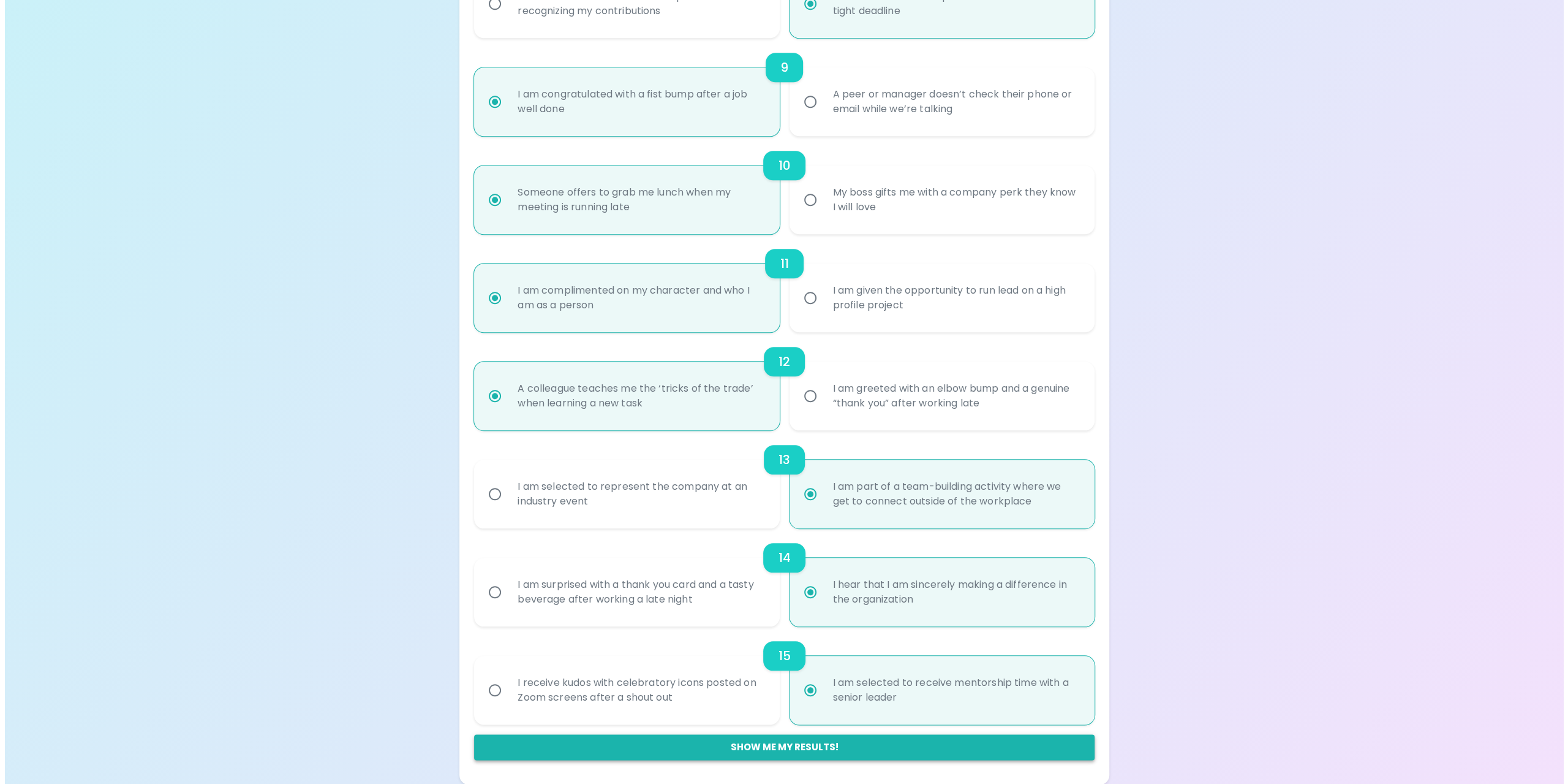
scroll to position [0, 0]
